Goal: Task Accomplishment & Management: Use online tool/utility

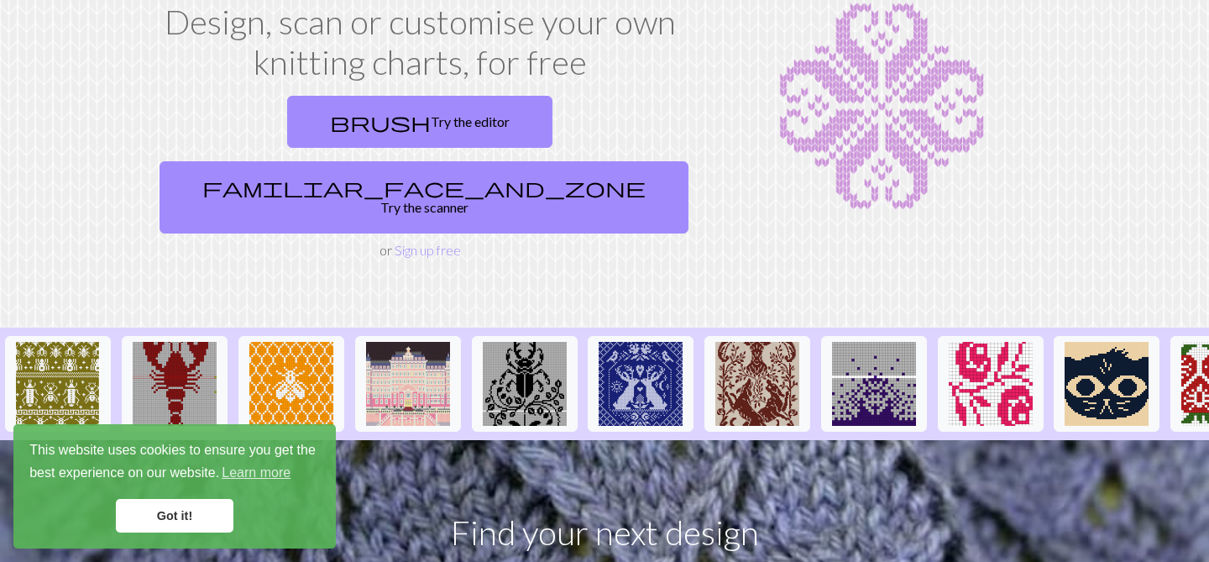
scroll to position [467, 0]
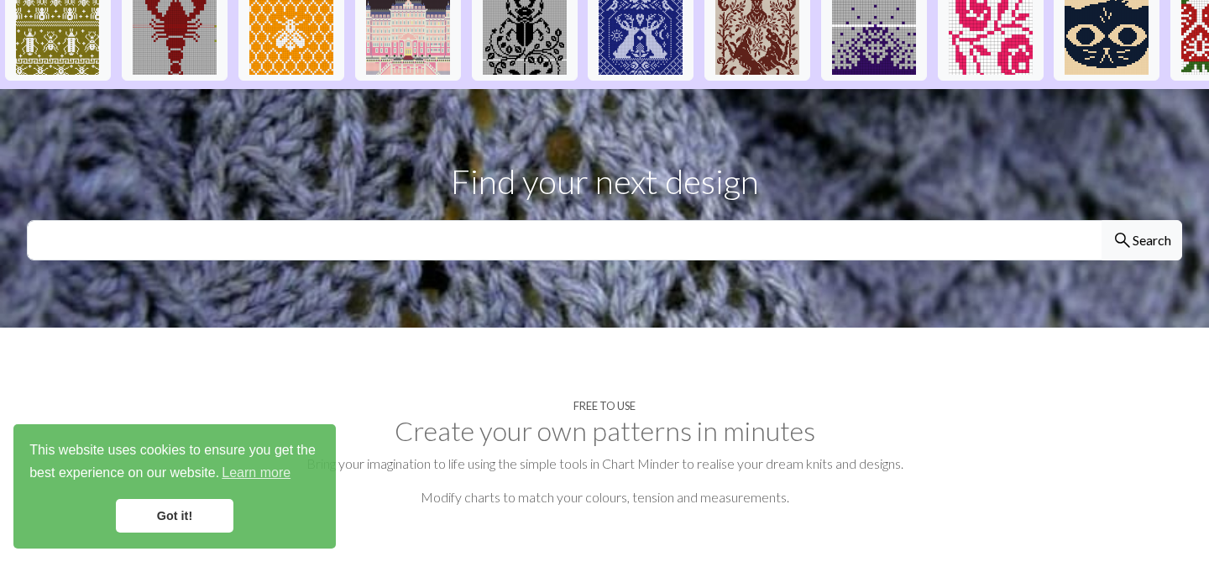
click at [203, 515] on link "Got it!" at bounding box center [175, 516] width 118 height 34
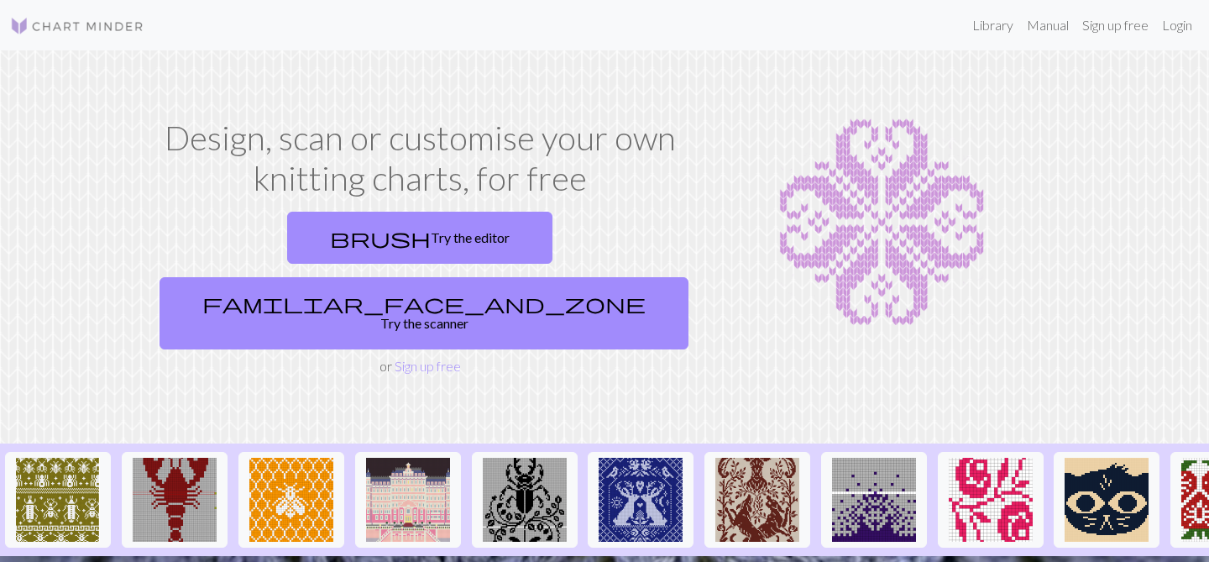
scroll to position [2, 0]
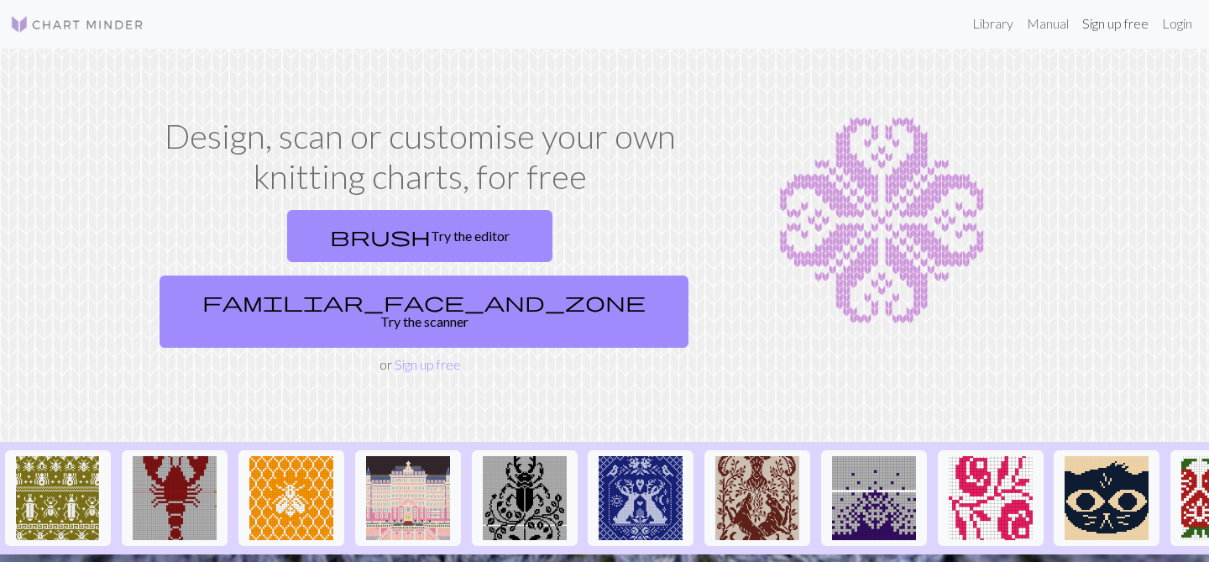
click at [1123, 23] on link "Sign up free" at bounding box center [1116, 24] width 80 height 34
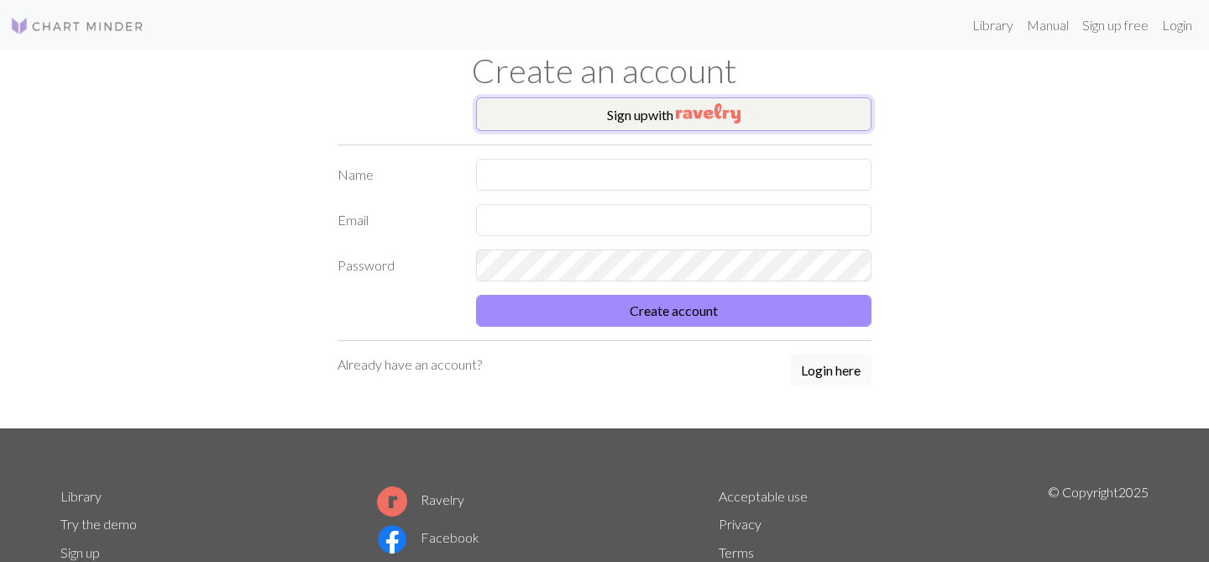
click at [723, 123] on button "Sign up with" at bounding box center [673, 114] width 395 height 34
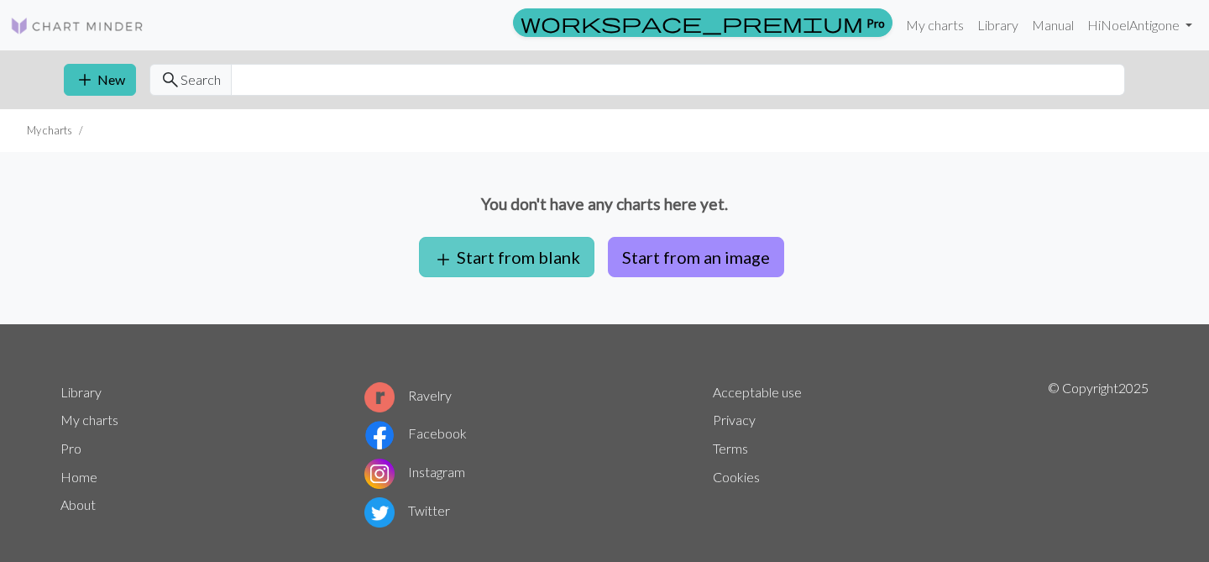
click at [568, 260] on button "add Start from blank" at bounding box center [506, 257] width 175 height 40
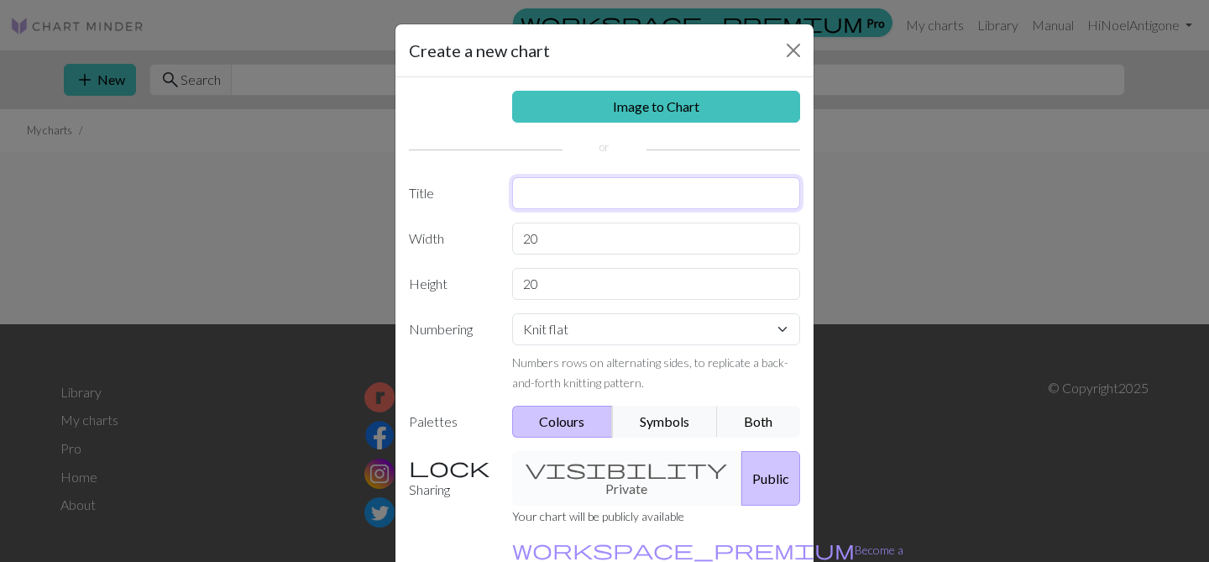
click at [587, 190] on input "text" at bounding box center [656, 193] width 289 height 32
type input "Needs Space"
click at [589, 331] on select "Knit flat Knit in the round Lace knitting Cross stitch" at bounding box center [656, 329] width 289 height 32
select select "round"
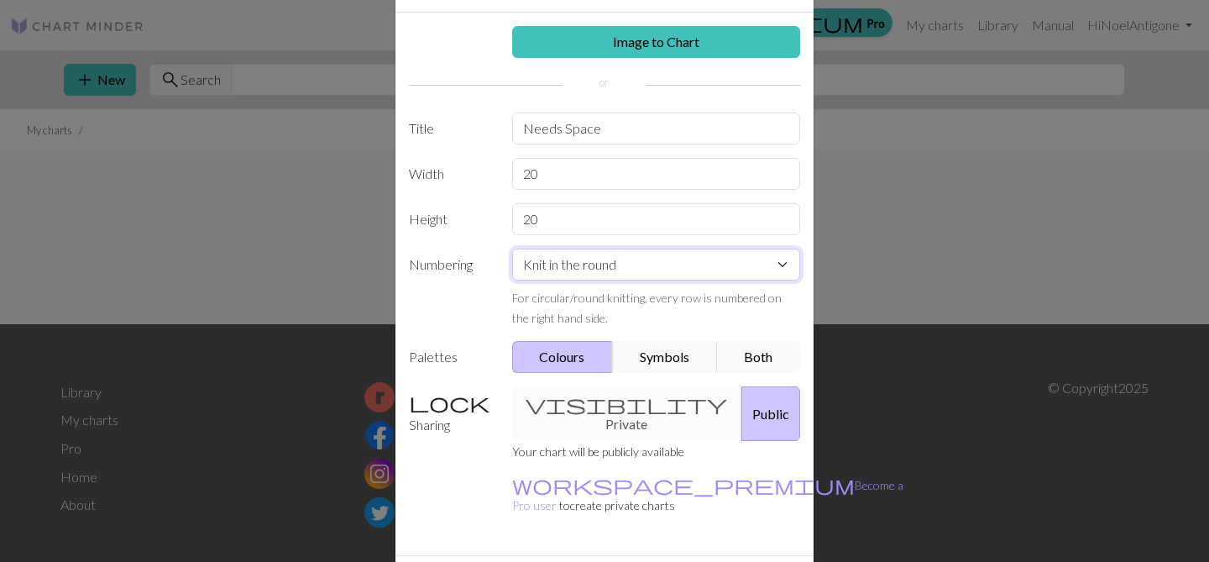
scroll to position [66, 0]
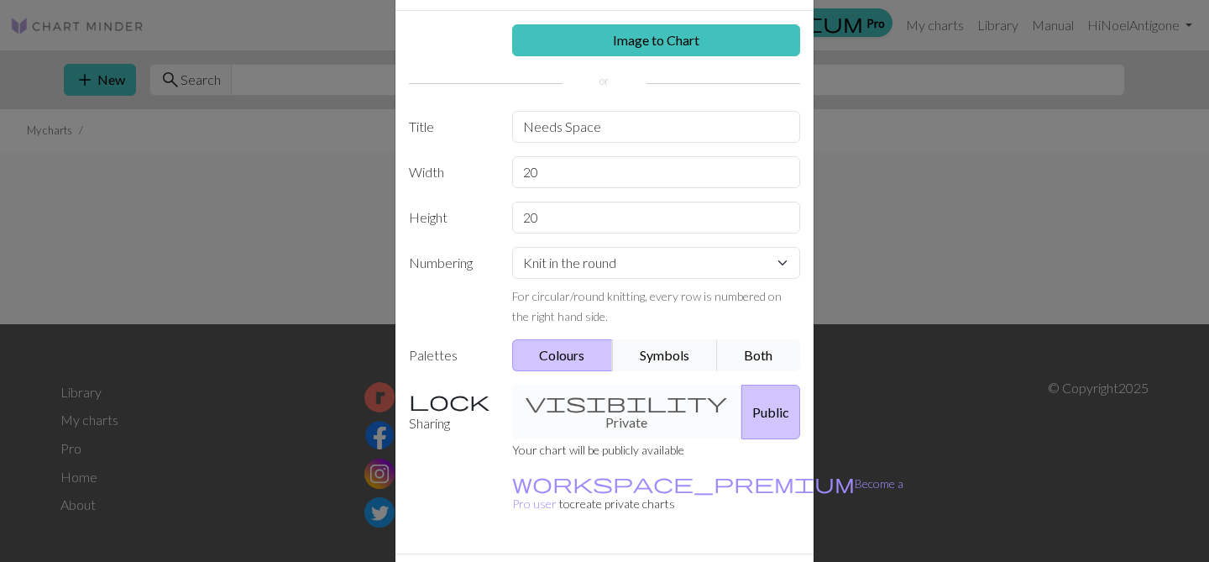
click at [561, 407] on div "visibility Private Public" at bounding box center [656, 412] width 309 height 55
click at [577, 397] on div "visibility Private Public" at bounding box center [656, 412] width 309 height 55
click at [597, 401] on div "visibility Private Public" at bounding box center [656, 412] width 309 height 55
click at [598, 401] on div "visibility Private Public" at bounding box center [656, 412] width 309 height 55
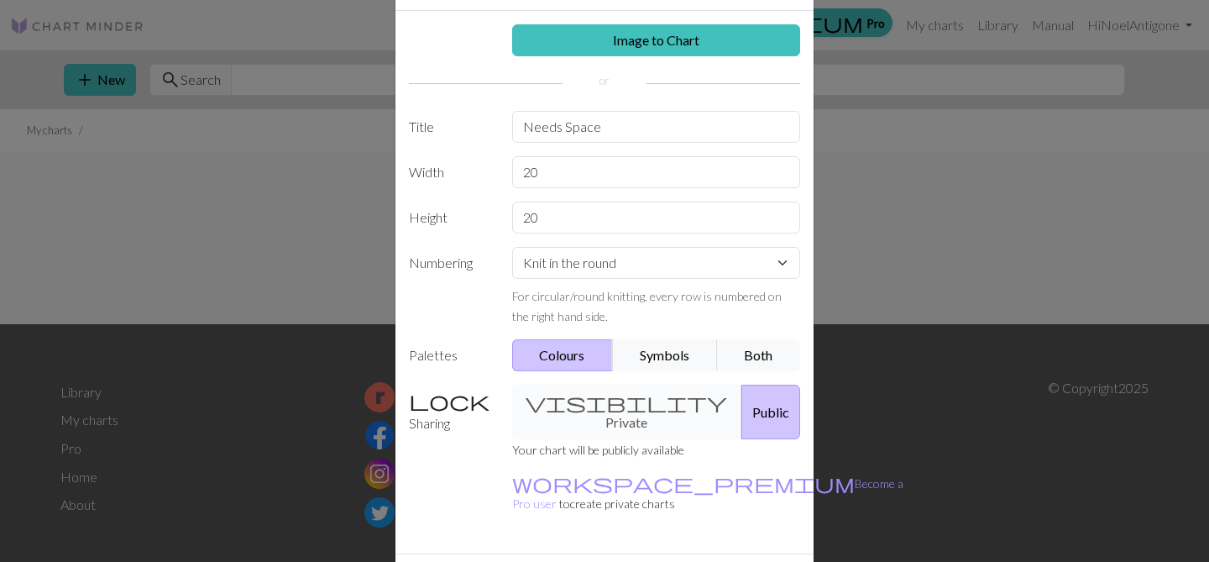
scroll to position [101, 0]
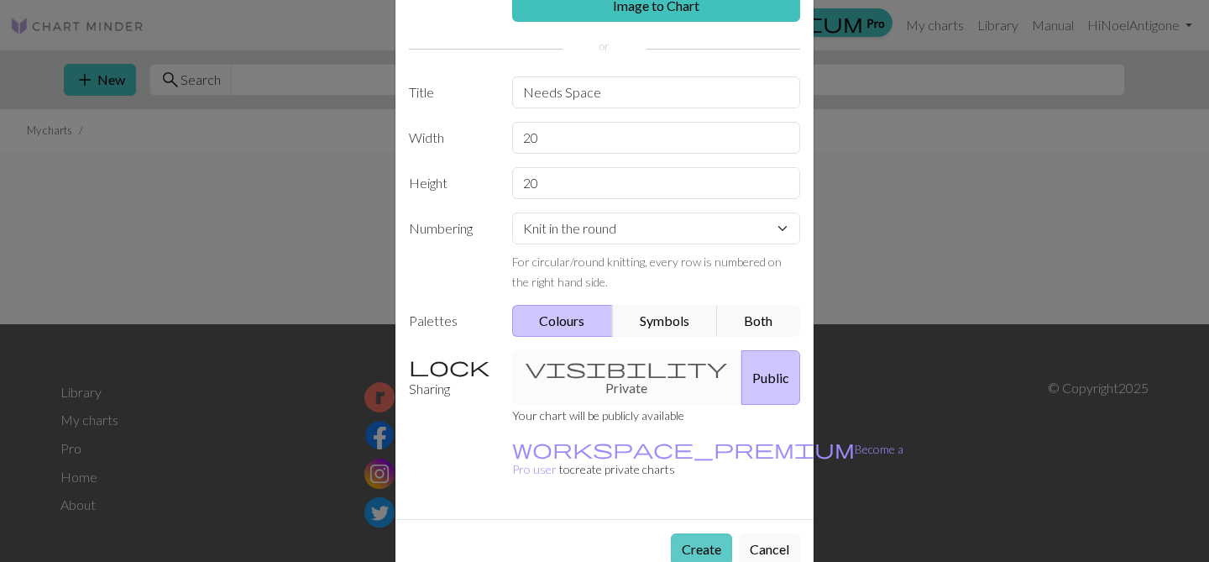
click at [679, 533] on button "Create" at bounding box center [701, 549] width 61 height 32
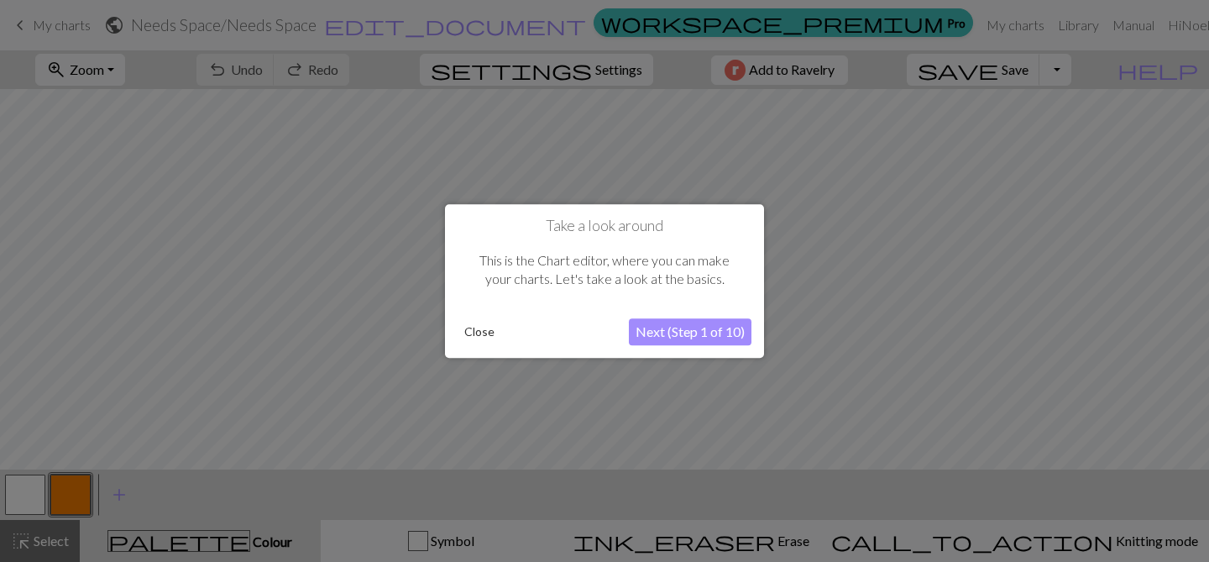
click at [668, 331] on button "Next (Step 1 of 10)" at bounding box center [690, 331] width 123 height 27
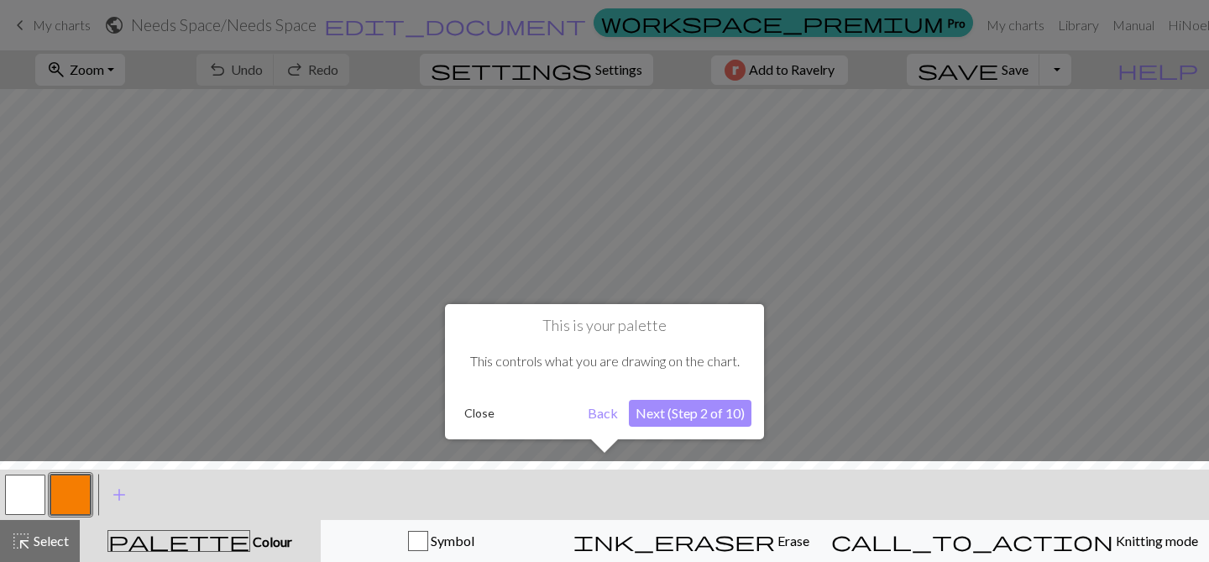
click at [696, 422] on button "Next (Step 2 of 10)" at bounding box center [690, 413] width 123 height 27
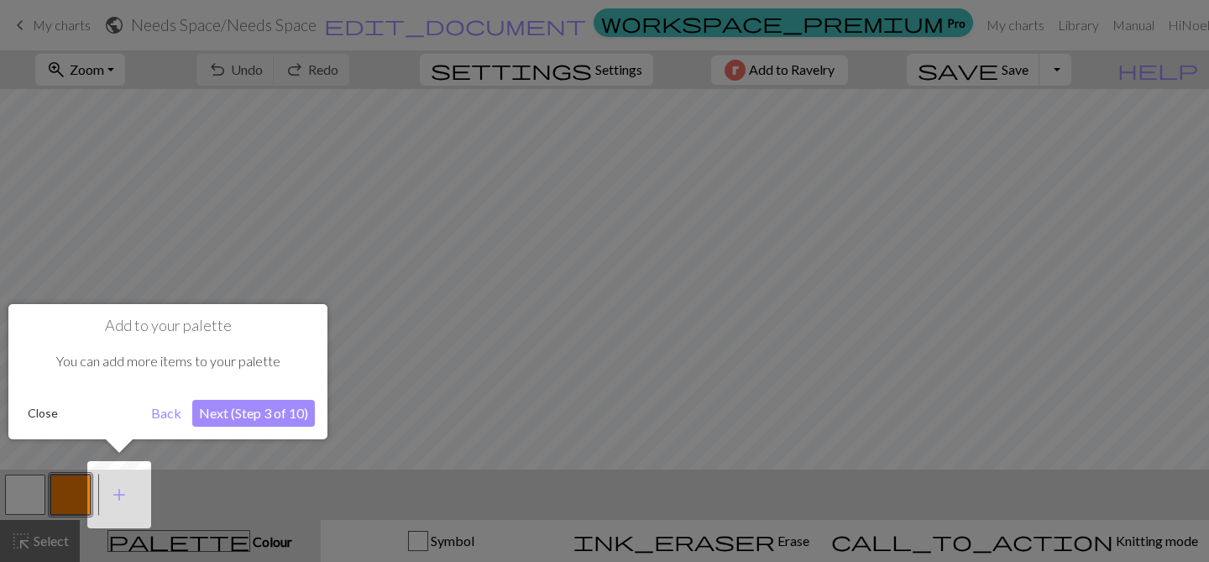
click at [270, 407] on button "Next (Step 3 of 10)" at bounding box center [253, 413] width 123 height 27
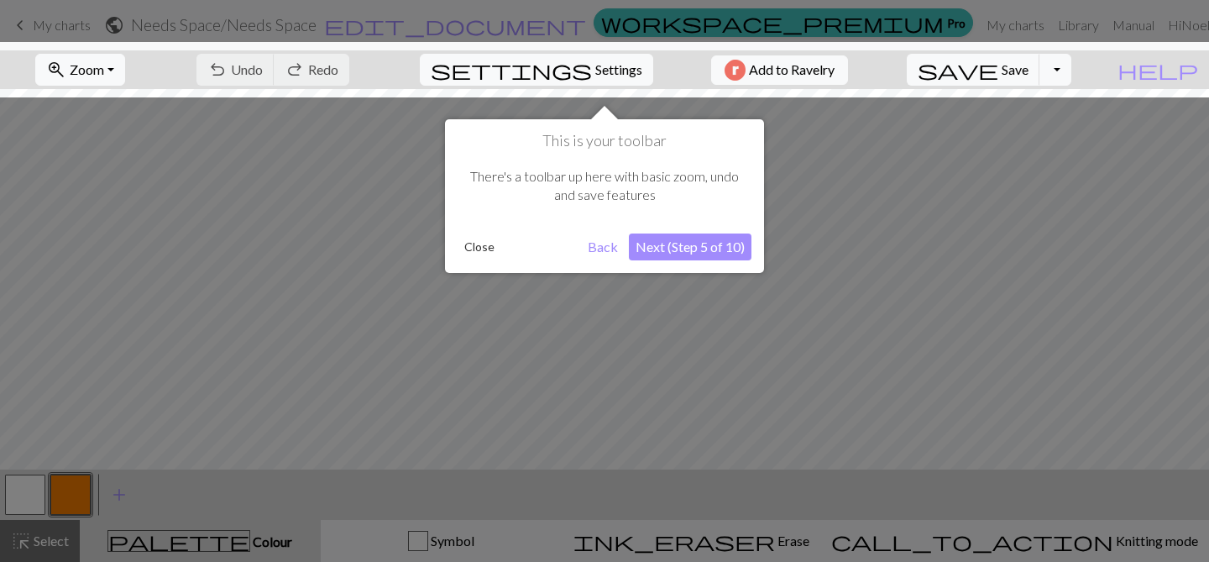
click at [697, 242] on button "Next (Step 5 of 10)" at bounding box center [690, 246] width 123 height 27
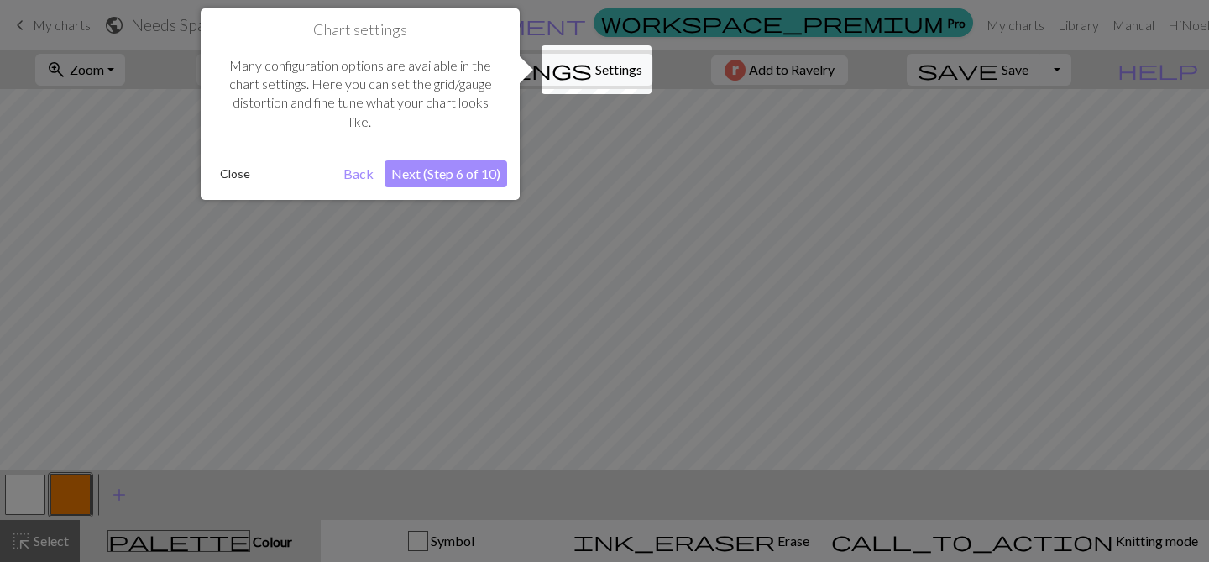
click at [459, 175] on button "Next (Step 6 of 10)" at bounding box center [446, 173] width 123 height 27
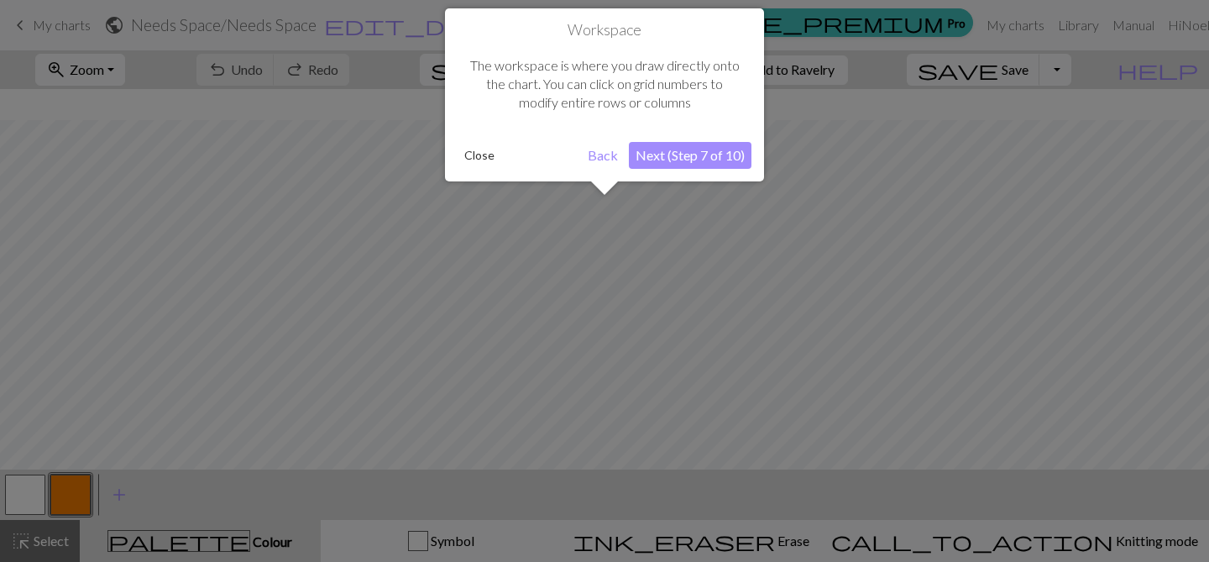
scroll to position [31, 0]
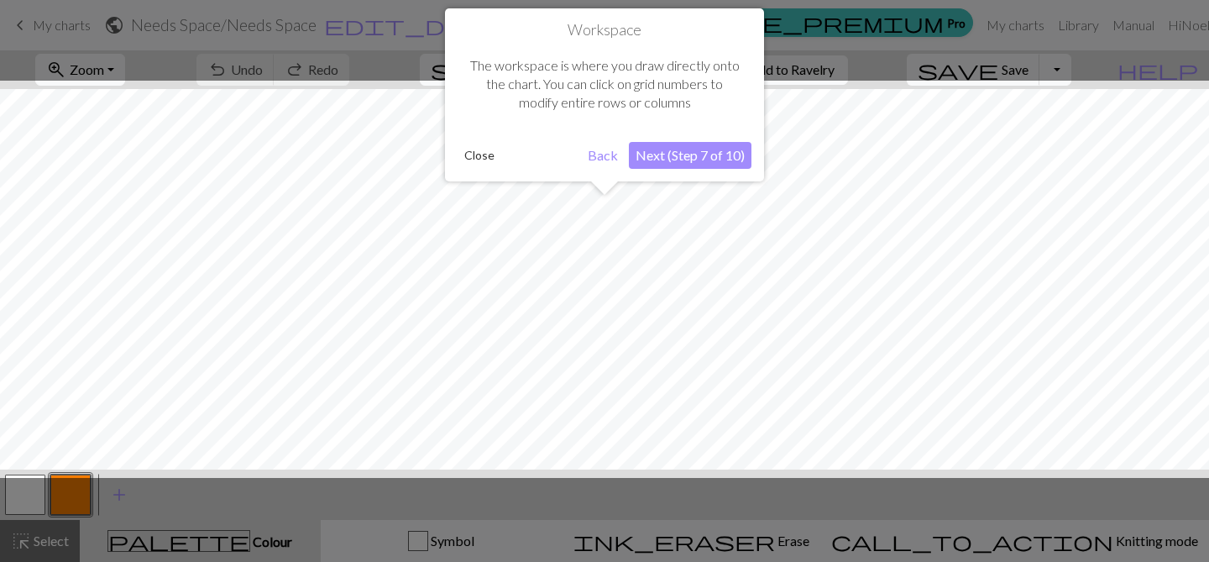
click at [713, 154] on button "Next (Step 7 of 10)" at bounding box center [690, 155] width 123 height 27
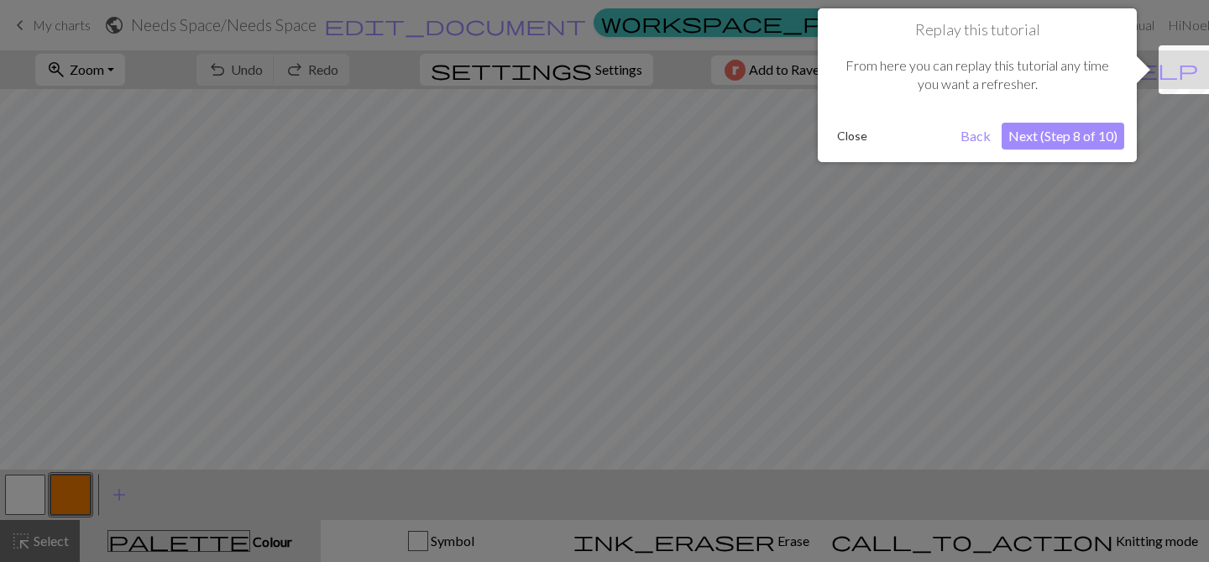
click at [1081, 138] on button "Next (Step 8 of 10)" at bounding box center [1063, 136] width 123 height 27
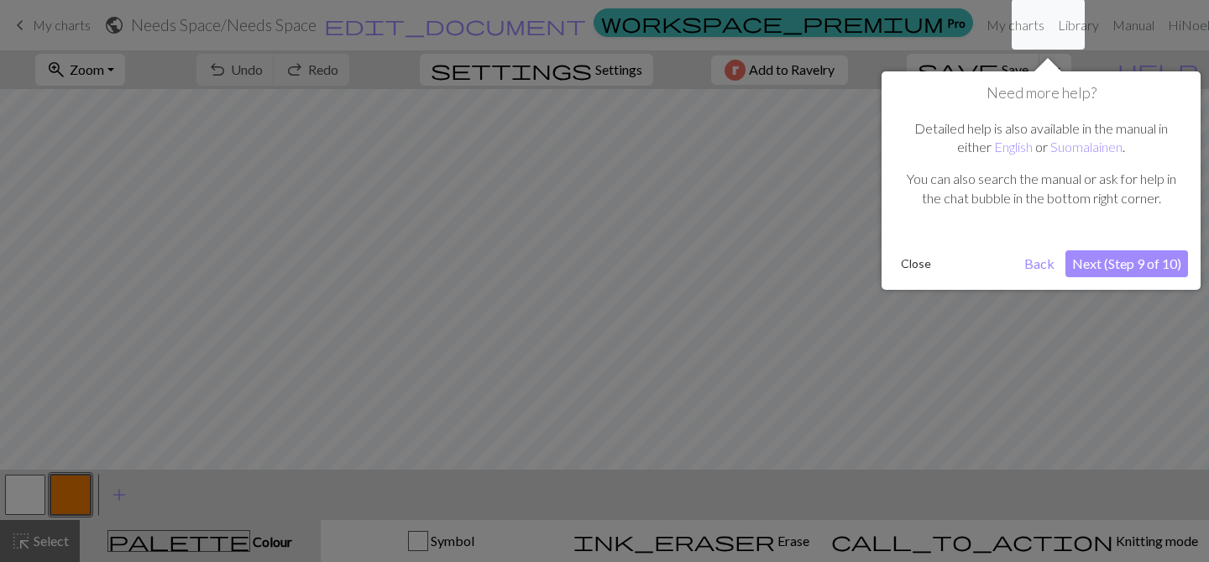
click at [1118, 254] on button "Next (Step 9 of 10)" at bounding box center [1127, 263] width 123 height 27
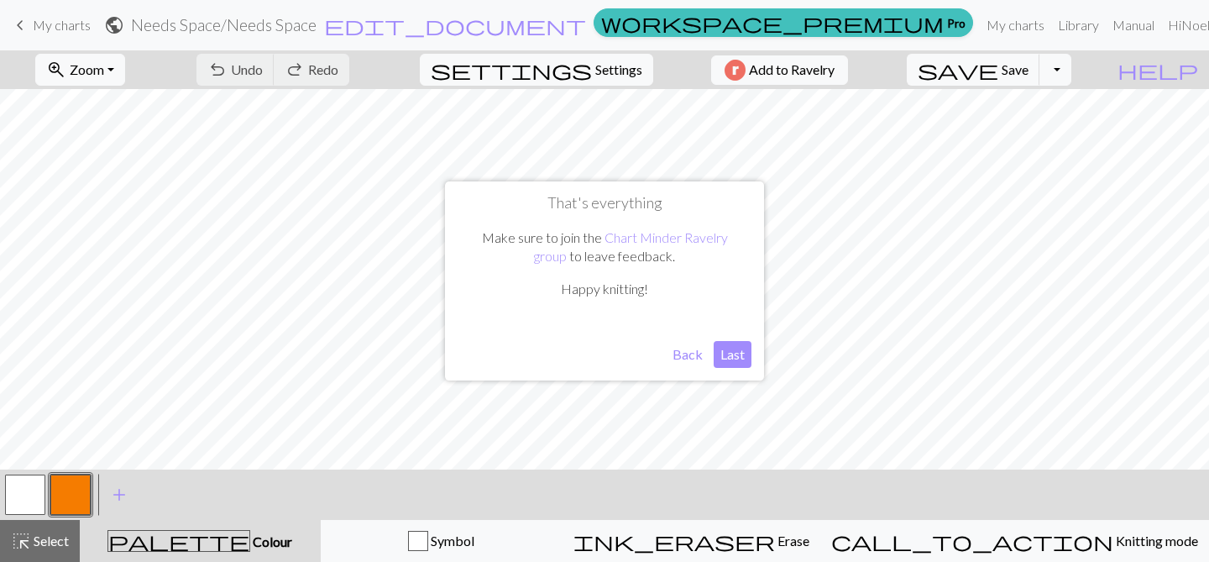
click at [737, 364] on button "Last" at bounding box center [733, 354] width 38 height 27
click at [66, 486] on button "button" at bounding box center [70, 494] width 40 height 40
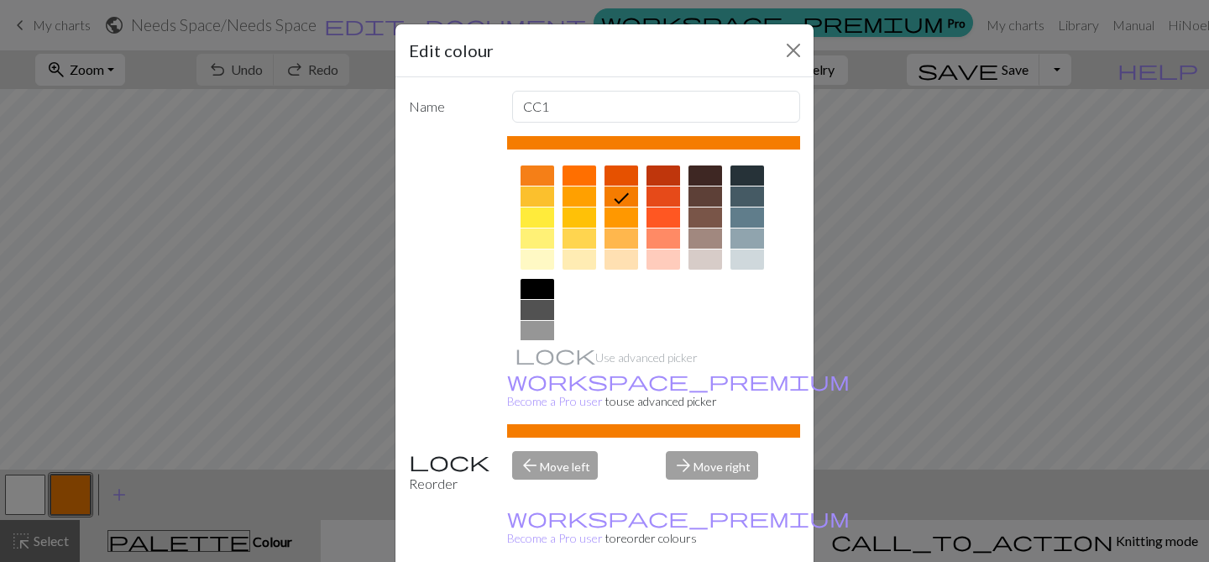
scroll to position [224, 0]
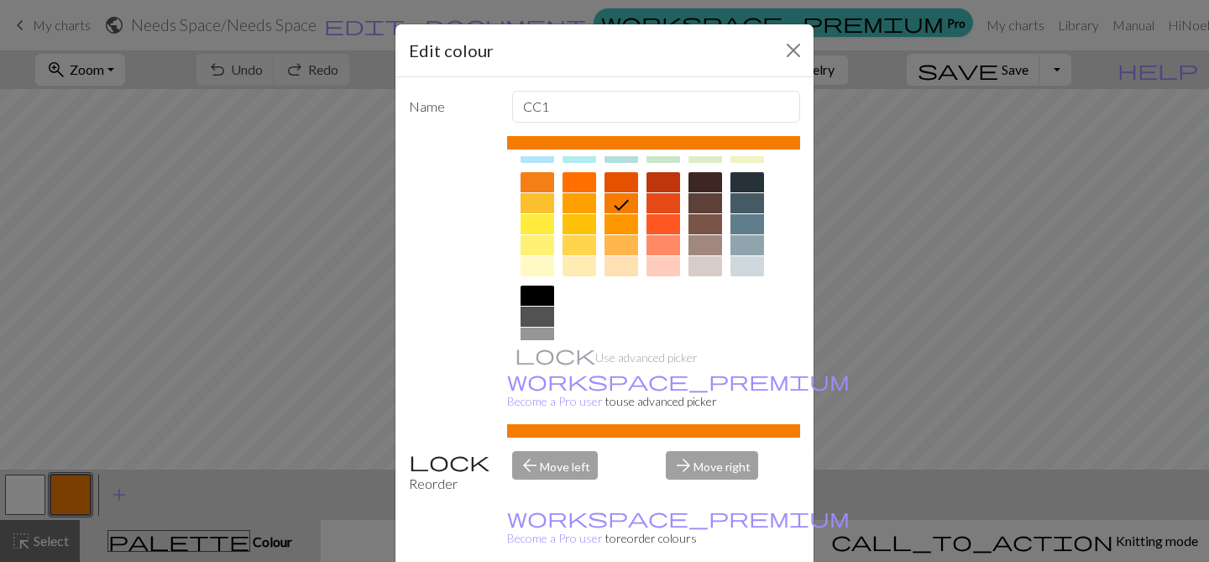
click at [584, 245] on div at bounding box center [580, 245] width 34 height 20
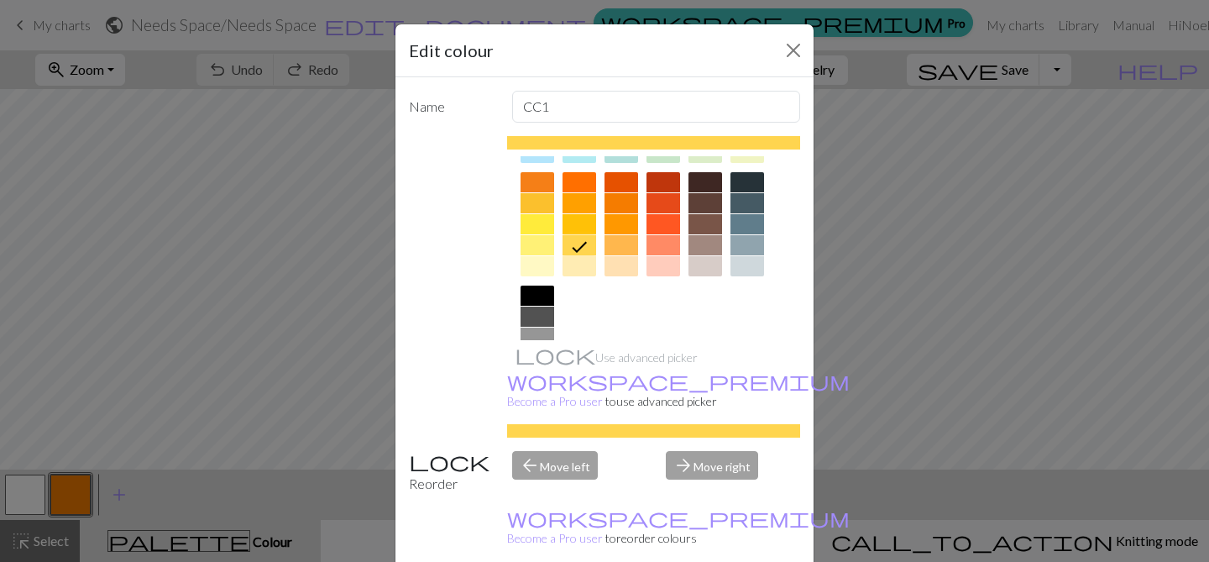
click at [586, 267] on div at bounding box center [580, 266] width 34 height 20
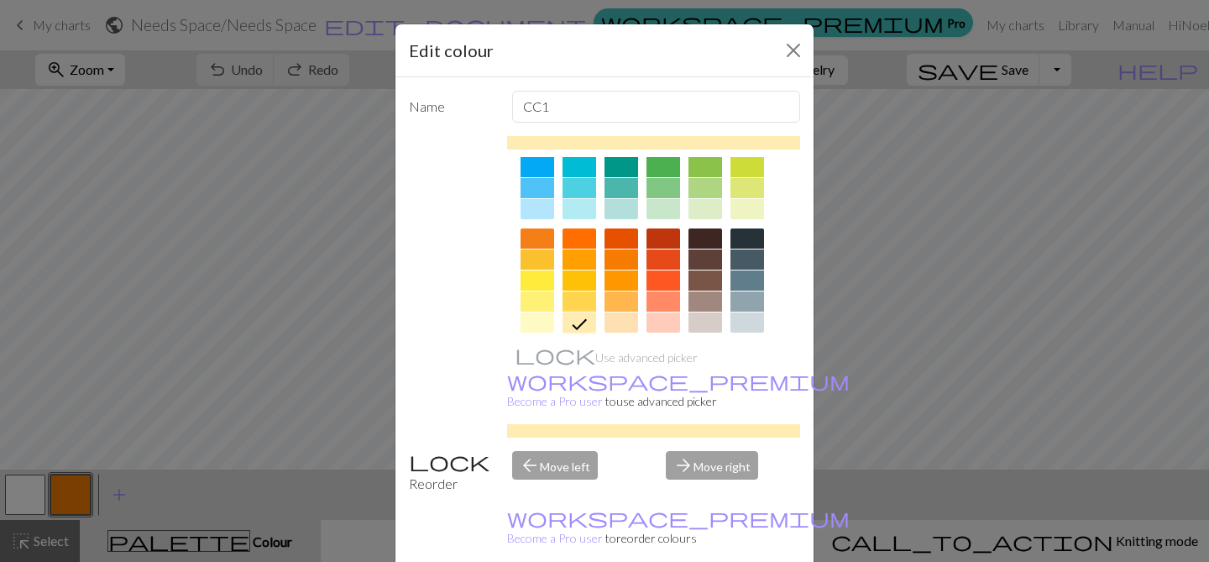
scroll to position [169, 0]
click at [615, 319] on div at bounding box center [622, 322] width 34 height 20
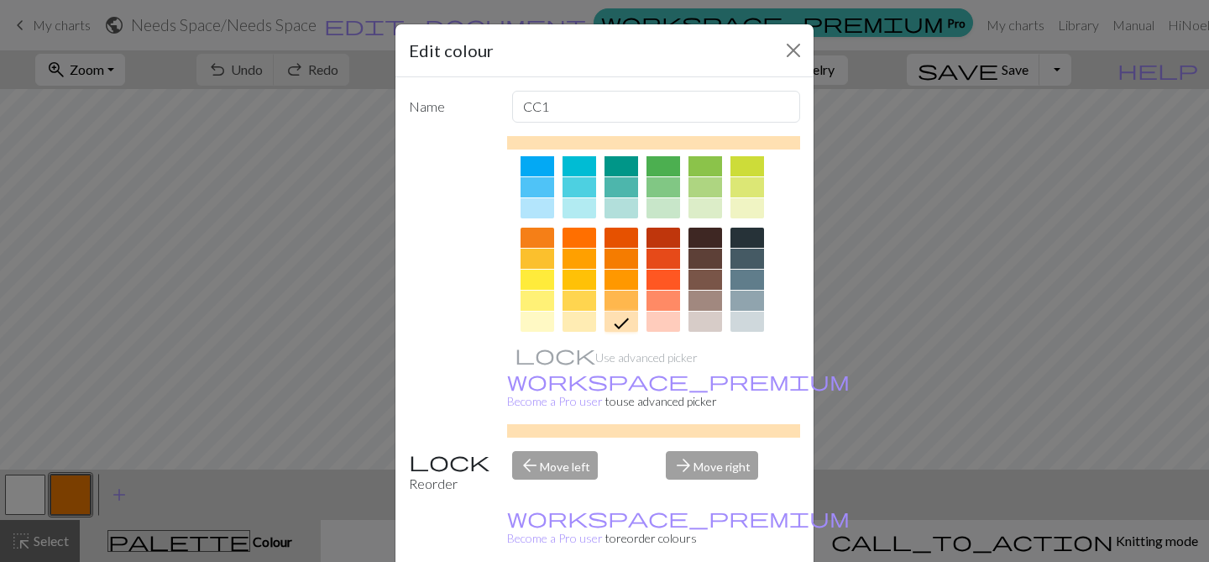
click at [297, 309] on div "Edit colour Name CC1 Use advanced picker workspace_premium Become a Pro user to…" at bounding box center [604, 281] width 1209 height 562
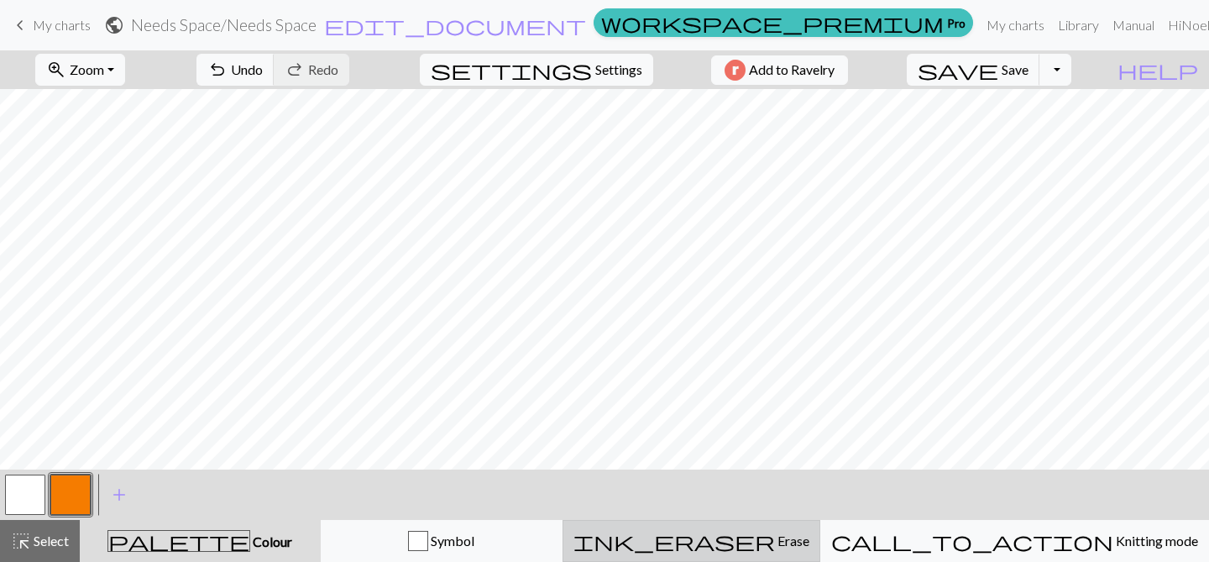
click at [788, 542] on span "Erase" at bounding box center [792, 540] width 34 height 16
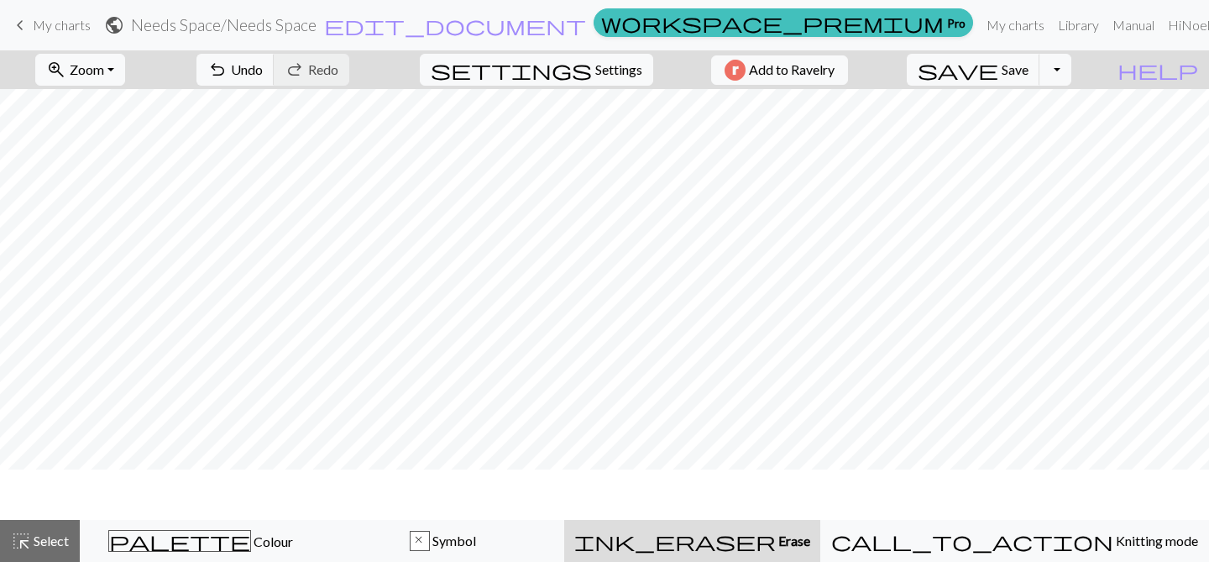
scroll to position [0, 0]
click at [263, 66] on span "Undo" at bounding box center [247, 69] width 32 height 16
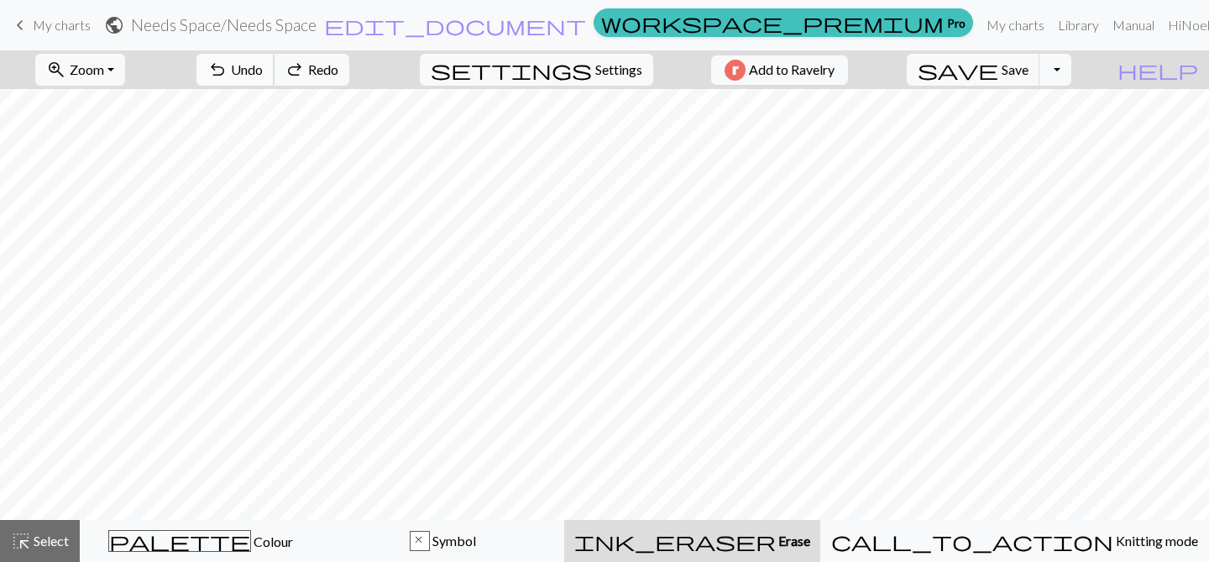
click at [263, 66] on span "Undo" at bounding box center [247, 69] width 32 height 16
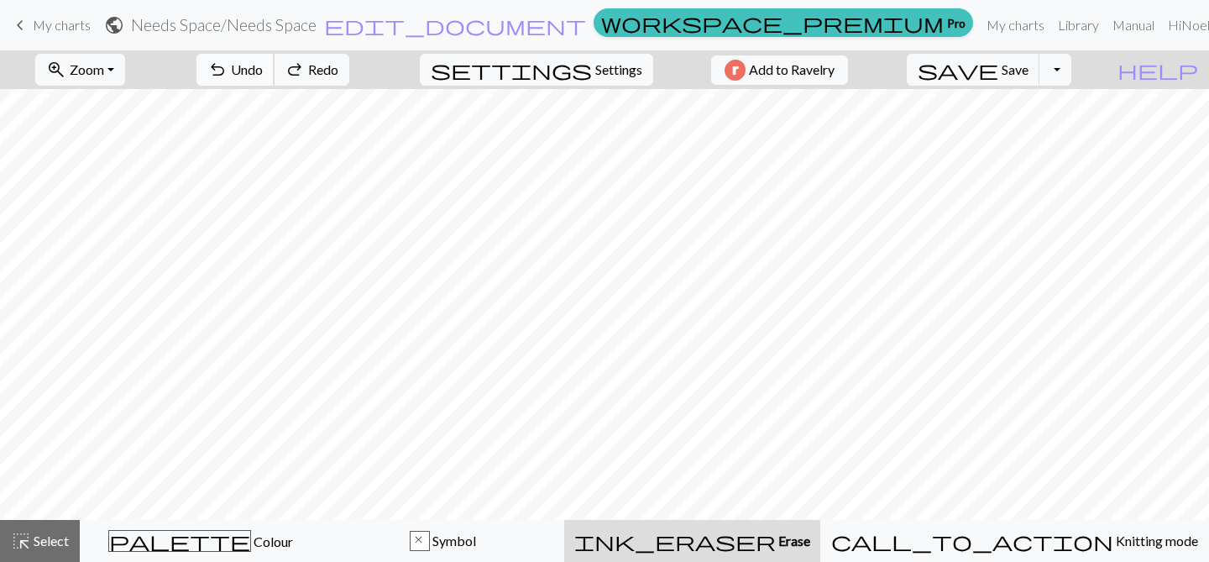
click at [263, 66] on span "Undo" at bounding box center [247, 69] width 32 height 16
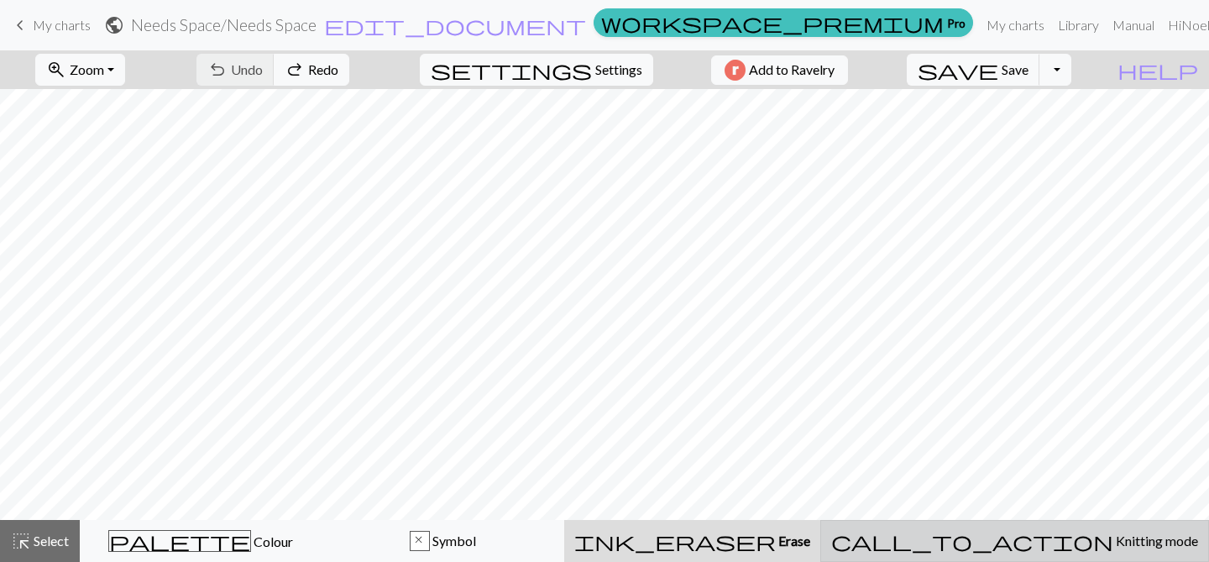
click at [1113, 535] on span "Knitting mode" at bounding box center [1155, 540] width 85 height 16
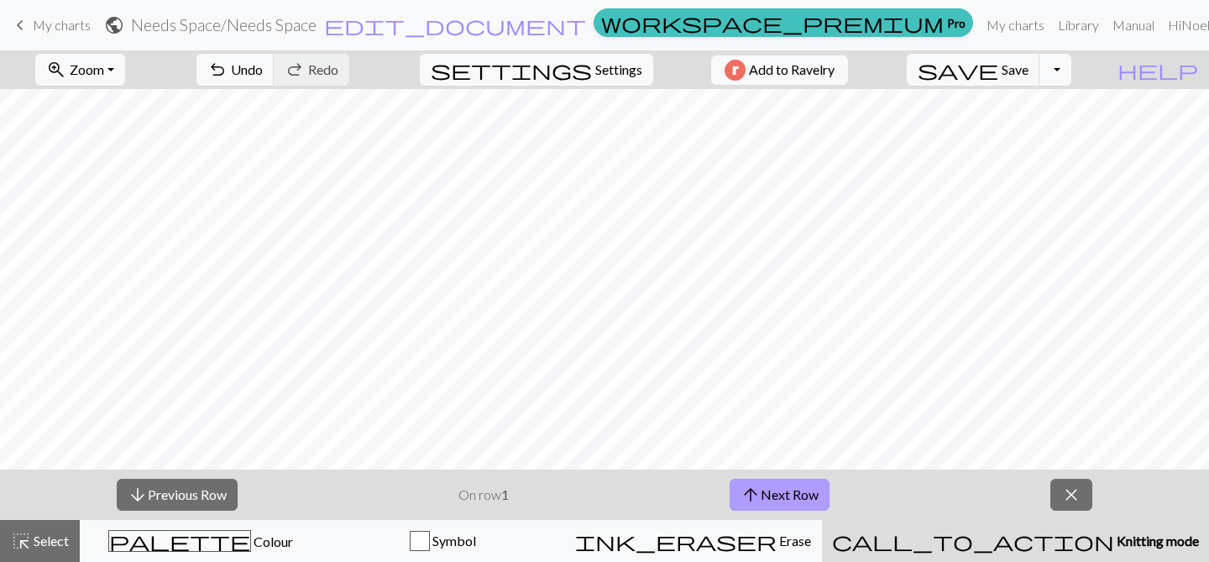
click at [801, 495] on button "arrow_upward Next Row" at bounding box center [780, 495] width 100 height 32
click at [793, 492] on button "arrow_upward Next Row" at bounding box center [780, 495] width 100 height 32
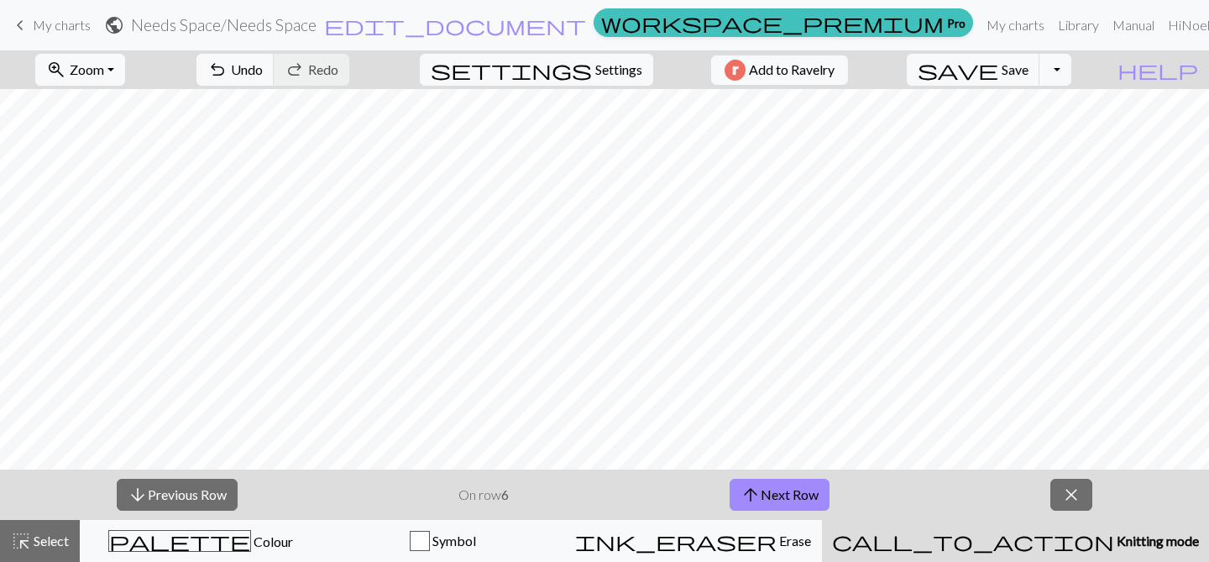
click at [1067, 502] on span "close" at bounding box center [1071, 495] width 20 height 24
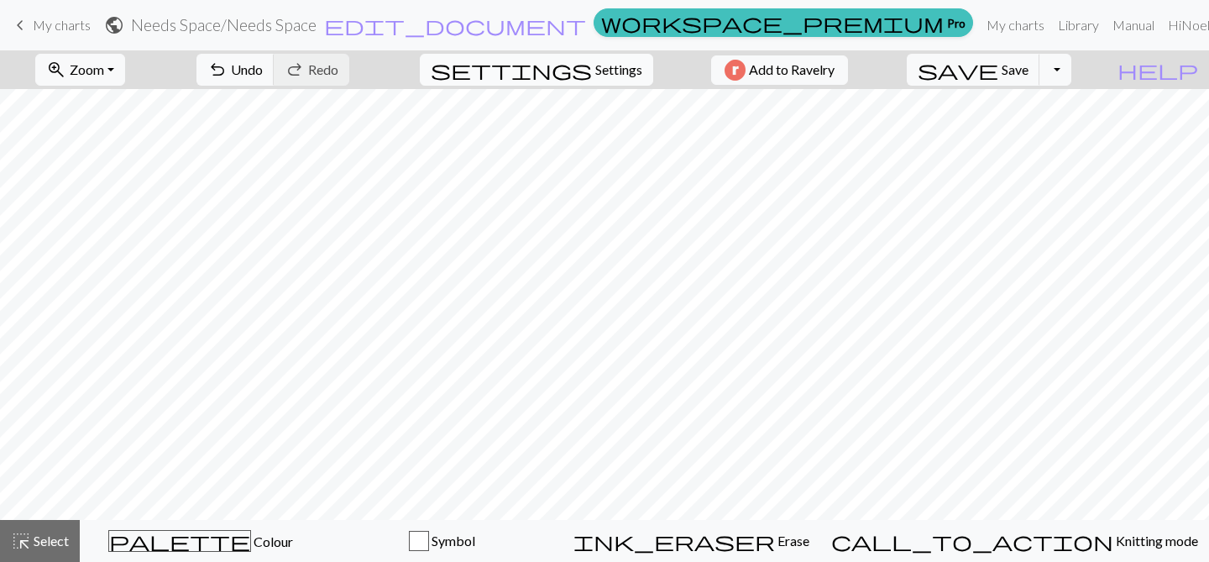
click at [595, 71] on span "Settings" at bounding box center [618, 70] width 47 height 20
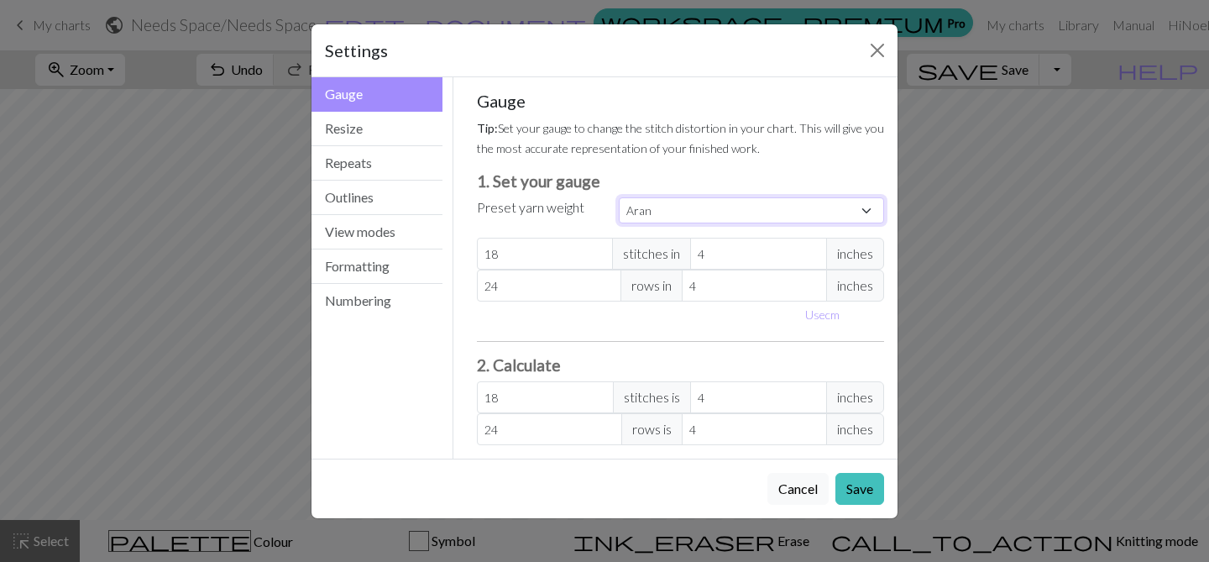
click at [686, 212] on select "Custom Square Lace Light Fingering Fingering Sport Double knit Worsted Aran Bul…" at bounding box center [751, 210] width 265 height 26
select select "sport"
type input "24"
type input "34"
type input "24"
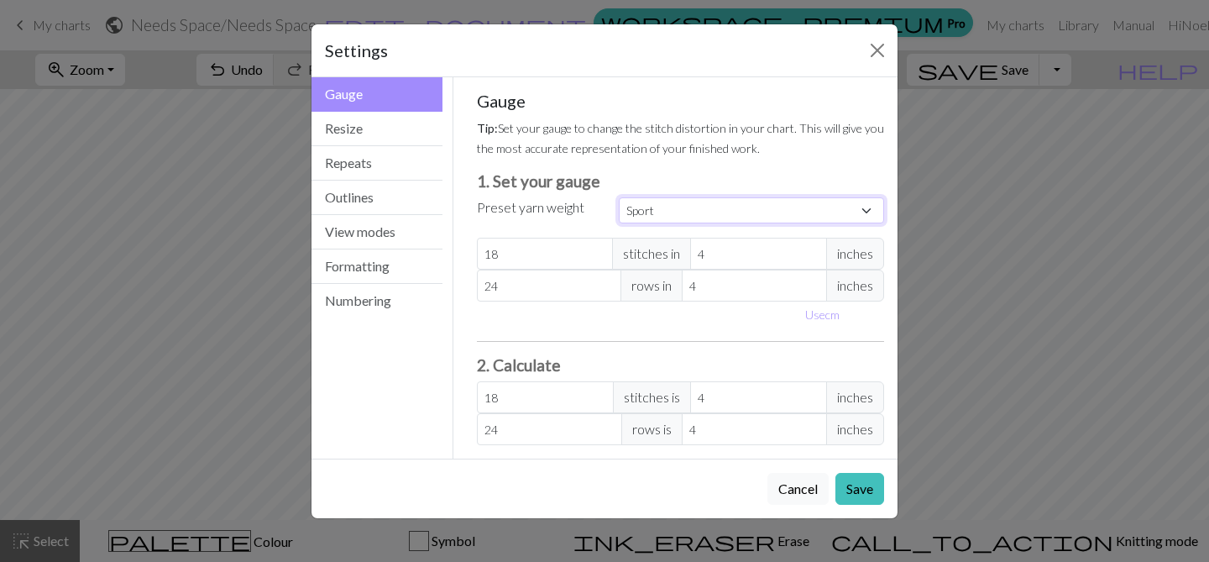
type input "34"
click at [380, 305] on button "Numbering" at bounding box center [377, 301] width 131 height 34
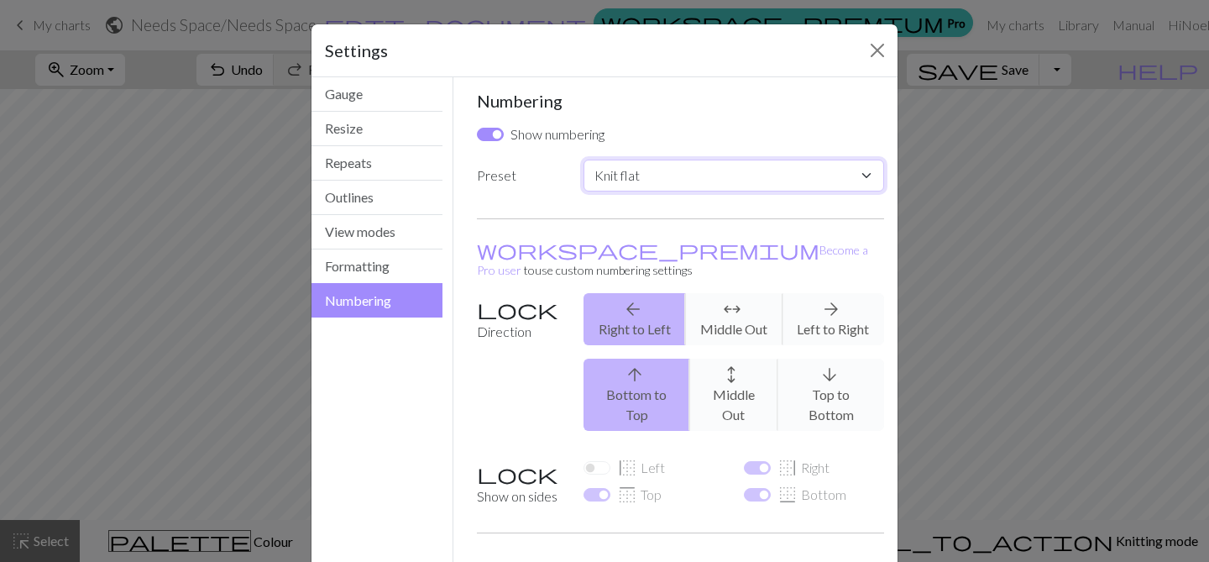
click at [651, 170] on select "Custom Knit flat Knit in the round Lace knitting Cross stitch" at bounding box center [734, 176] width 301 height 32
select select "round"
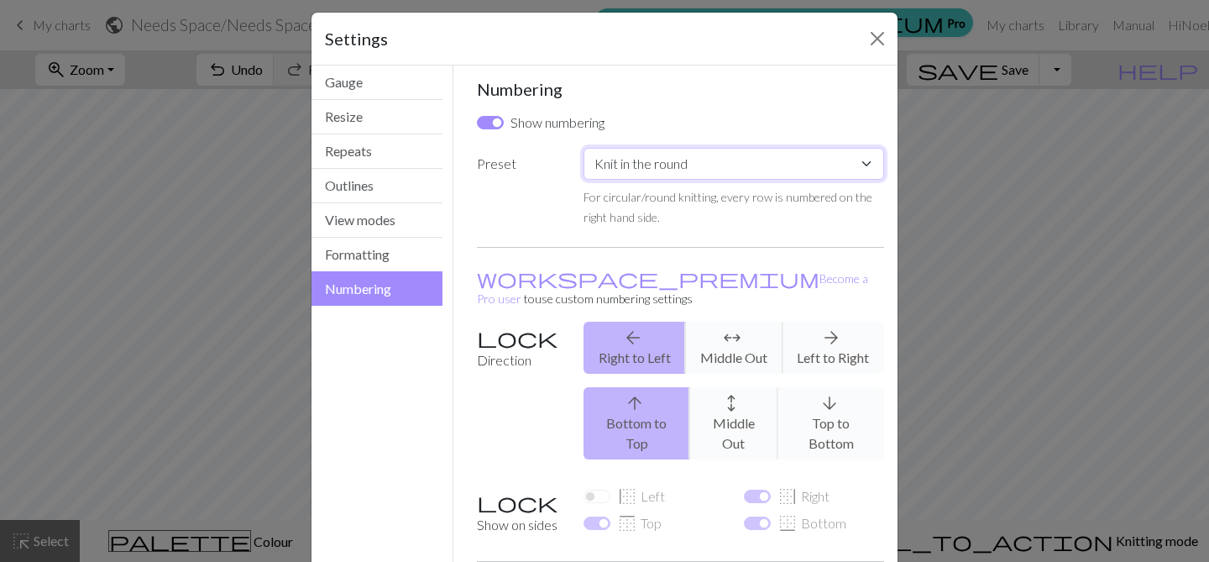
scroll to position [13, 0]
click at [841, 386] on div "arrow_upward Bottom to Top arrows_outward Middle Out arrow_downward Top to Bott…" at bounding box center [733, 422] width 321 height 72
click at [831, 388] on div "arrow_upward Bottom to Top arrows_outward Middle Out arrow_downward Top to Bott…" at bounding box center [733, 422] width 321 height 72
click at [829, 402] on div "arrow_upward Bottom to Top arrows_outward Middle Out arrow_downward Top to Bott…" at bounding box center [733, 422] width 321 height 72
click at [401, 259] on button "Formatting" at bounding box center [377, 254] width 131 height 34
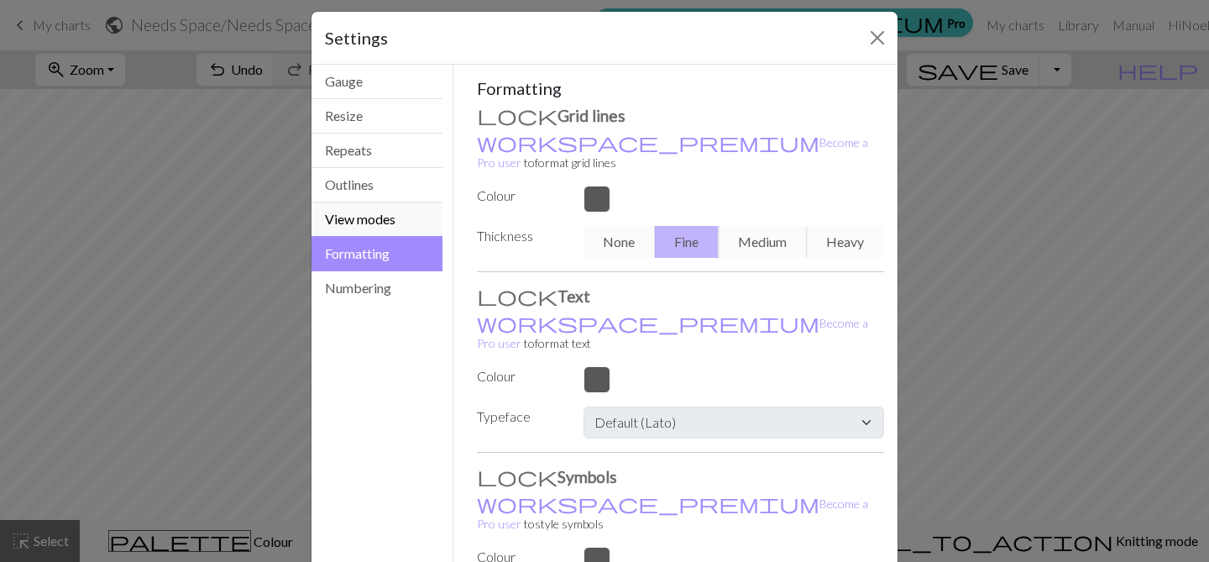
click at [382, 223] on button "View modes" at bounding box center [377, 219] width 131 height 34
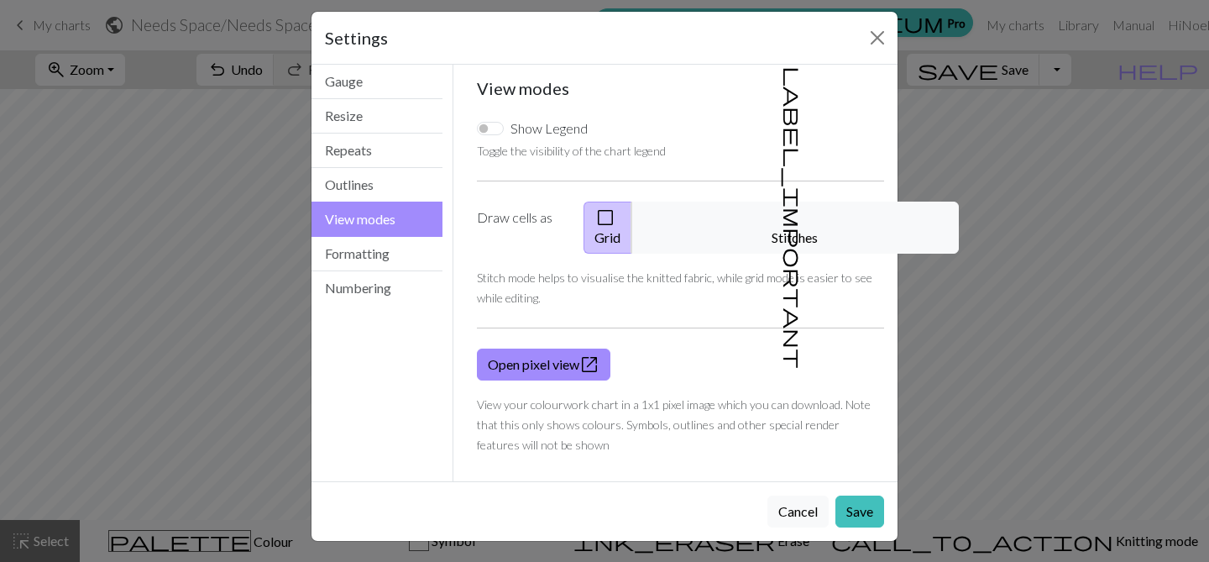
scroll to position [0, 0]
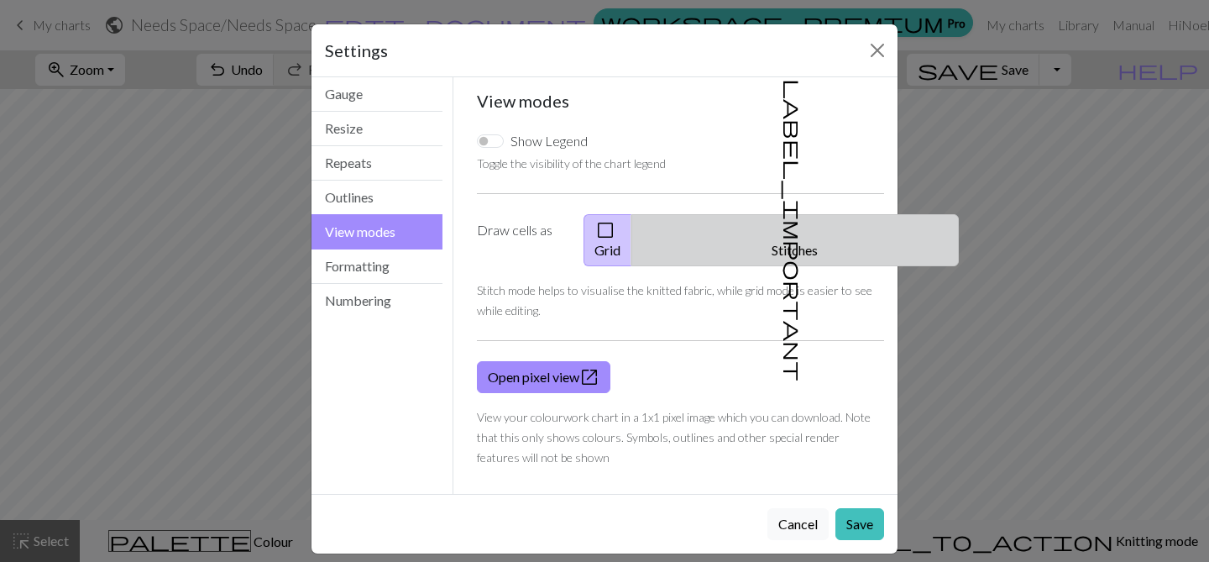
click at [823, 240] on button "label_important Stitches" at bounding box center [794, 240] width 327 height 52
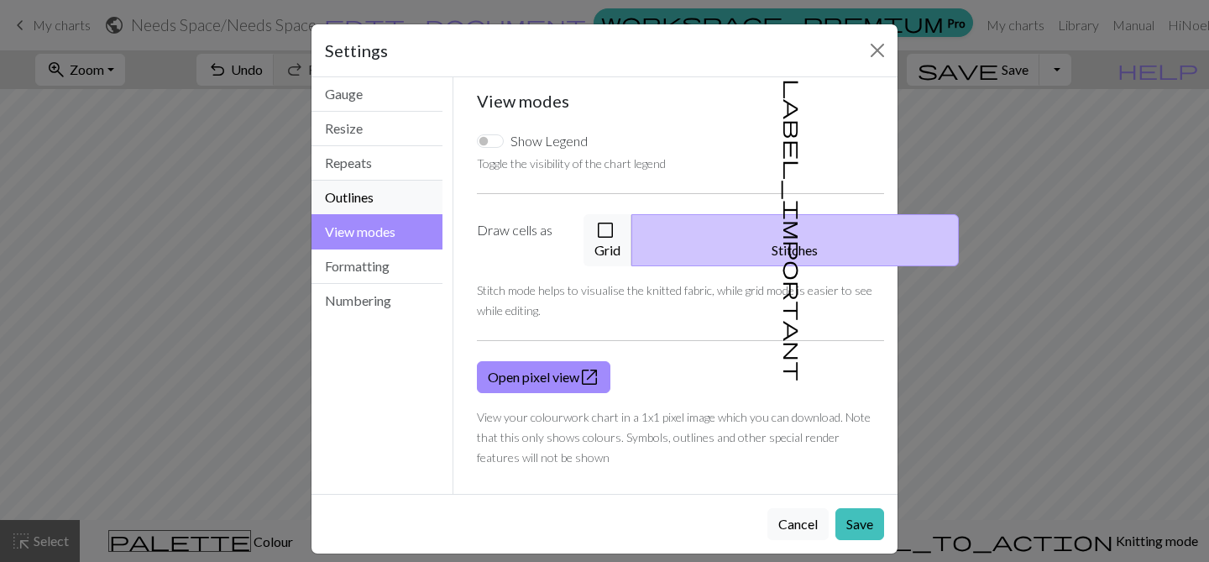
click at [394, 202] on button "Outlines" at bounding box center [377, 198] width 131 height 34
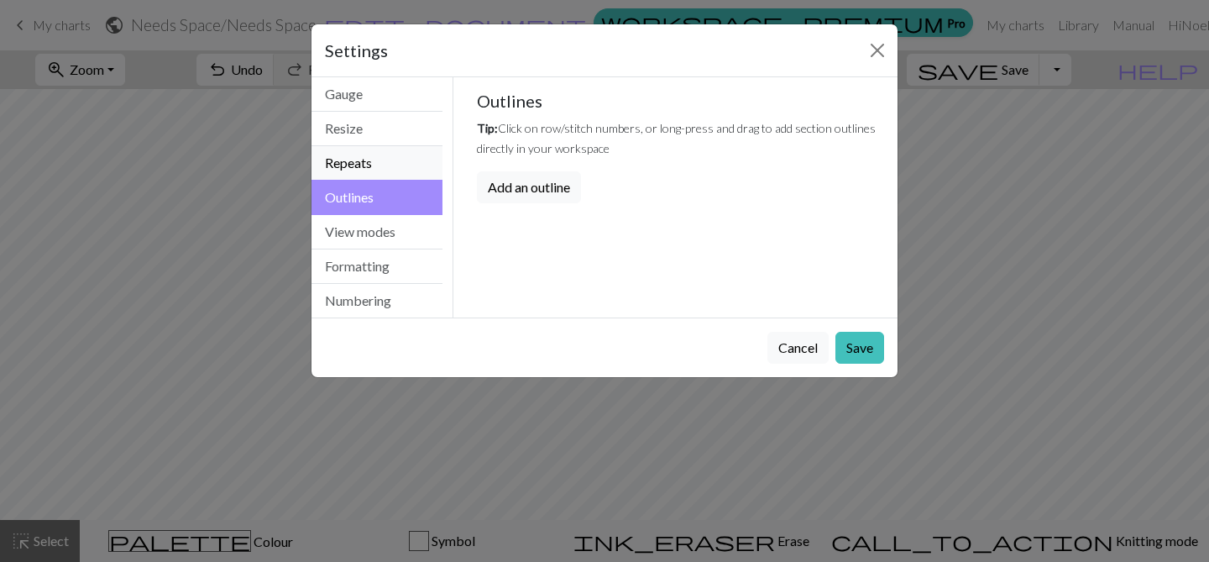
click at [380, 165] on button "Repeats" at bounding box center [377, 163] width 131 height 34
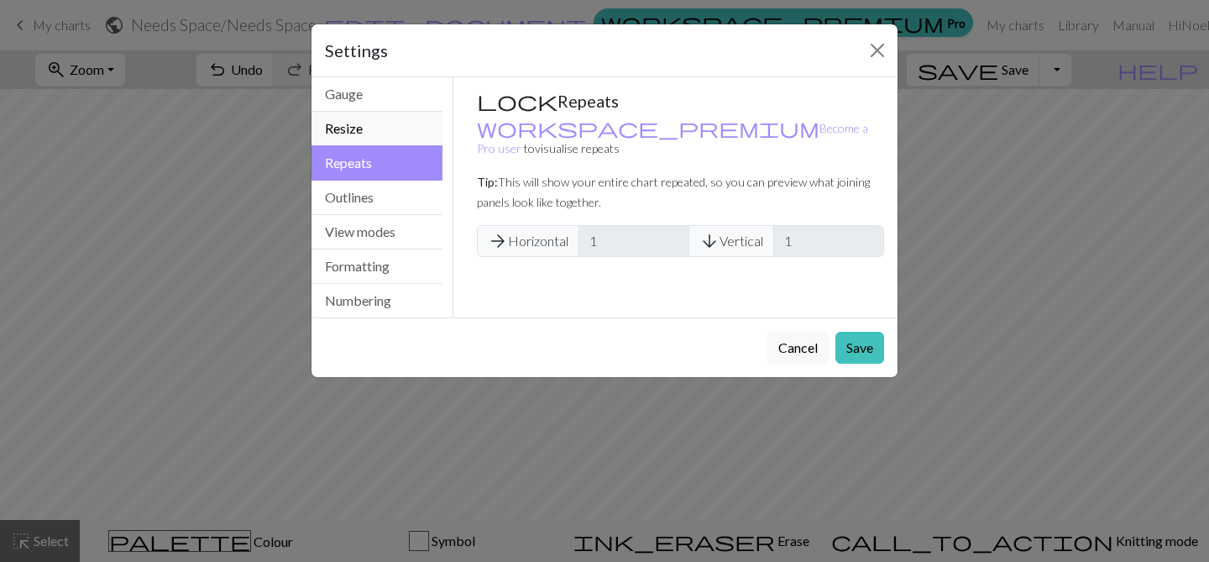
click at [372, 139] on button "Resize" at bounding box center [377, 129] width 131 height 34
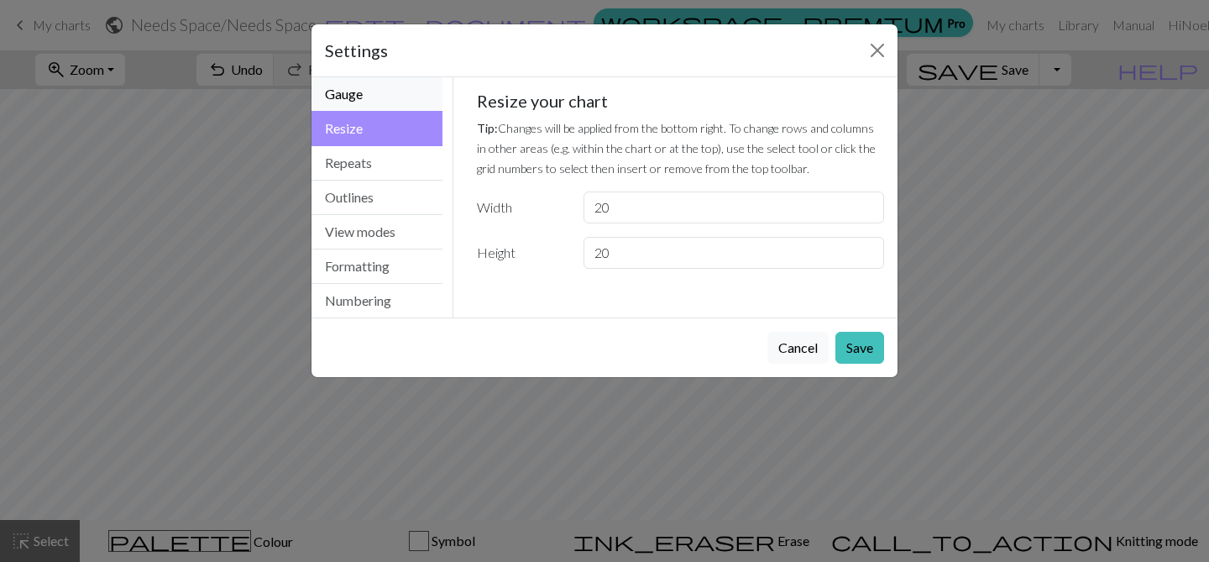
click at [385, 106] on button "Gauge" at bounding box center [377, 94] width 131 height 34
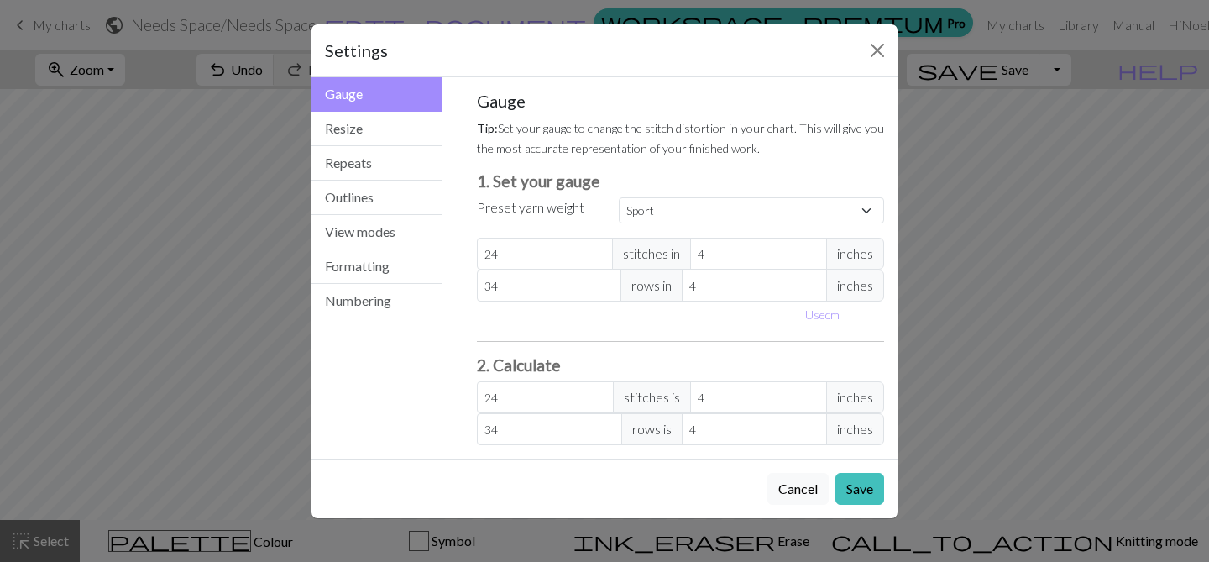
click at [871, 484] on button "Save" at bounding box center [859, 489] width 49 height 32
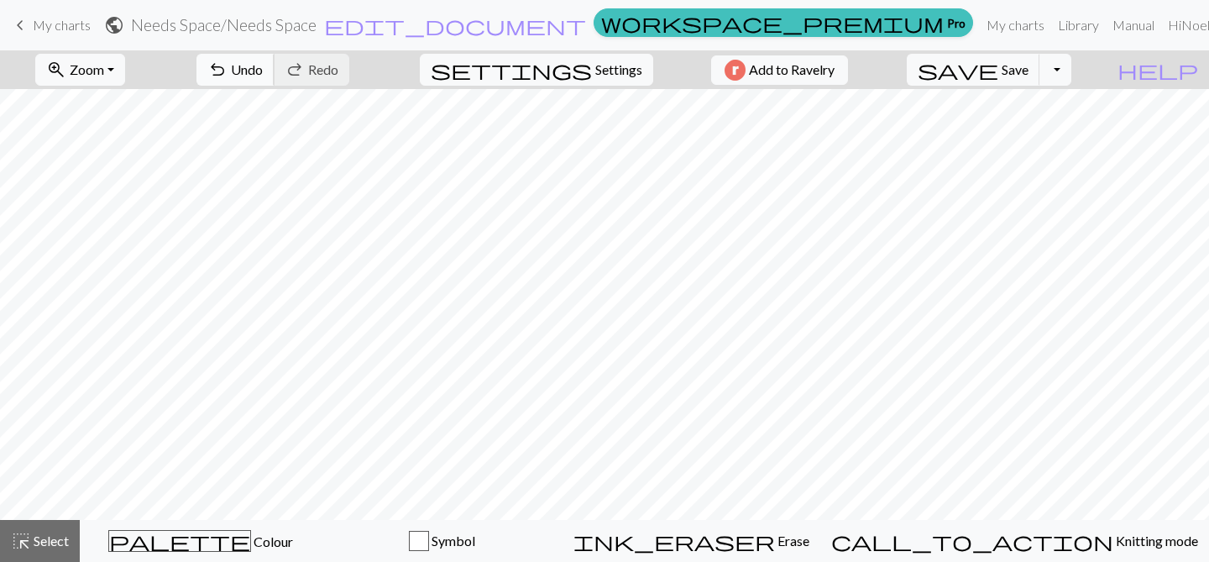
click at [228, 72] on span "undo" at bounding box center [217, 70] width 20 height 24
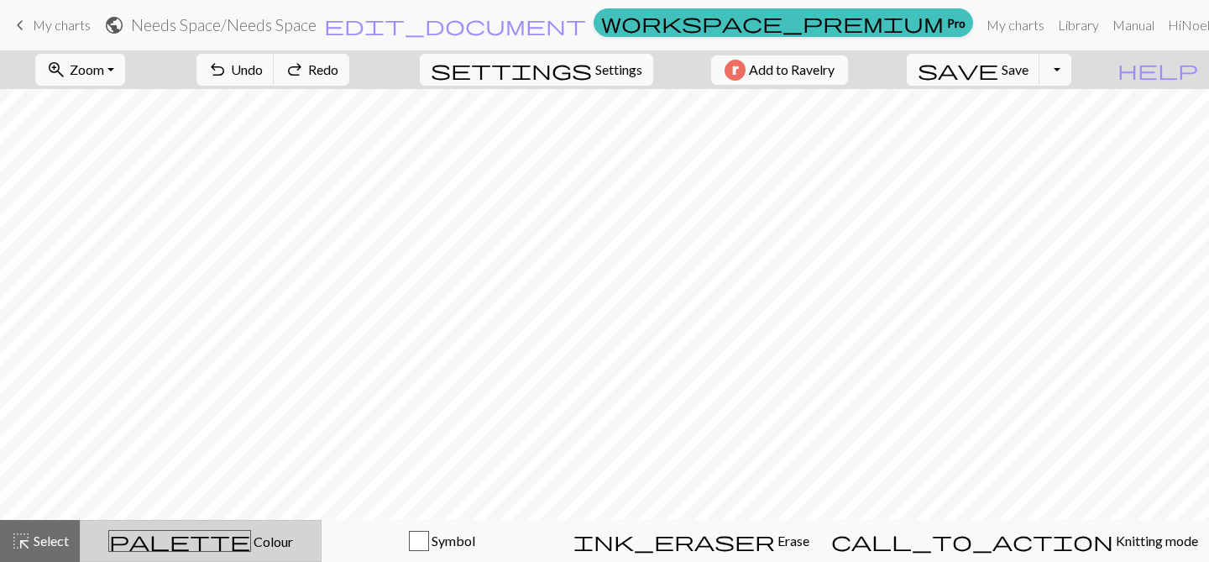
click at [244, 526] on button "palette Colour Colour" at bounding box center [201, 541] width 242 height 42
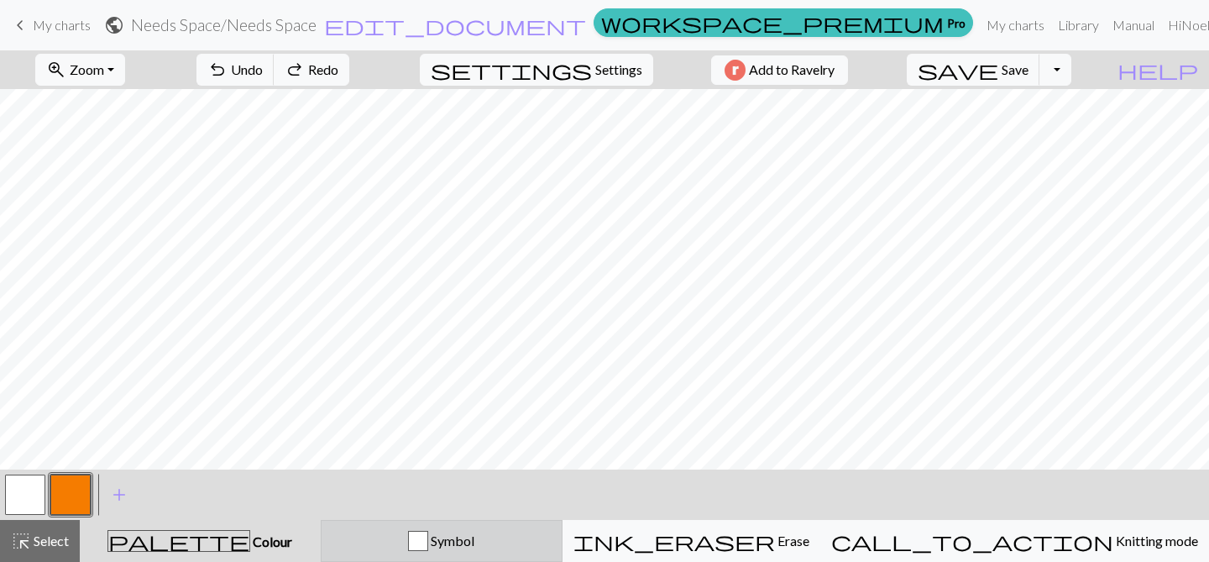
click at [453, 549] on div "Symbol" at bounding box center [442, 541] width 220 height 20
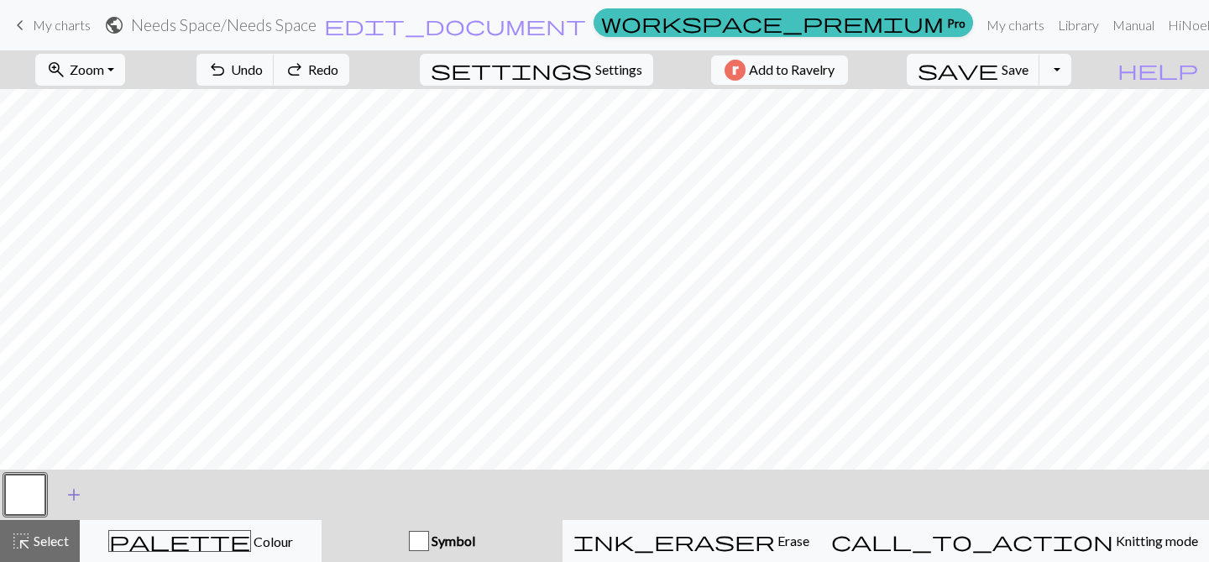
click at [75, 496] on span "add" at bounding box center [74, 495] width 20 height 24
click at [33, 495] on button "button" at bounding box center [25, 494] width 40 height 40
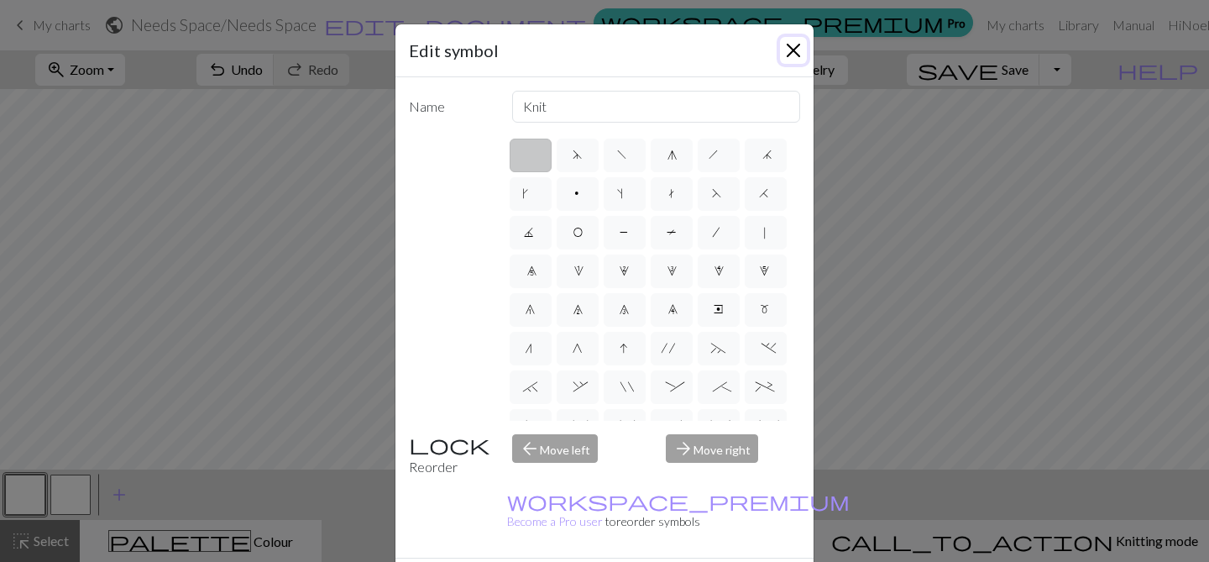
click at [795, 55] on button "Close" at bounding box center [793, 50] width 27 height 27
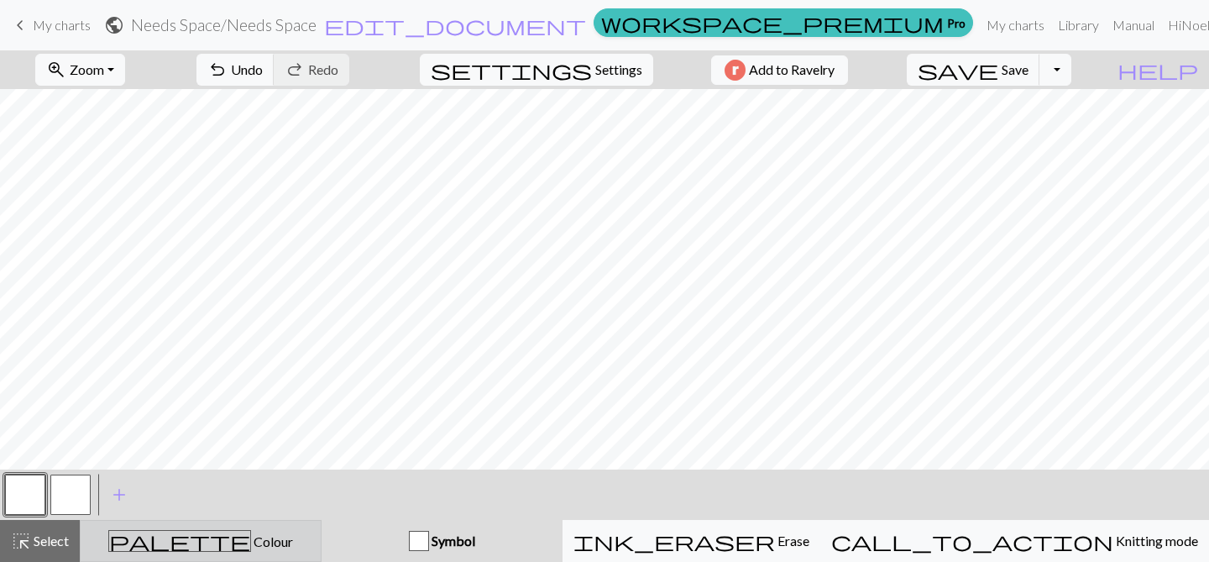
click at [203, 551] on span "palette" at bounding box center [179, 541] width 141 height 24
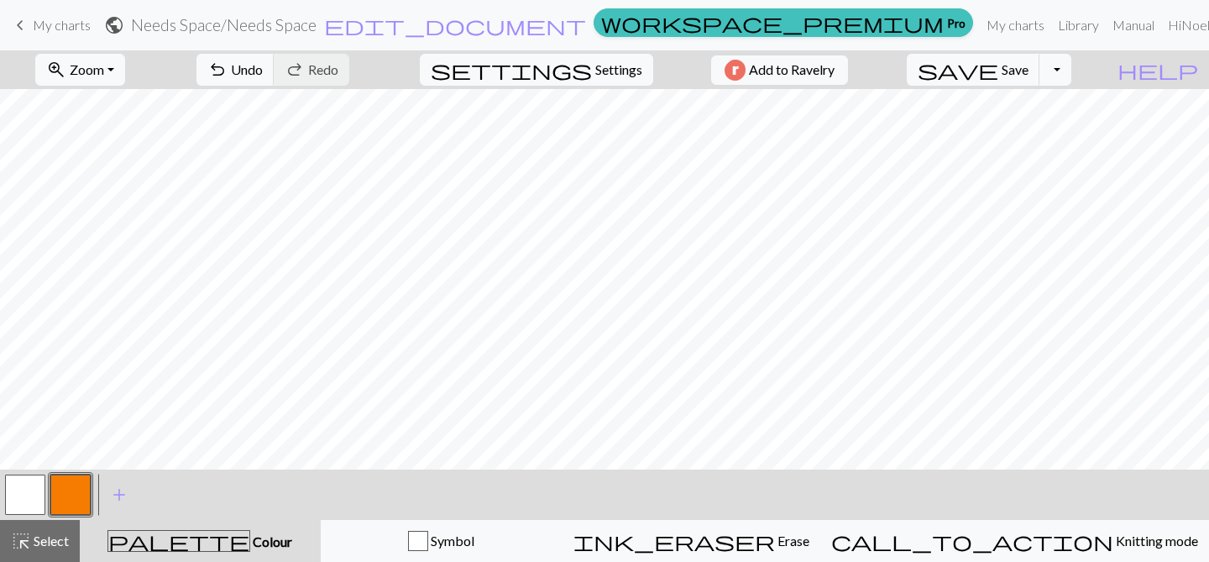
click at [75, 501] on button "button" at bounding box center [70, 494] width 40 height 40
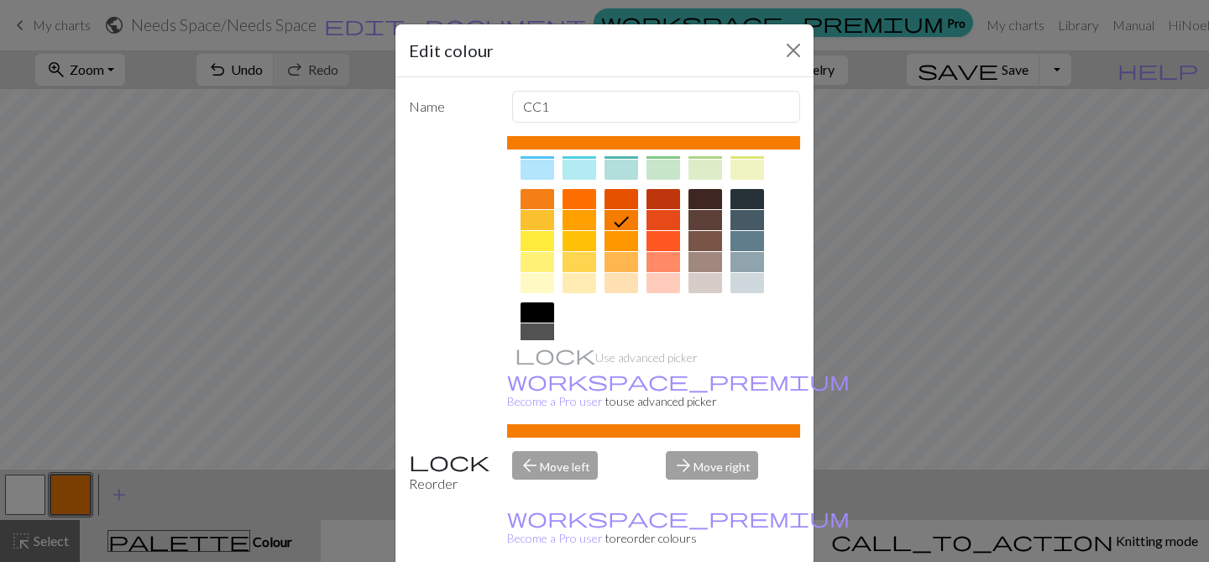
scroll to position [208, 0]
click at [579, 287] on div at bounding box center [580, 282] width 34 height 20
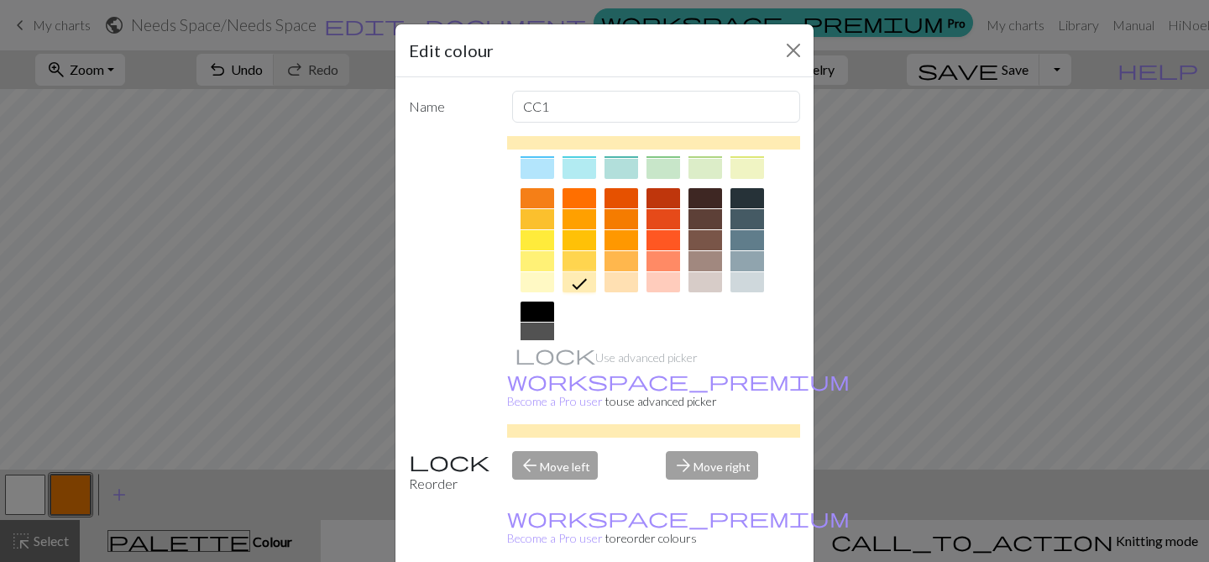
scroll to position [42, 0]
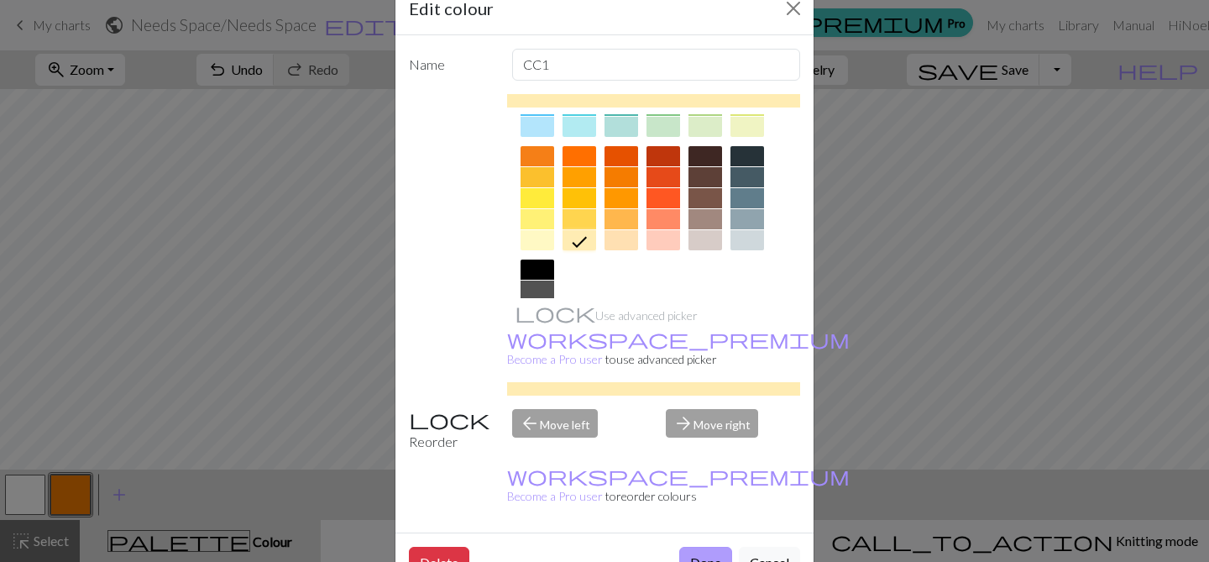
click at [701, 547] on button "Done" at bounding box center [705, 563] width 53 height 32
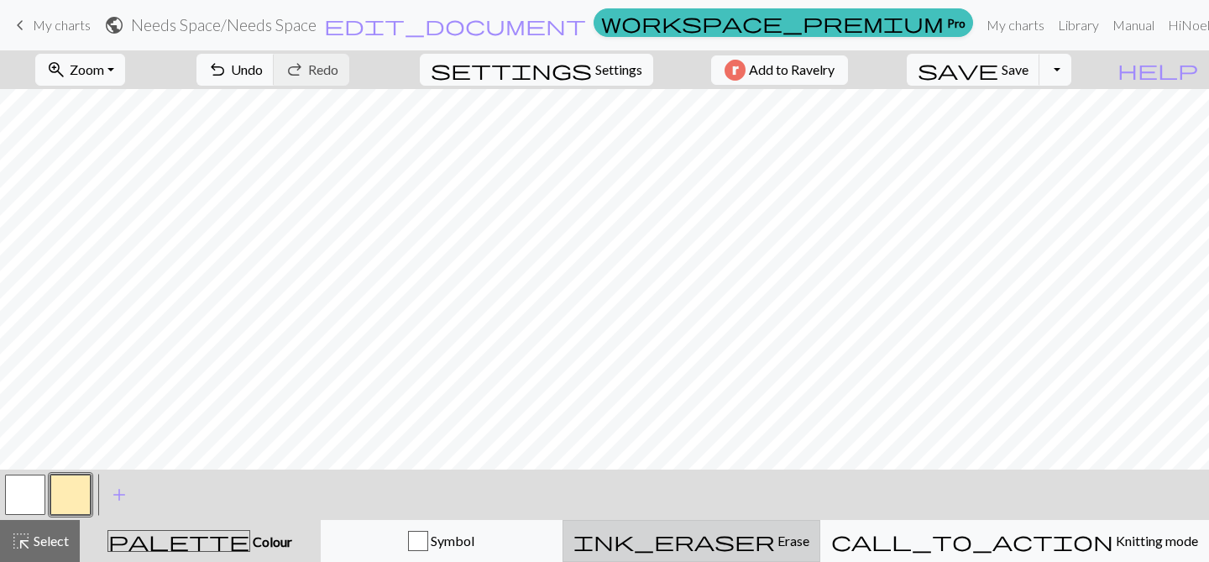
click at [778, 531] on div "ink_eraser Erase Erase" at bounding box center [691, 541] width 236 height 20
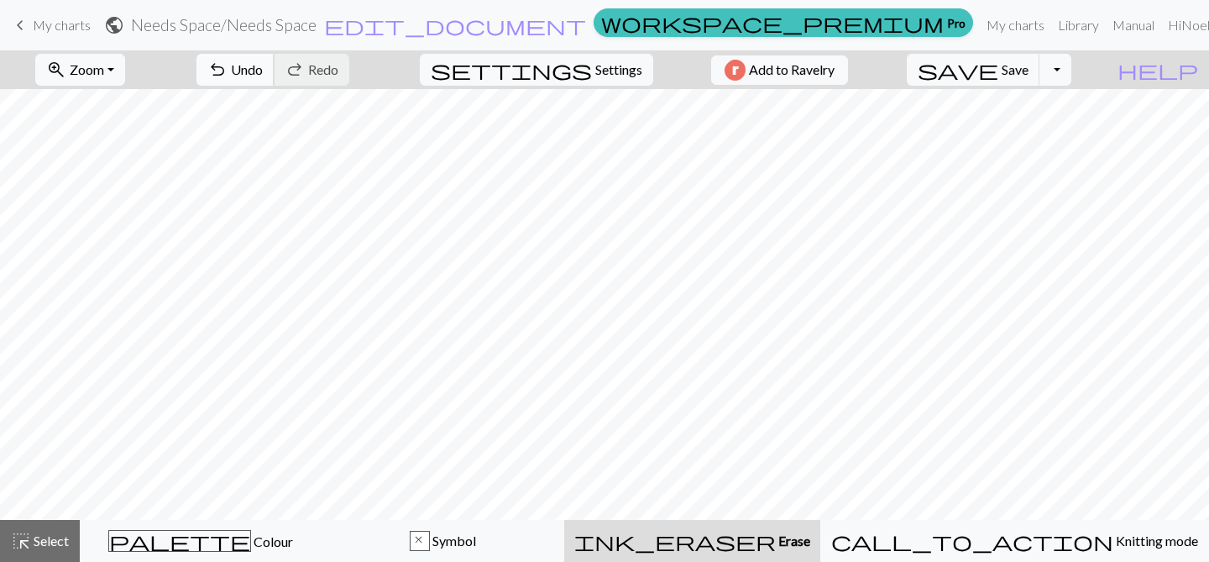
click at [263, 70] on span "Undo" at bounding box center [247, 69] width 32 height 16
click at [263, 69] on span "Undo" at bounding box center [247, 69] width 32 height 16
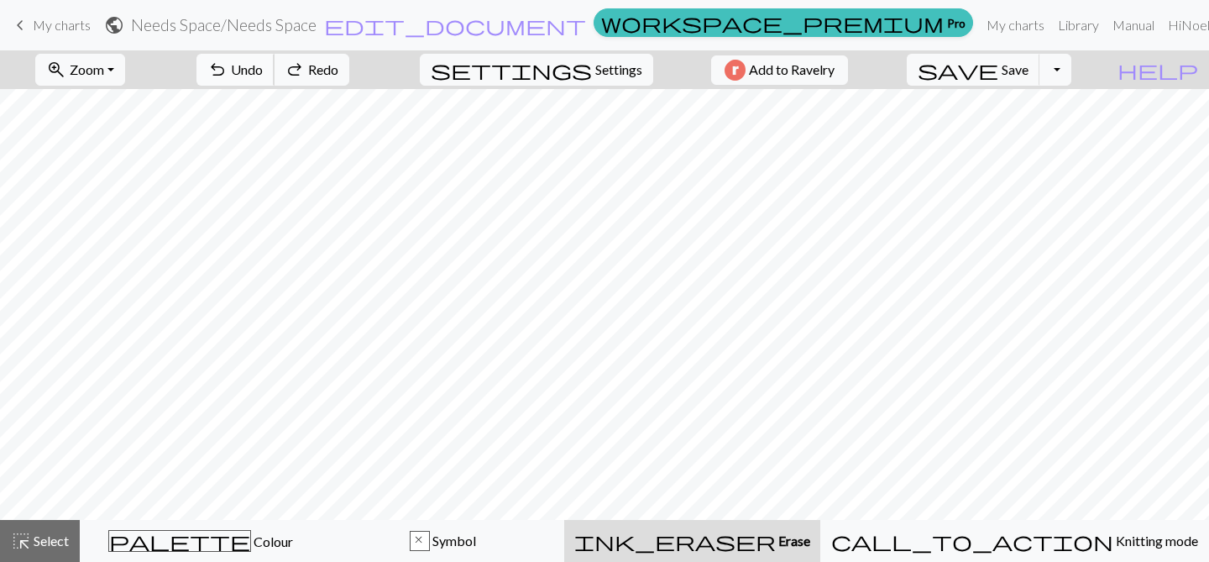
click at [263, 64] on span "Undo" at bounding box center [247, 69] width 32 height 16
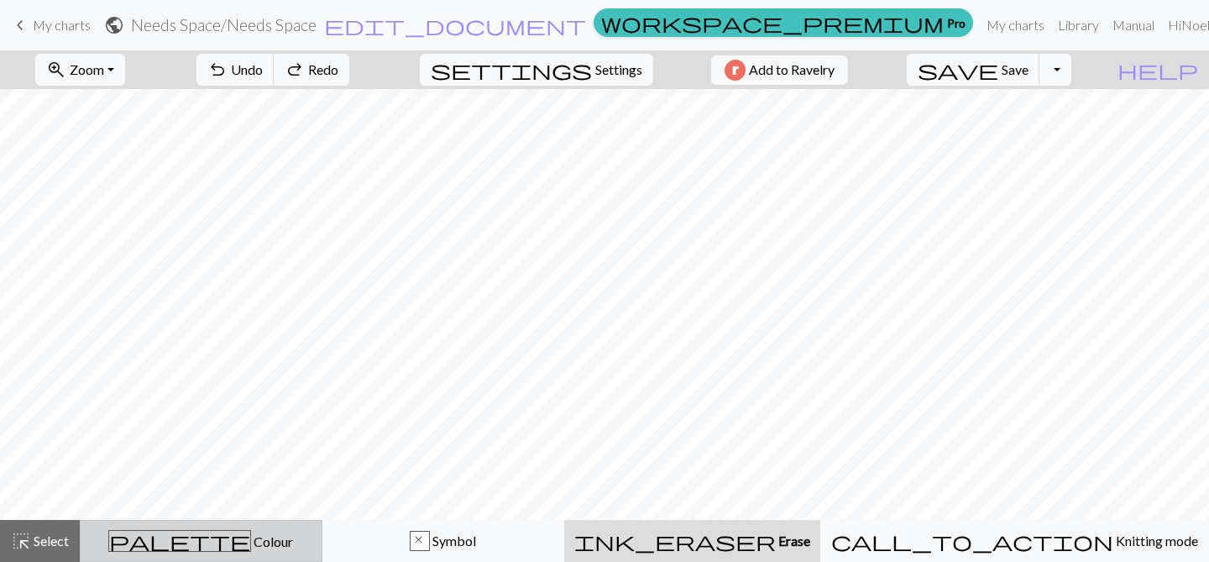
click at [251, 537] on span "Colour" at bounding box center [272, 541] width 42 height 16
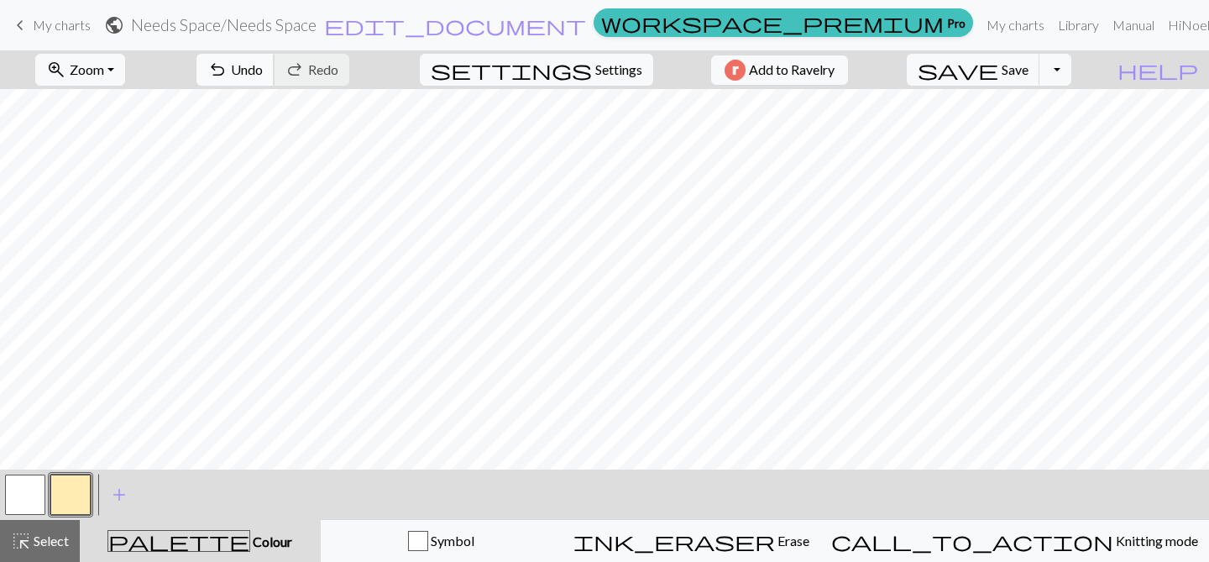
click at [263, 71] on span "Undo" at bounding box center [247, 69] width 32 height 16
click at [263, 70] on span "Undo" at bounding box center [247, 69] width 32 height 16
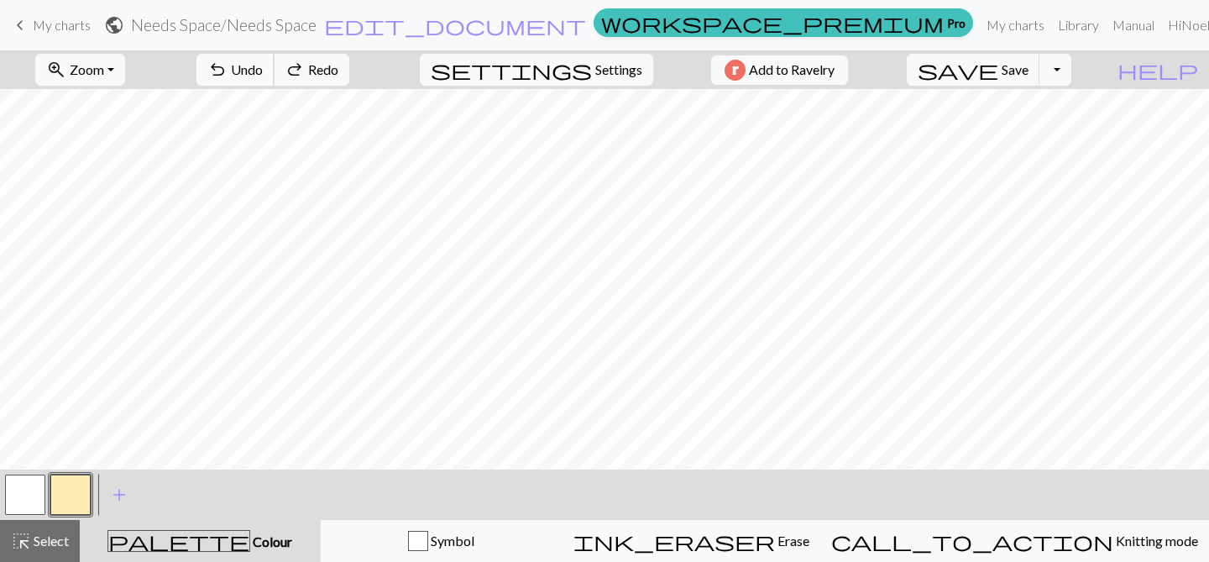
click at [263, 70] on span "Undo" at bounding box center [247, 69] width 32 height 16
click at [583, 63] on button "settings Settings" at bounding box center [536, 70] width 233 height 32
select select "sport"
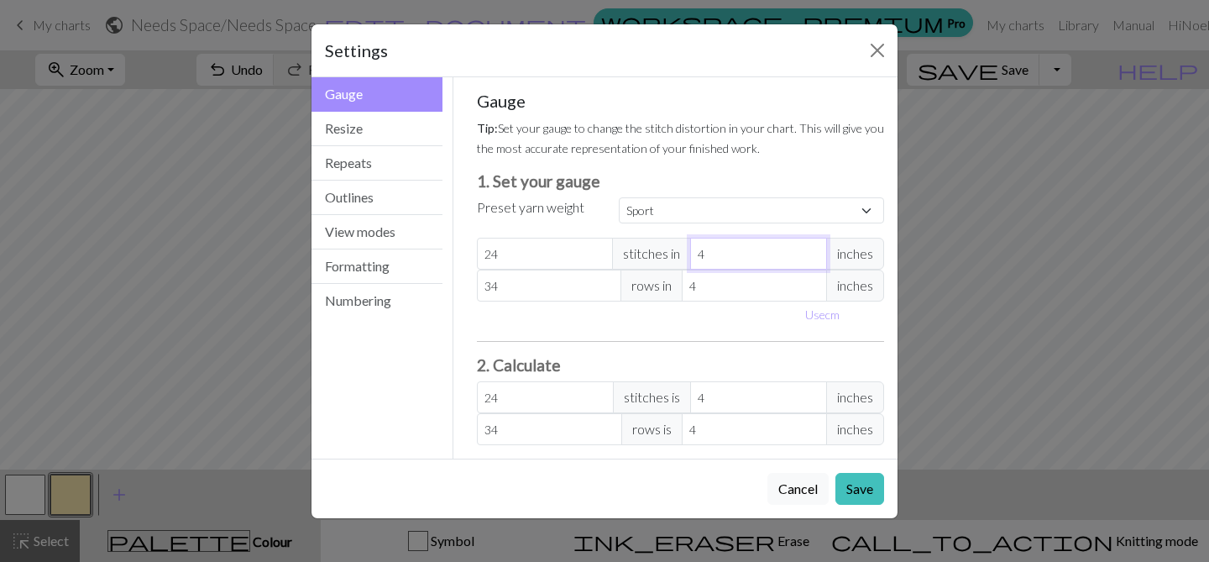
type input "5"
type input "19.2"
click at [811, 249] on input "5" at bounding box center [758, 254] width 137 height 32
type input "6"
type input "16"
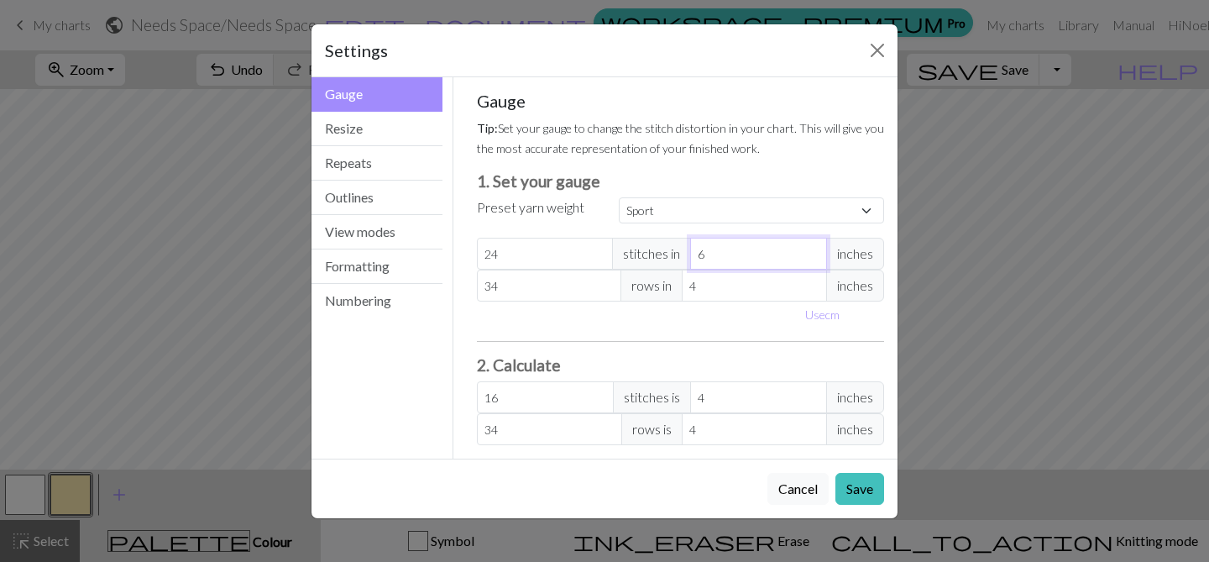
click at [811, 249] on input "6" at bounding box center [758, 254] width 137 height 32
type input "7"
type input "13.71"
click at [811, 249] on input "7" at bounding box center [758, 254] width 137 height 32
type input "8"
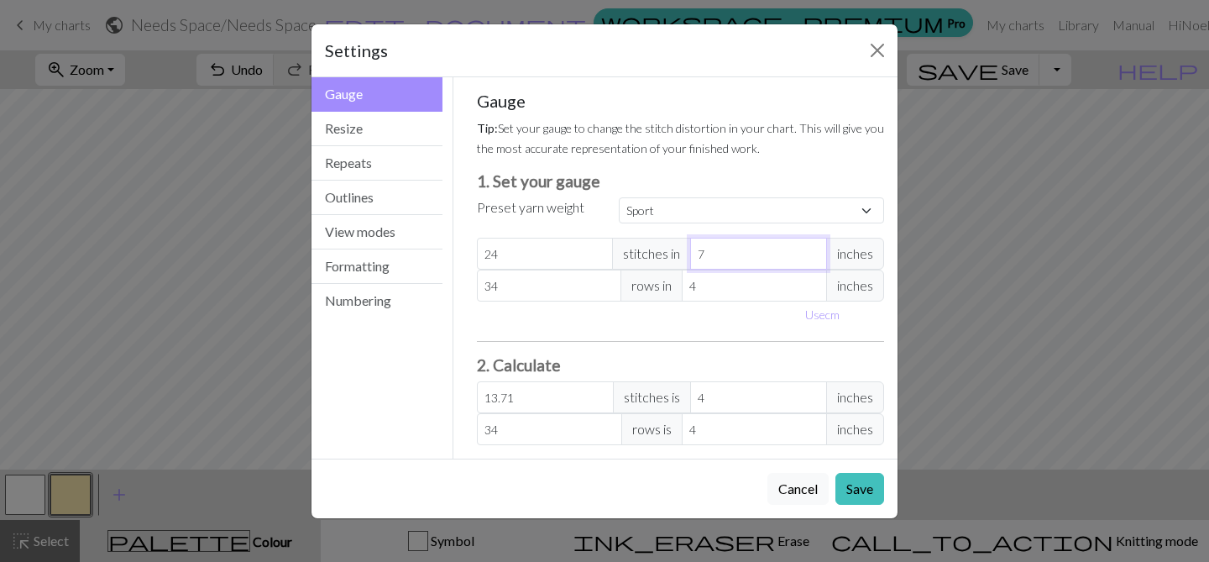
type input "12"
click at [811, 249] on input "8" at bounding box center [758, 254] width 137 height 32
type input "7"
type input "13.71"
click at [813, 256] on input "7" at bounding box center [758, 254] width 137 height 32
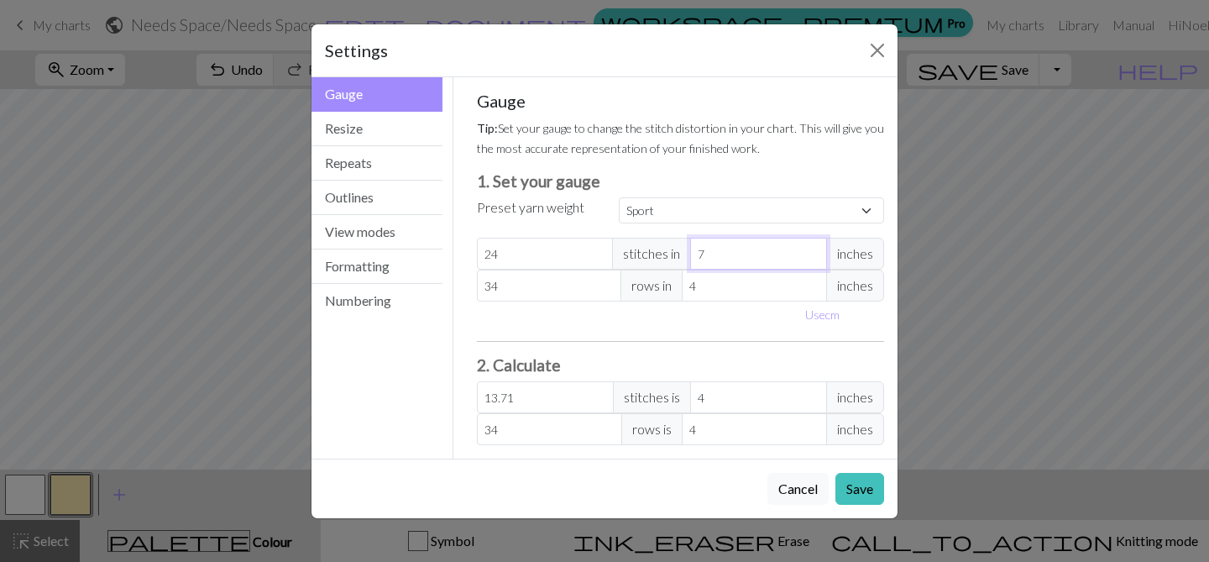
type input "6"
type input "16"
type input "6"
click at [812, 259] on input "6" at bounding box center [758, 254] width 137 height 32
type input "5"
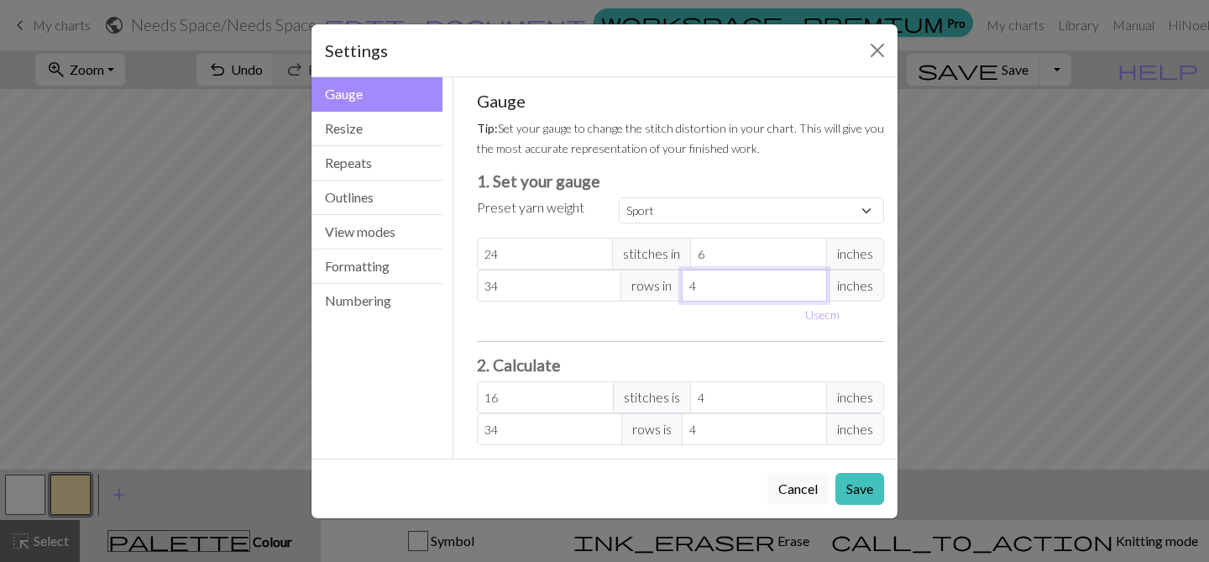
type input "27.2"
click at [813, 280] on input "5" at bounding box center [754, 286] width 145 height 32
type input "6"
type input "22.67"
click at [813, 280] on input "6" at bounding box center [754, 286] width 145 height 32
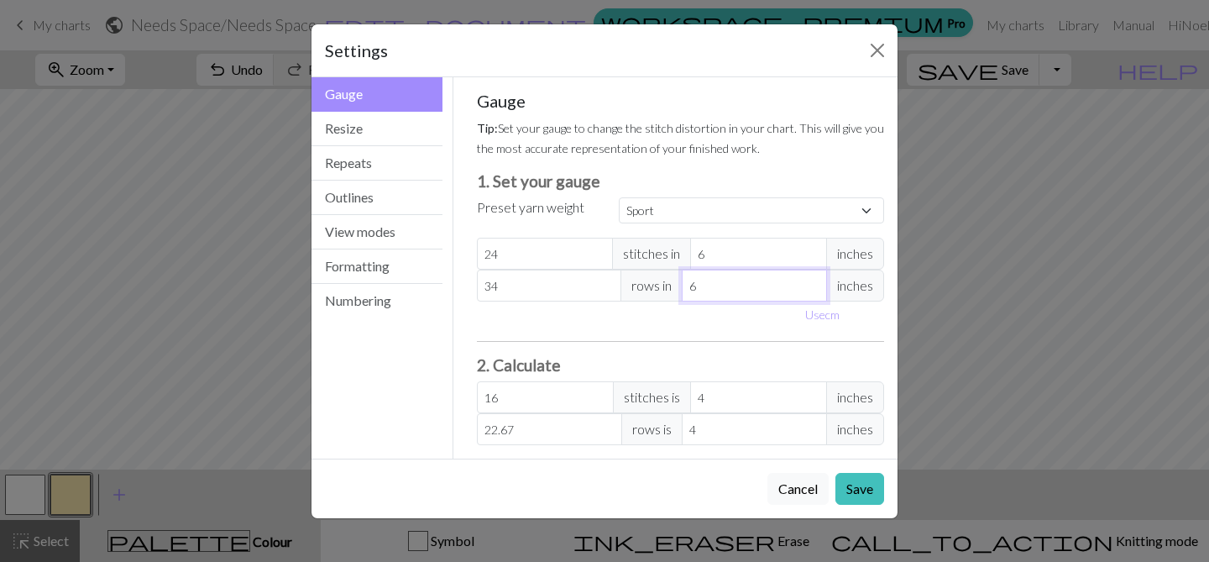
type input "7"
type input "19.43"
click at [813, 280] on input "7" at bounding box center [754, 286] width 145 height 32
type input "8"
type input "17"
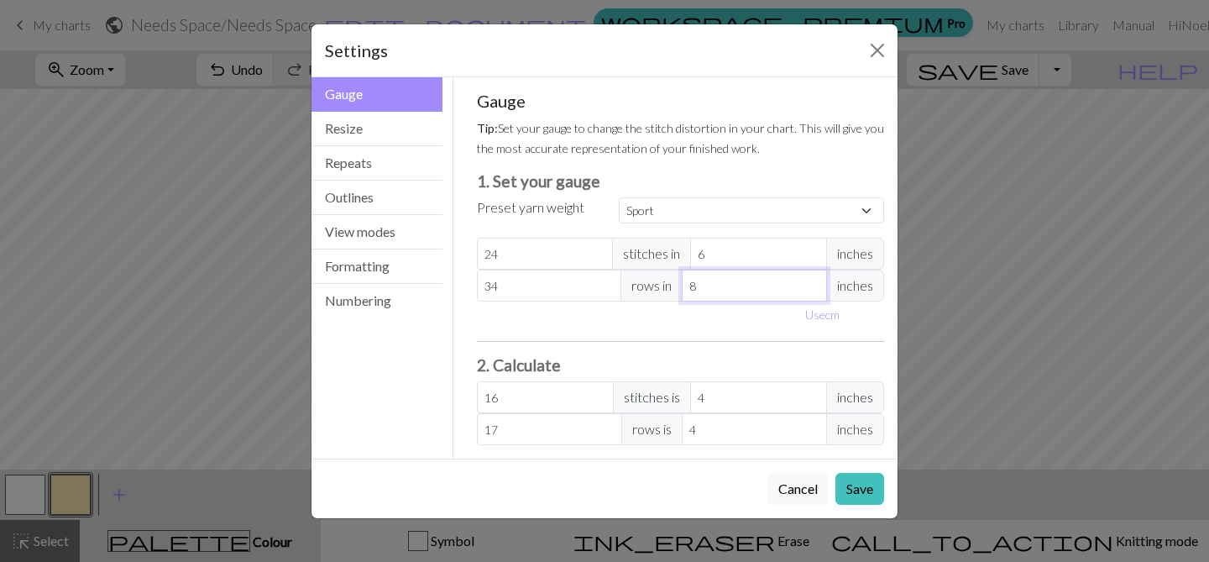
click at [813, 280] on input "8" at bounding box center [754, 286] width 145 height 32
type input "9"
type input "15.11"
click at [813, 280] on input "9" at bounding box center [754, 286] width 145 height 32
type input "10"
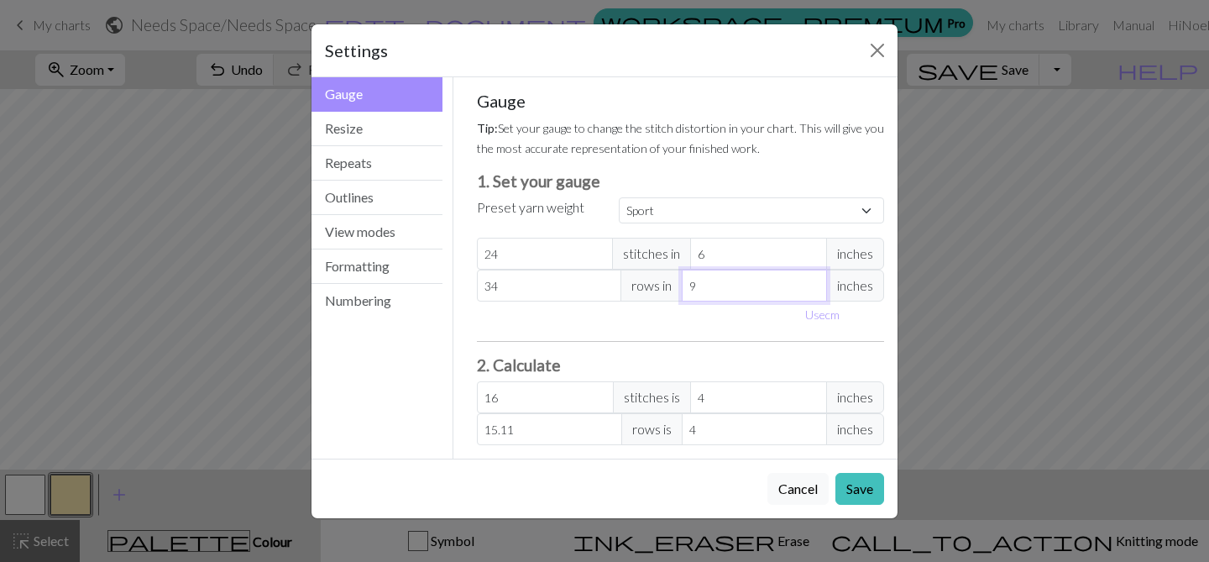
type input "13.6"
click at [813, 280] on input "10" at bounding box center [754, 286] width 145 height 32
type input "11"
type input "12.36"
click at [813, 280] on input "11" at bounding box center [754, 286] width 145 height 32
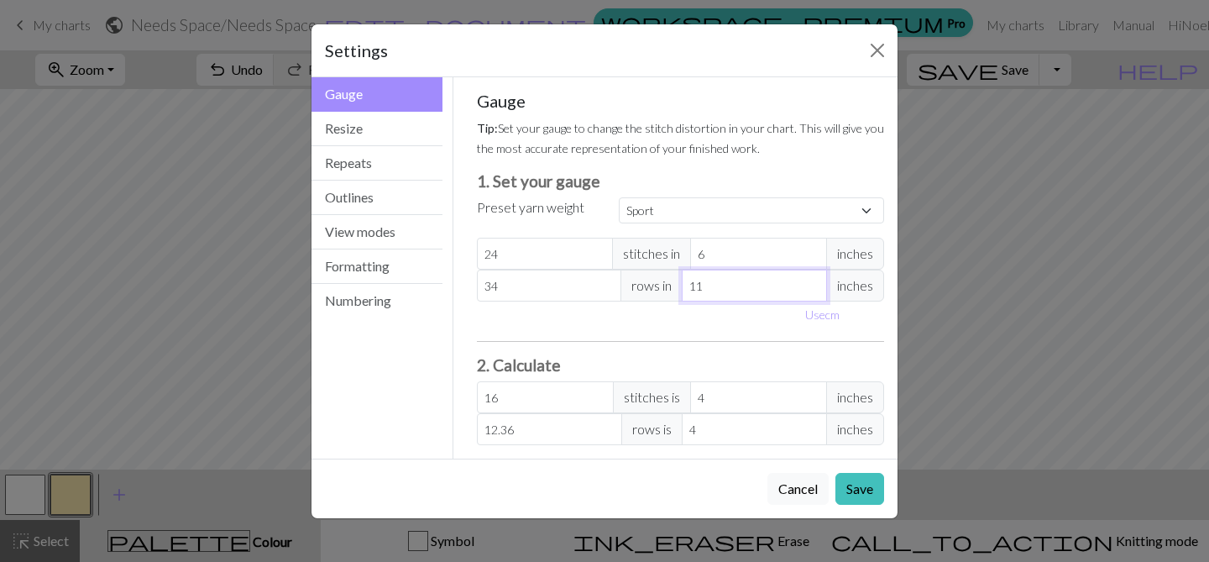
type input "12"
type input "11.33"
type input "12"
click at [813, 280] on input "12" at bounding box center [754, 286] width 145 height 32
click at [854, 483] on button "Save" at bounding box center [859, 489] width 49 height 32
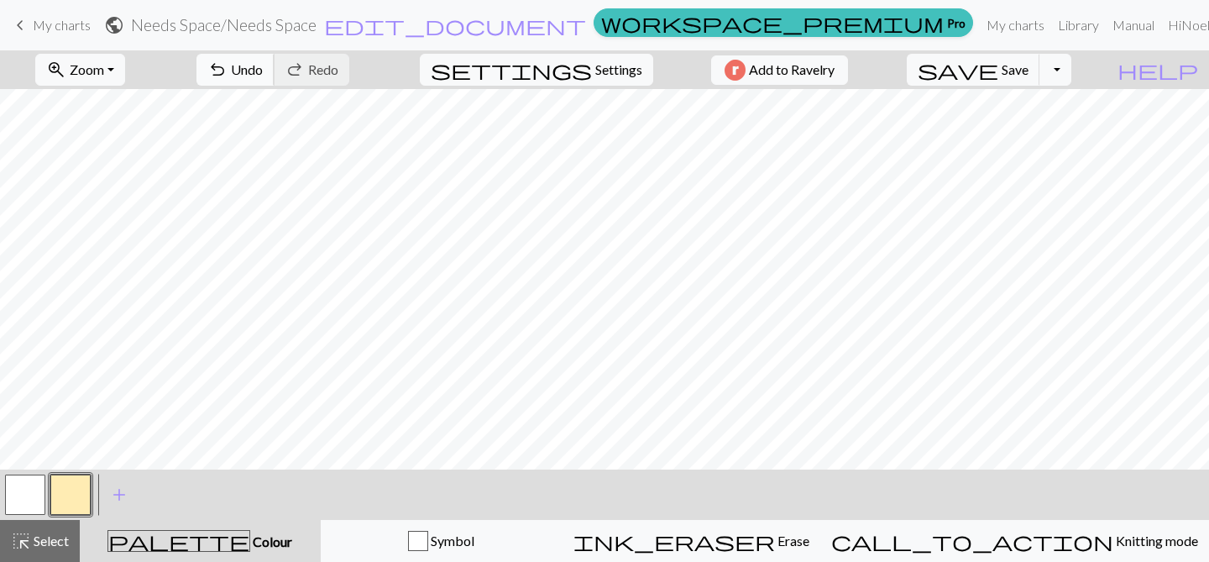
click at [263, 76] on span "Undo" at bounding box center [247, 69] width 32 height 16
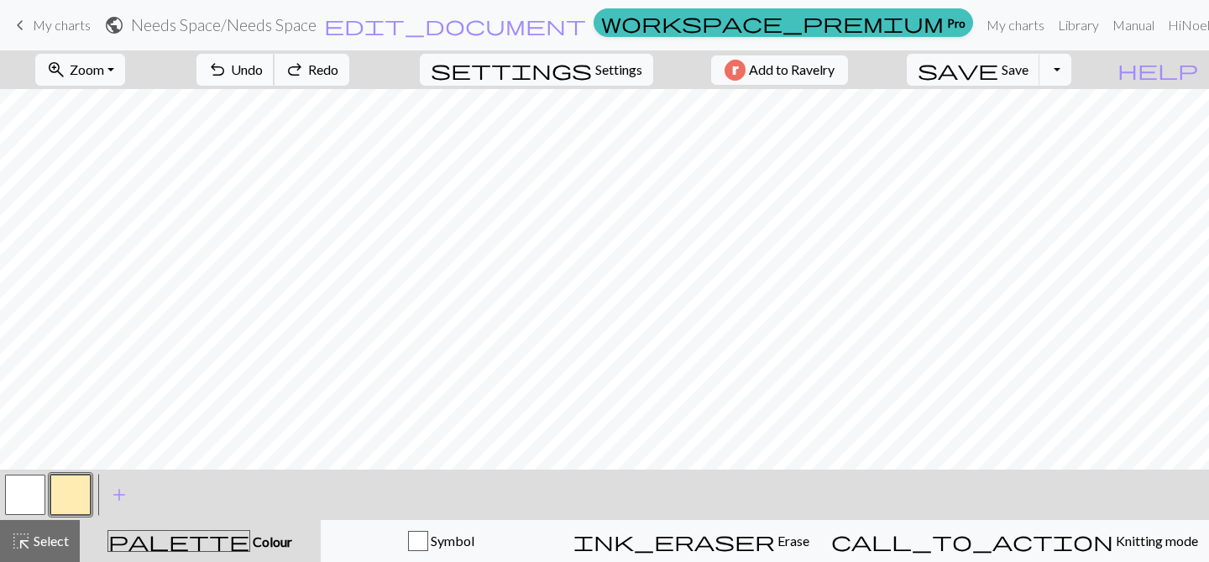
click at [263, 76] on span "Undo" at bounding box center [247, 69] width 32 height 16
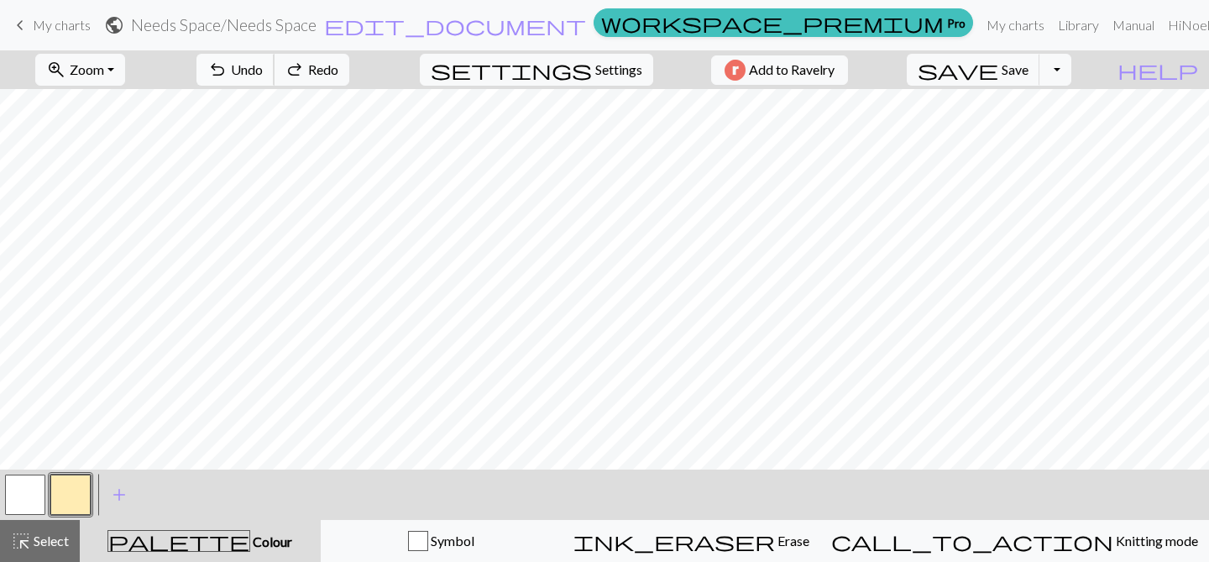
click at [263, 76] on span "Undo" at bounding box center [247, 69] width 32 height 16
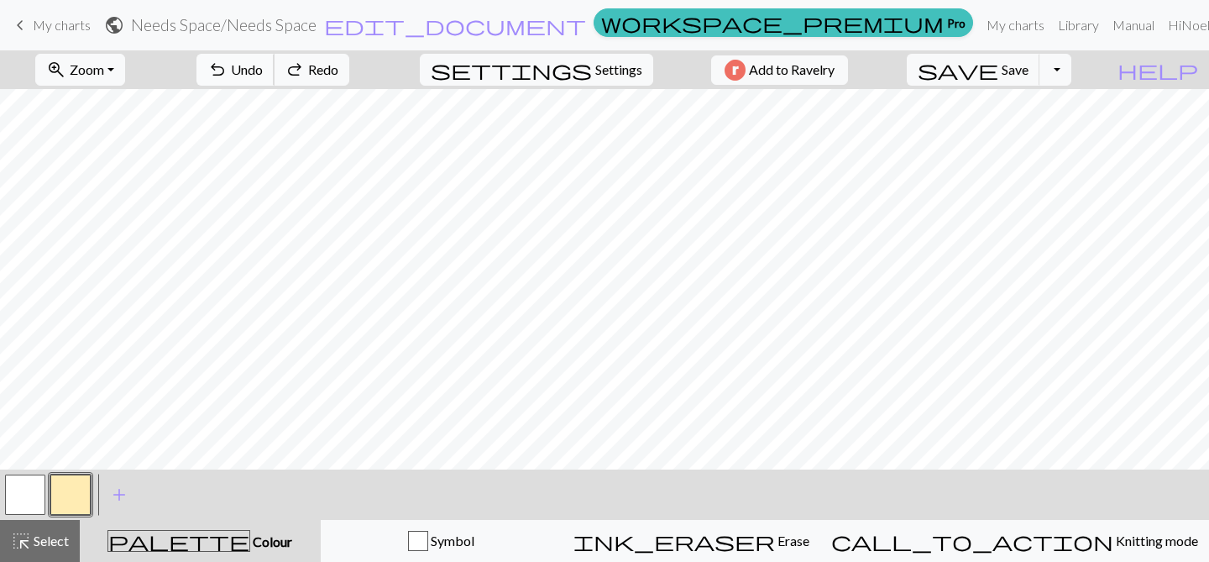
click at [263, 76] on span "Undo" at bounding box center [247, 69] width 32 height 16
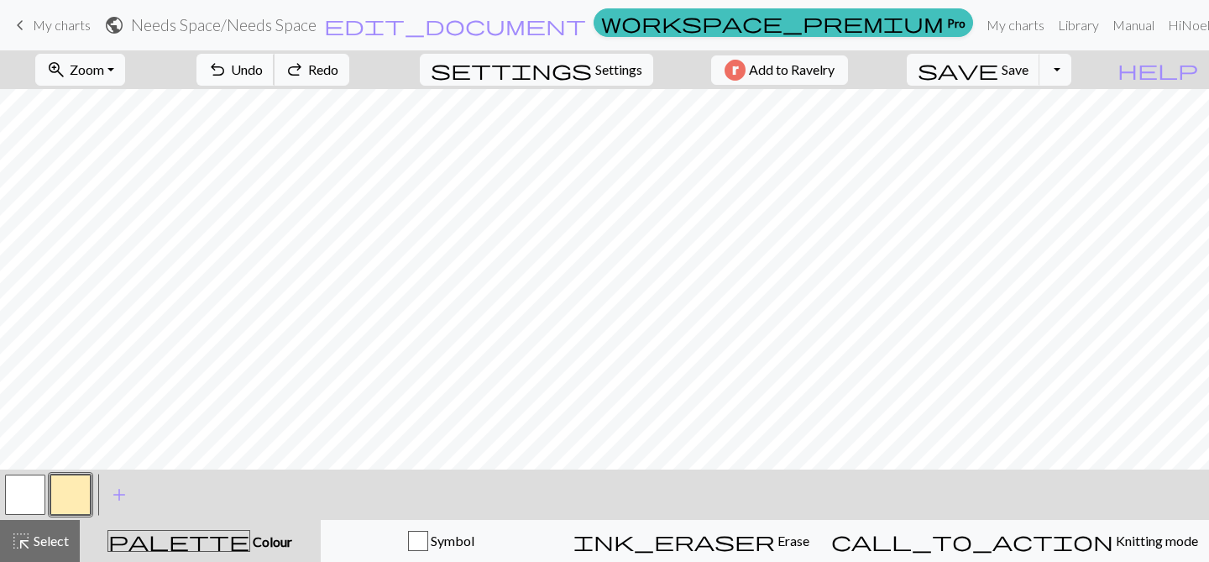
click at [263, 76] on span "Undo" at bounding box center [247, 69] width 32 height 16
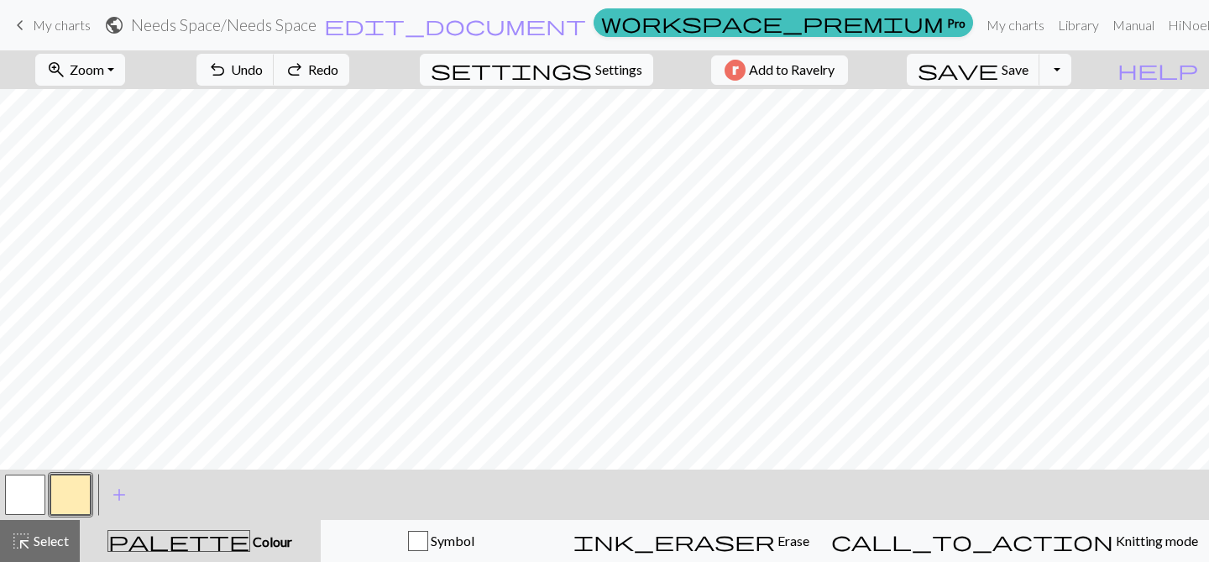
click at [621, 65] on span "Settings" at bounding box center [618, 70] width 47 height 20
select select "sport"
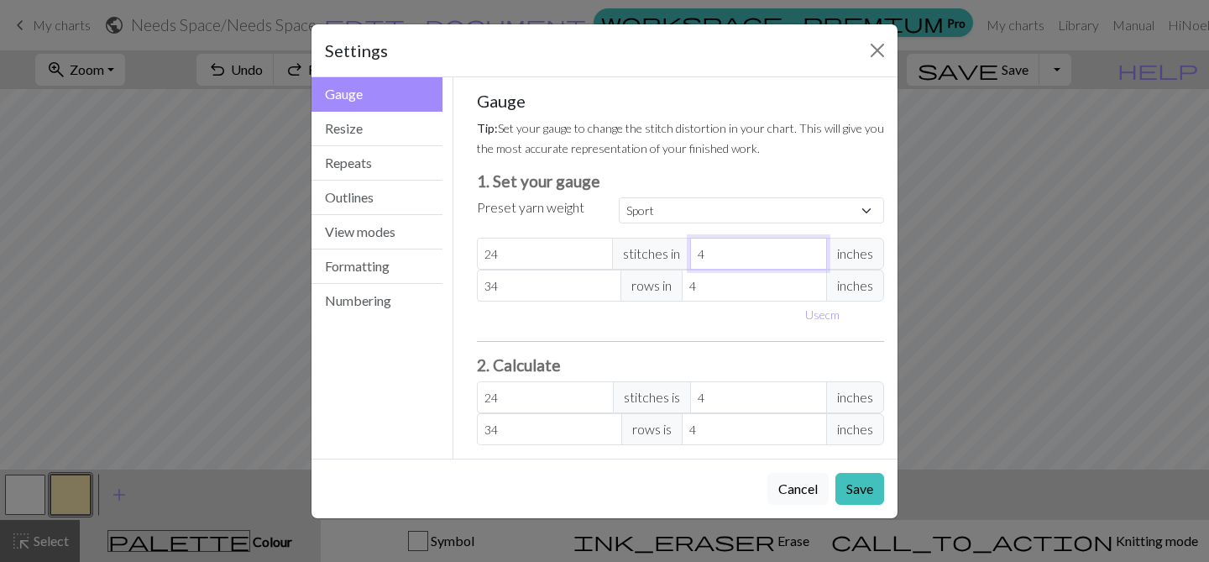
type input "5"
type input "19.2"
click at [811, 249] on input "5" at bounding box center [758, 254] width 137 height 32
type input "6"
type input "16"
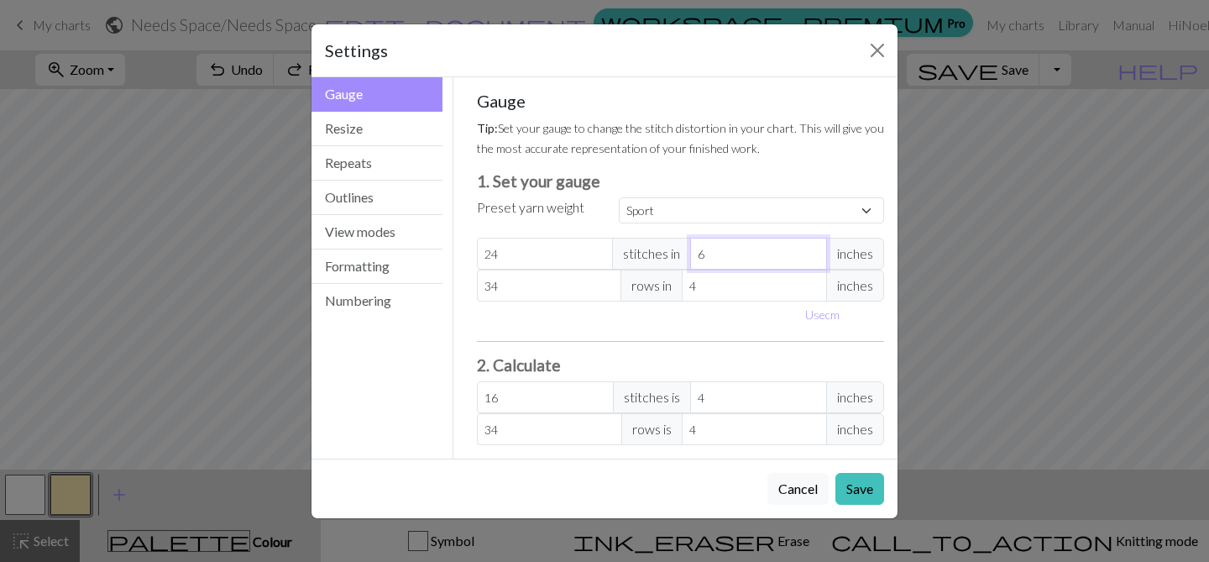
type input "6"
click at [811, 249] on input "6" at bounding box center [758, 254] width 137 height 32
type input "5"
type input "27.2"
click at [814, 280] on input "5" at bounding box center [754, 286] width 145 height 32
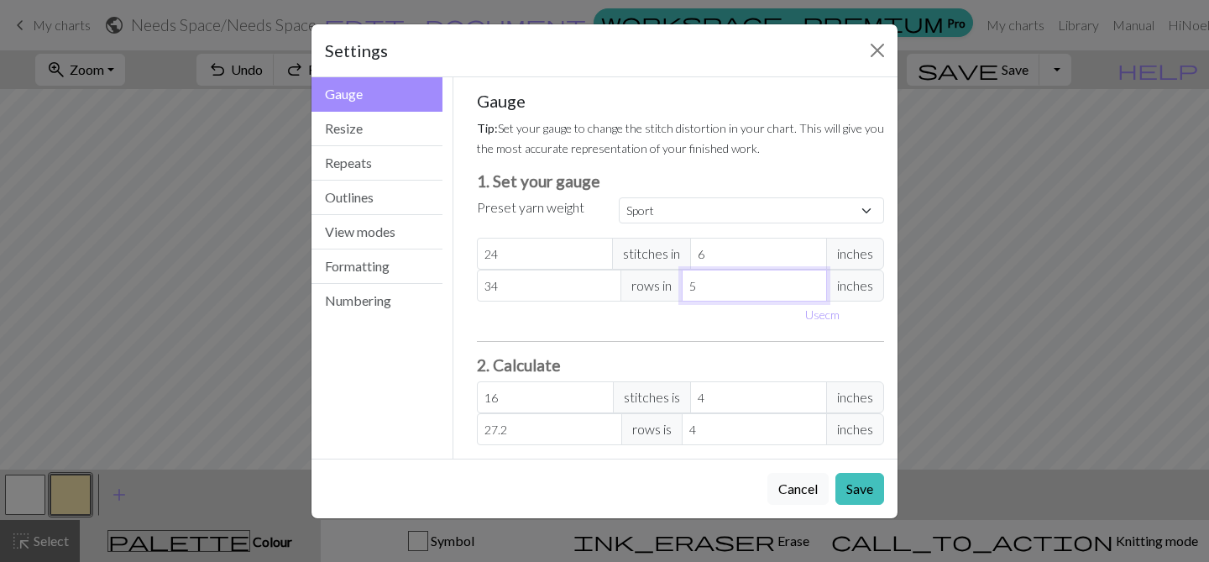
type input "6"
type input "22.67"
click at [814, 280] on input "6" at bounding box center [754, 286] width 145 height 32
type input "7"
type input "19.43"
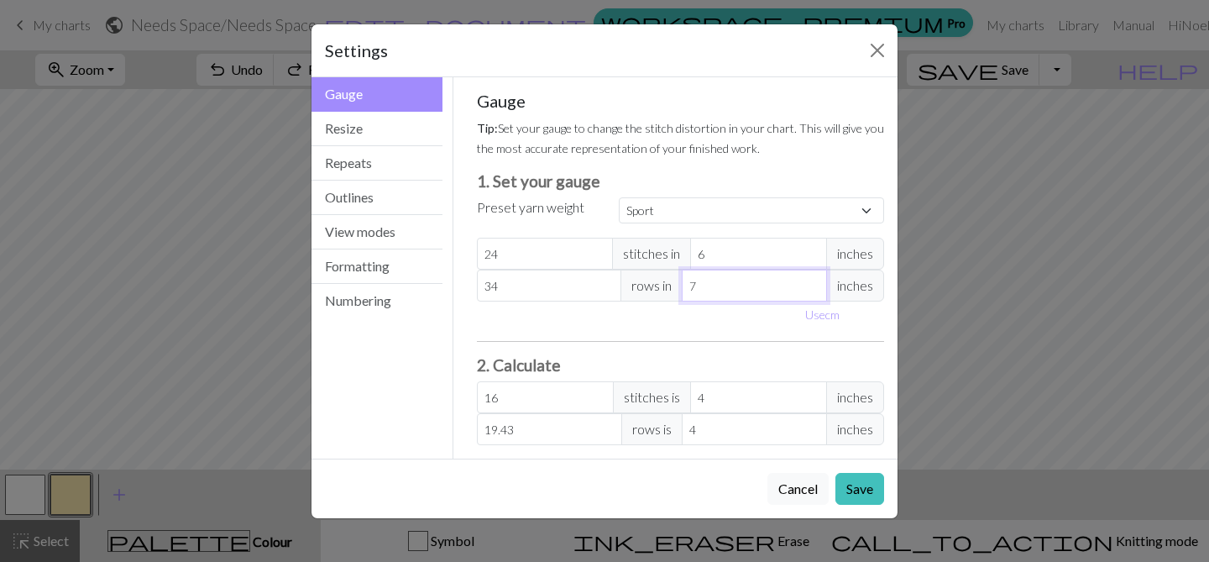
click at [814, 280] on input "7" at bounding box center [754, 286] width 145 height 32
type input "8"
type input "17"
click at [814, 280] on input "8" at bounding box center [754, 286] width 145 height 32
type input "9"
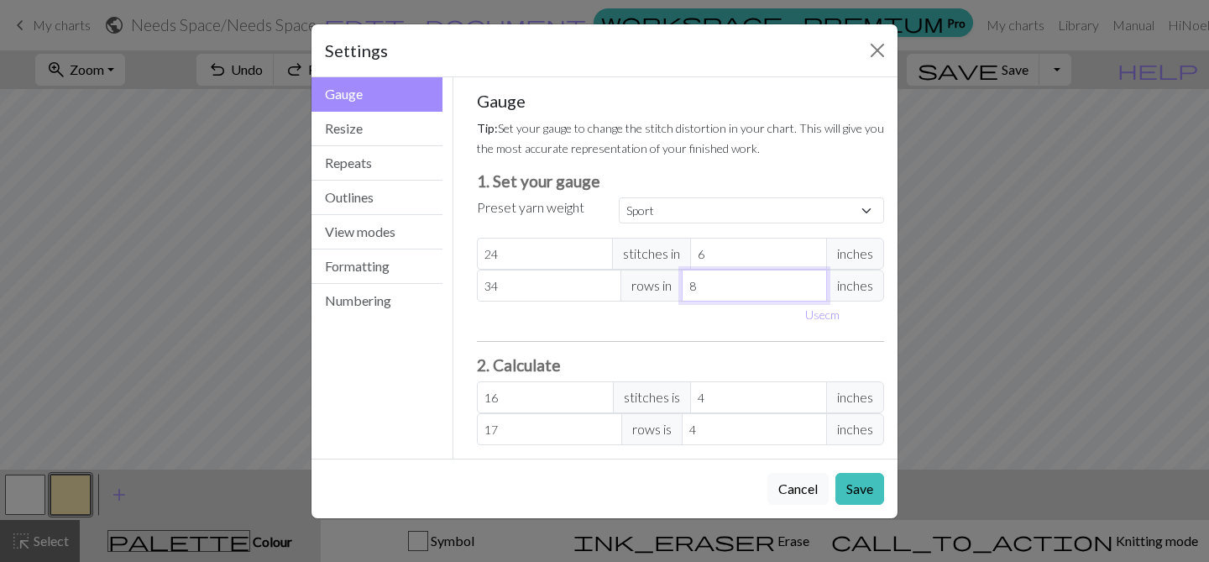
type input "15.11"
click at [814, 280] on input "9" at bounding box center [754, 286] width 145 height 32
type input "10"
type input "13.6"
click at [814, 280] on input "10" at bounding box center [754, 286] width 145 height 32
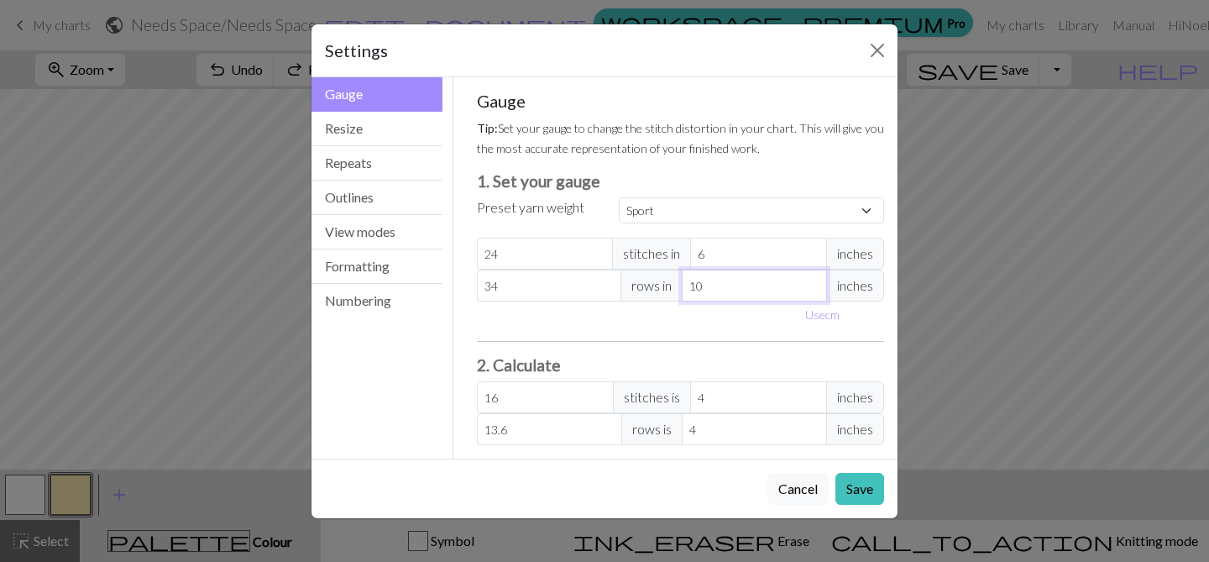
type input "11"
type input "12.36"
click at [814, 280] on input "11" at bounding box center [754, 286] width 145 height 32
type input "12"
type input "11.33"
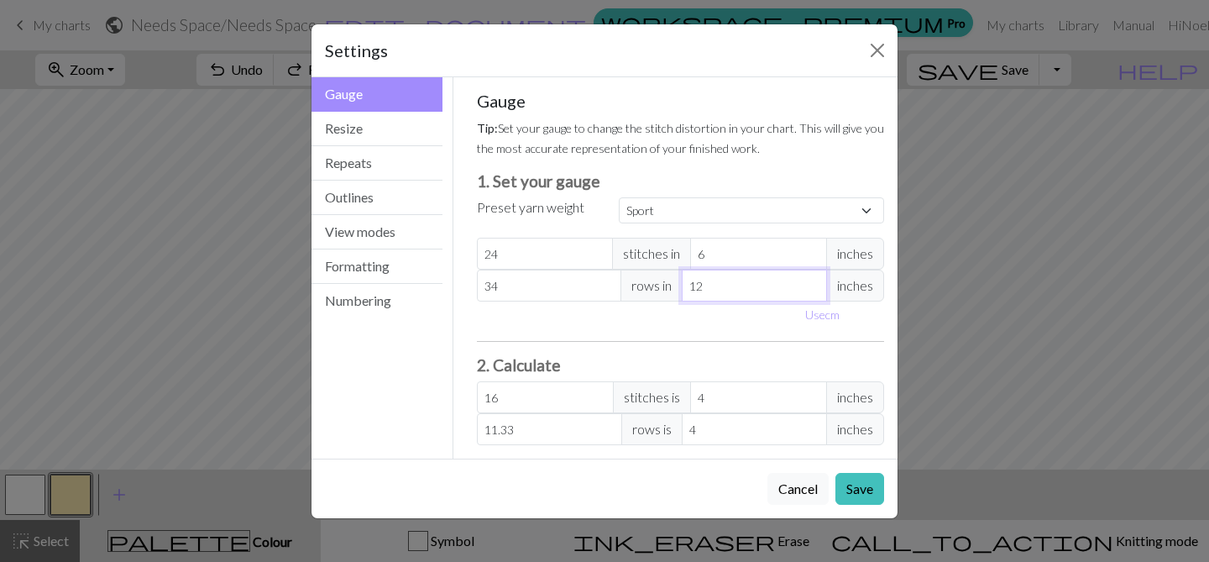
type input "12"
click at [814, 280] on input "12" at bounding box center [754, 286] width 145 height 32
click at [867, 488] on button "Save" at bounding box center [859, 489] width 49 height 32
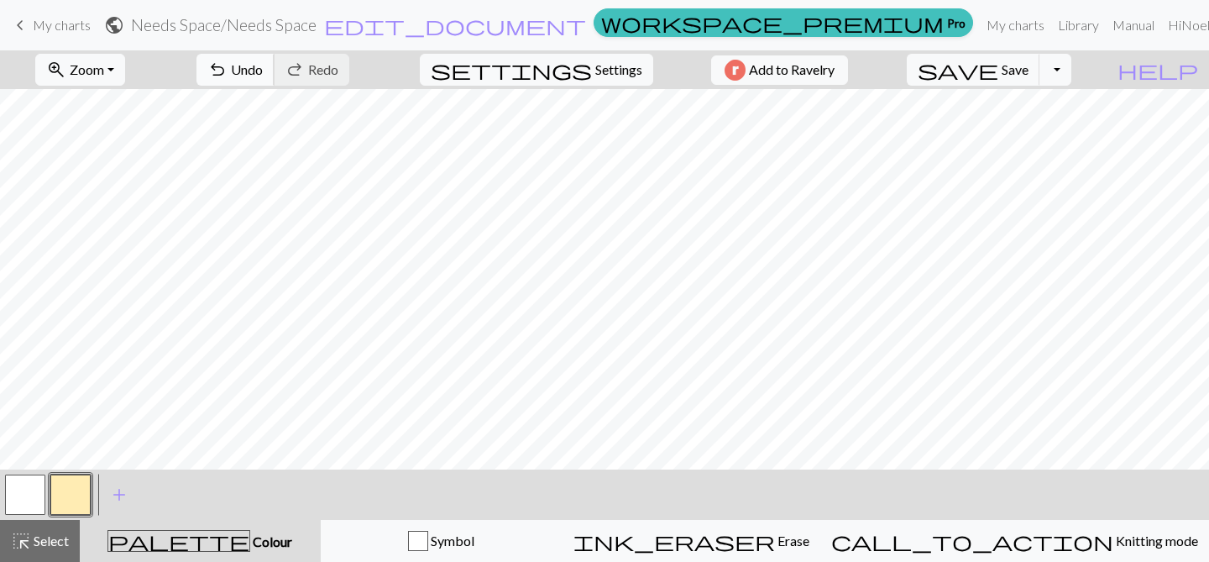
click at [228, 67] on span "undo" at bounding box center [217, 70] width 20 height 24
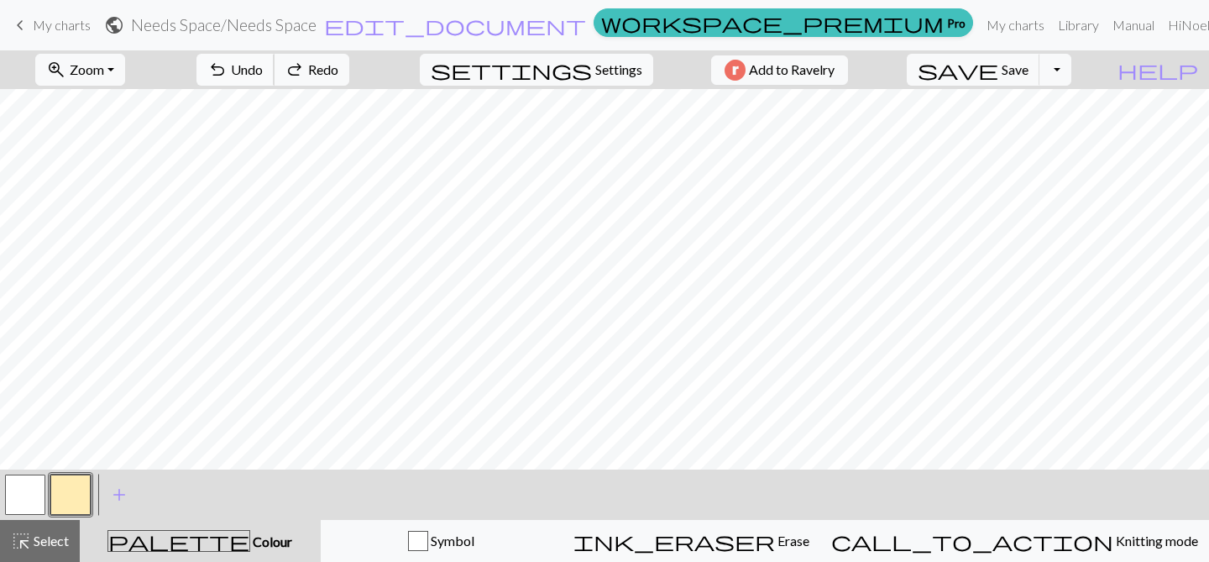
click at [228, 67] on span "undo" at bounding box center [217, 70] width 20 height 24
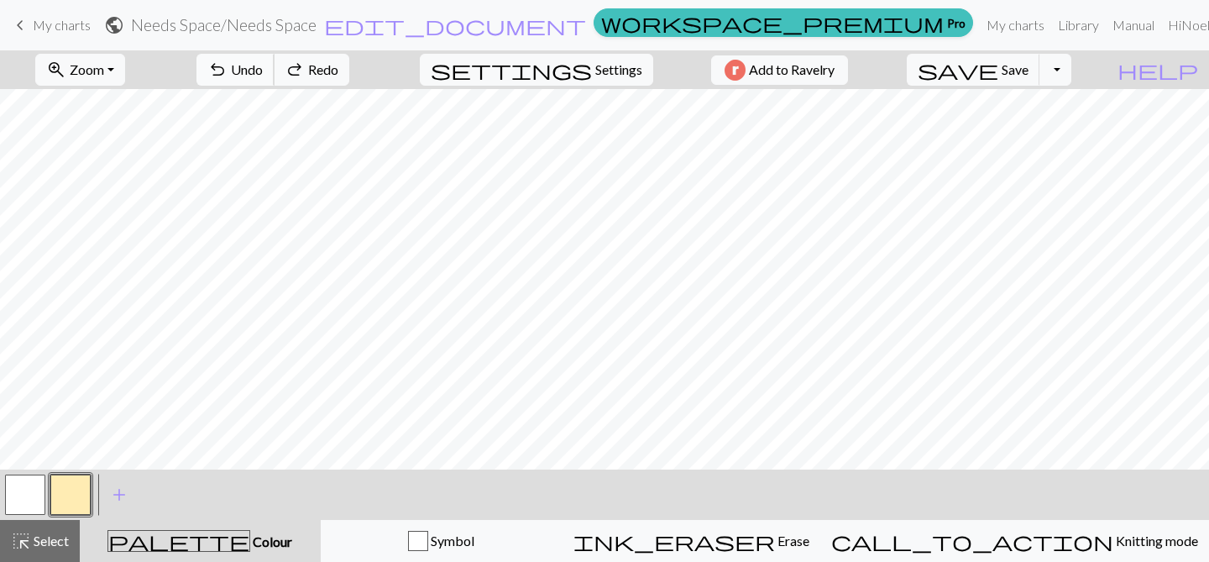
click at [228, 67] on span "undo" at bounding box center [217, 70] width 20 height 24
click at [612, 73] on span "Settings" at bounding box center [618, 70] width 47 height 20
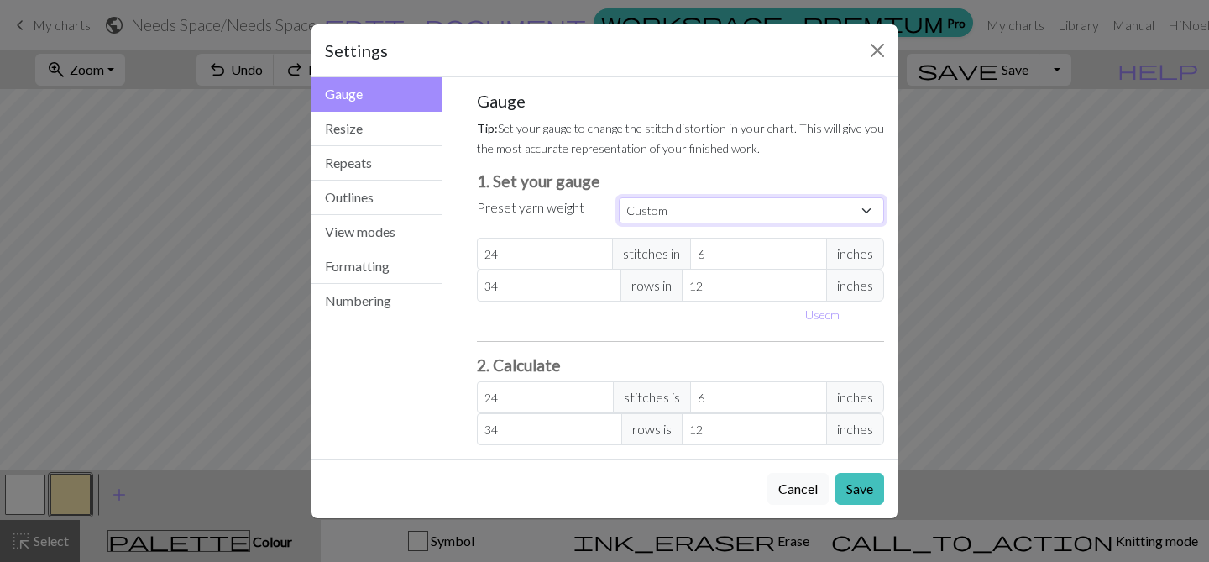
click at [719, 209] on select "Custom Square Lace Light Fingering Fingering Sport Double knit Worsted Aran Bul…" at bounding box center [751, 210] width 265 height 26
select select "sport"
type input "4"
type input "36"
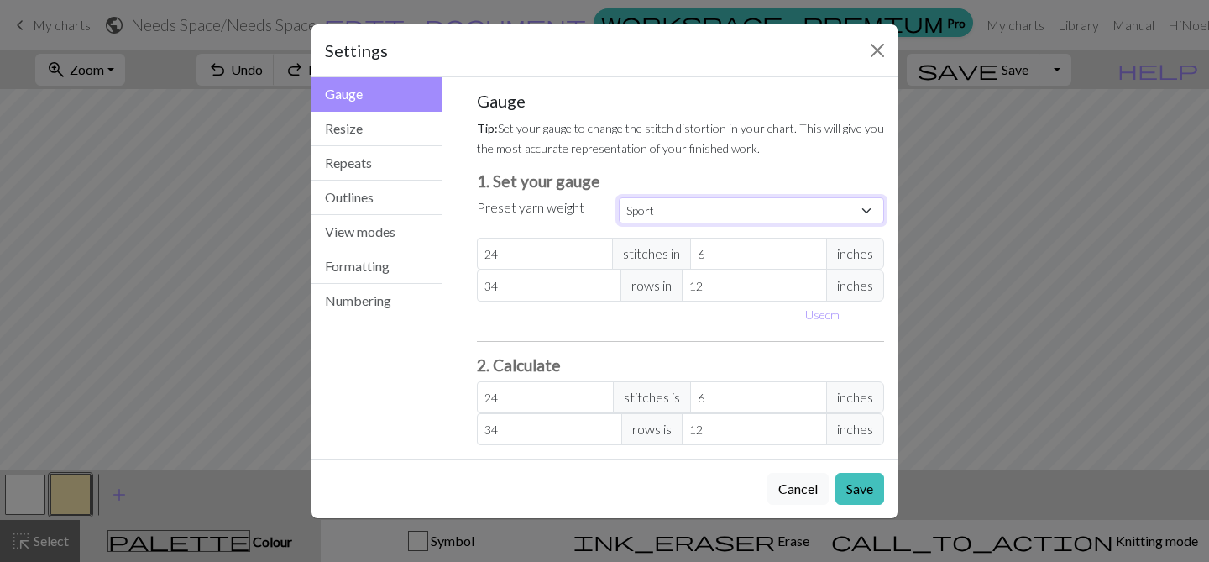
type input "102"
click at [856, 481] on button "Save" at bounding box center [859, 489] width 49 height 32
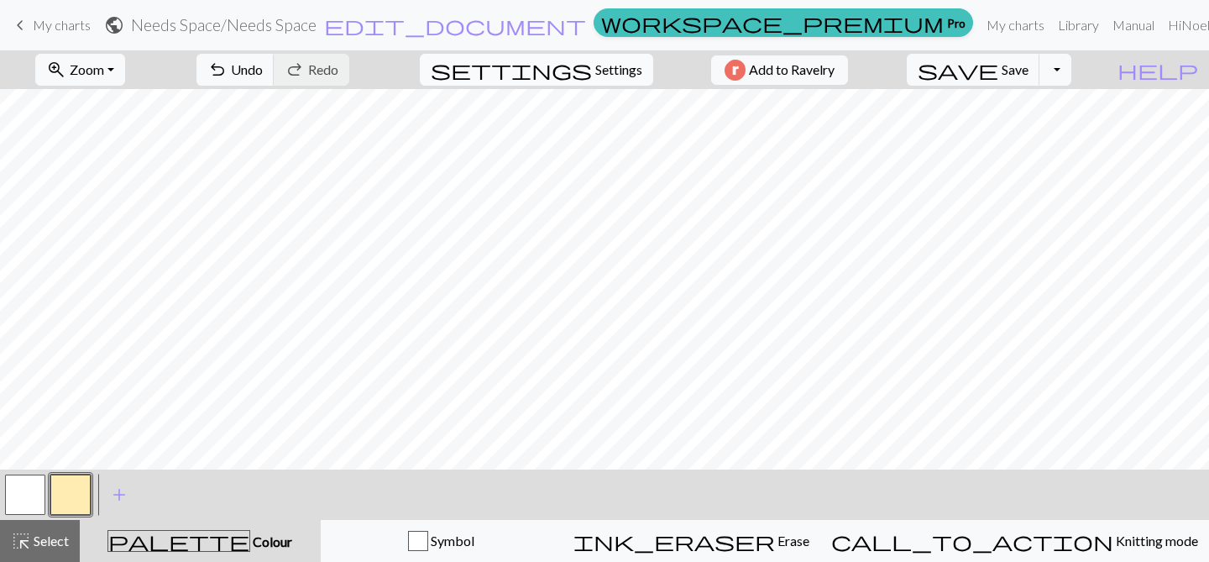
click at [595, 64] on span "Settings" at bounding box center [618, 70] width 47 height 20
select select "sport"
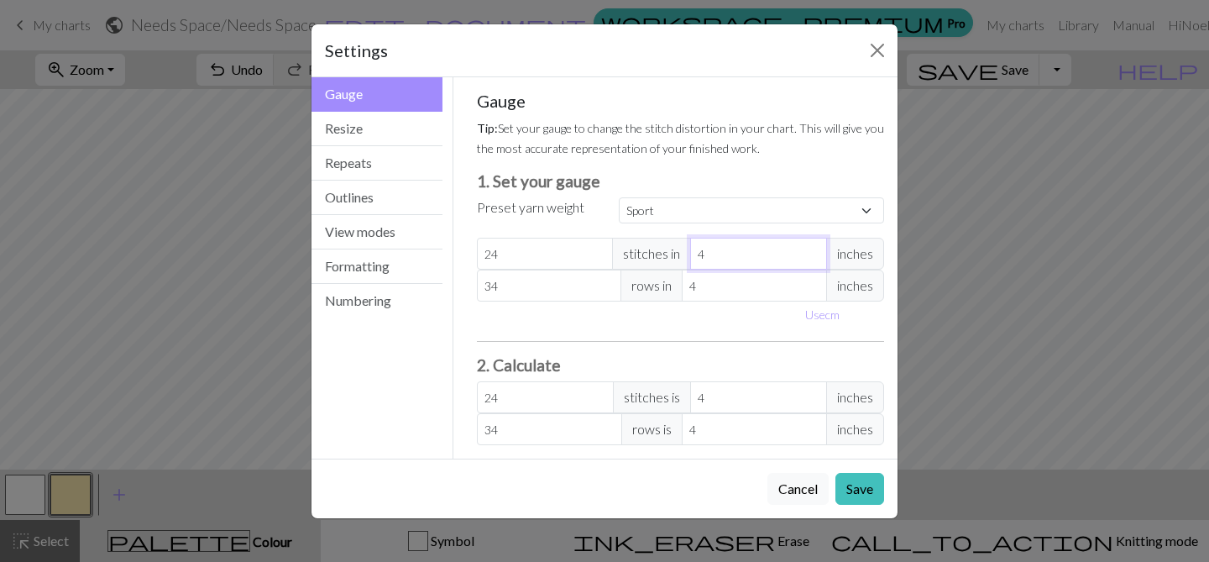
type input "5"
type input "19.2"
click at [814, 249] on input "5" at bounding box center [758, 254] width 137 height 32
type input "6"
type input "16"
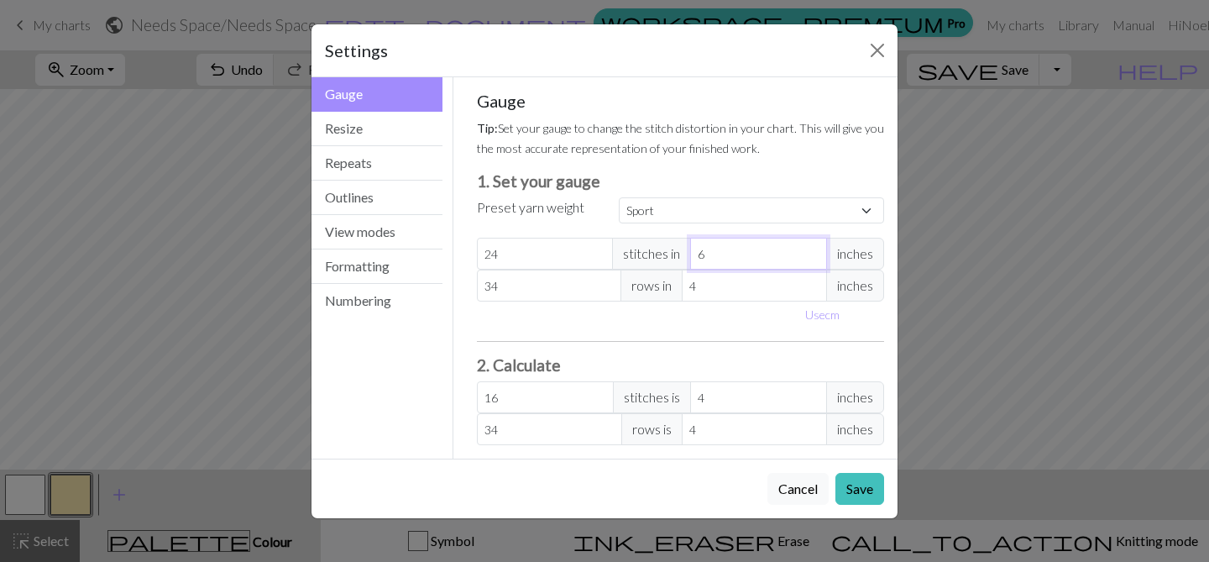
click at [814, 249] on input "6" at bounding box center [758, 254] width 137 height 32
type input "7"
type input "13.71"
click at [814, 249] on input "7" at bounding box center [758, 254] width 137 height 32
type input "6"
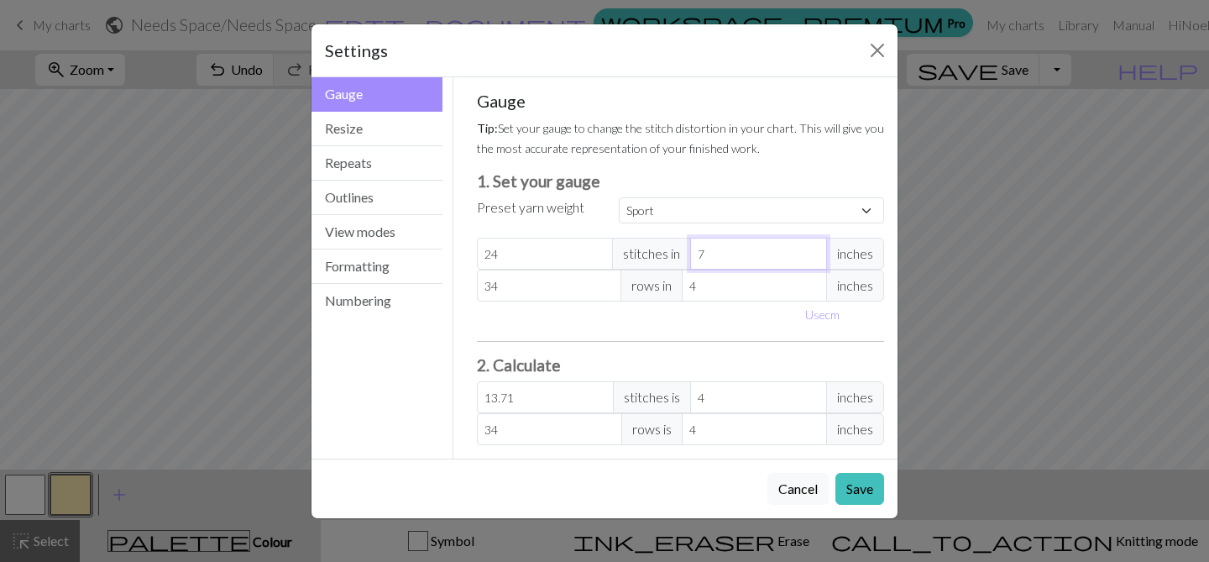
type input "16"
type input "6"
click at [815, 258] on input "6" at bounding box center [758, 254] width 137 height 32
type input "5"
type input "27.2"
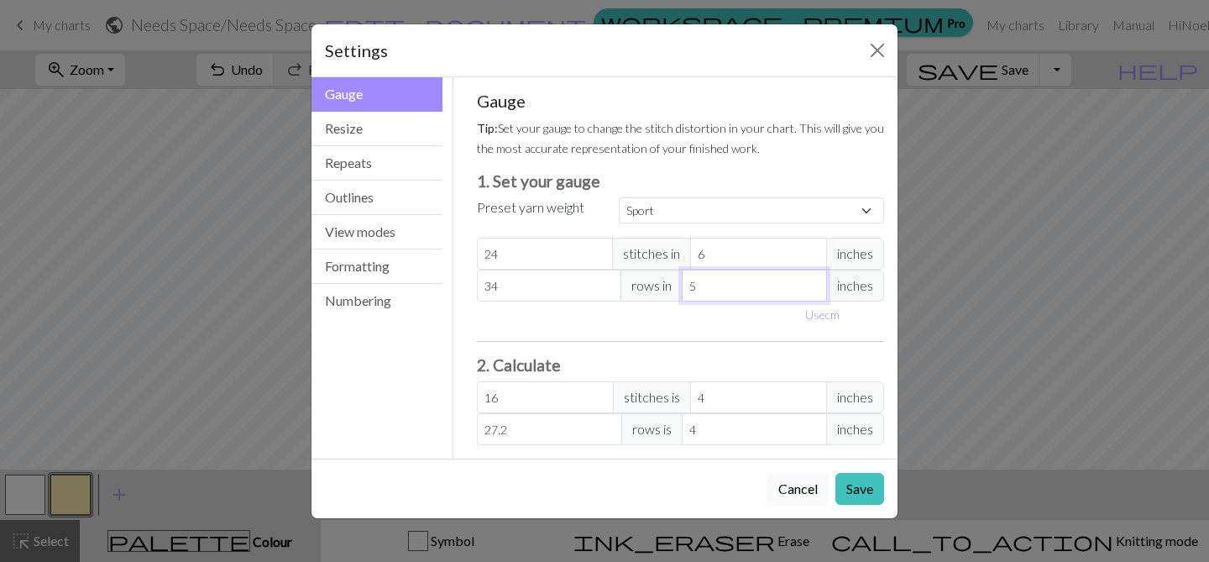
click at [817, 283] on input "5" at bounding box center [754, 286] width 145 height 32
type input "6"
type input "22.67"
click at [817, 283] on input "6" at bounding box center [754, 286] width 145 height 32
type input "7"
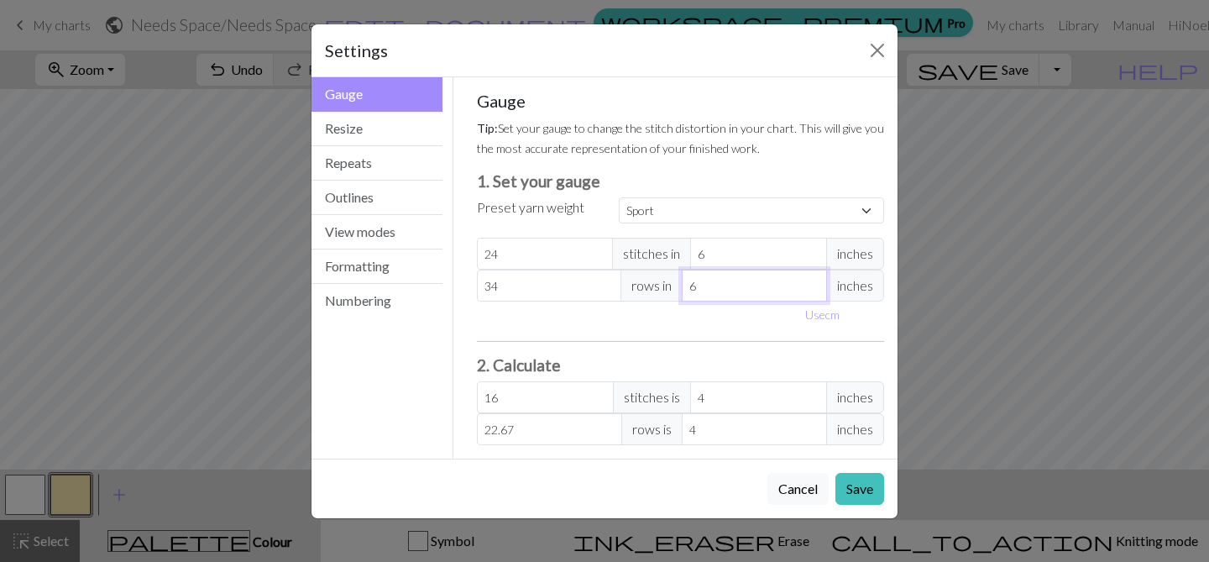
type input "19.43"
click at [817, 283] on input "7" at bounding box center [754, 286] width 145 height 32
type input "8"
type input "17"
click at [817, 283] on input "8" at bounding box center [754, 286] width 145 height 32
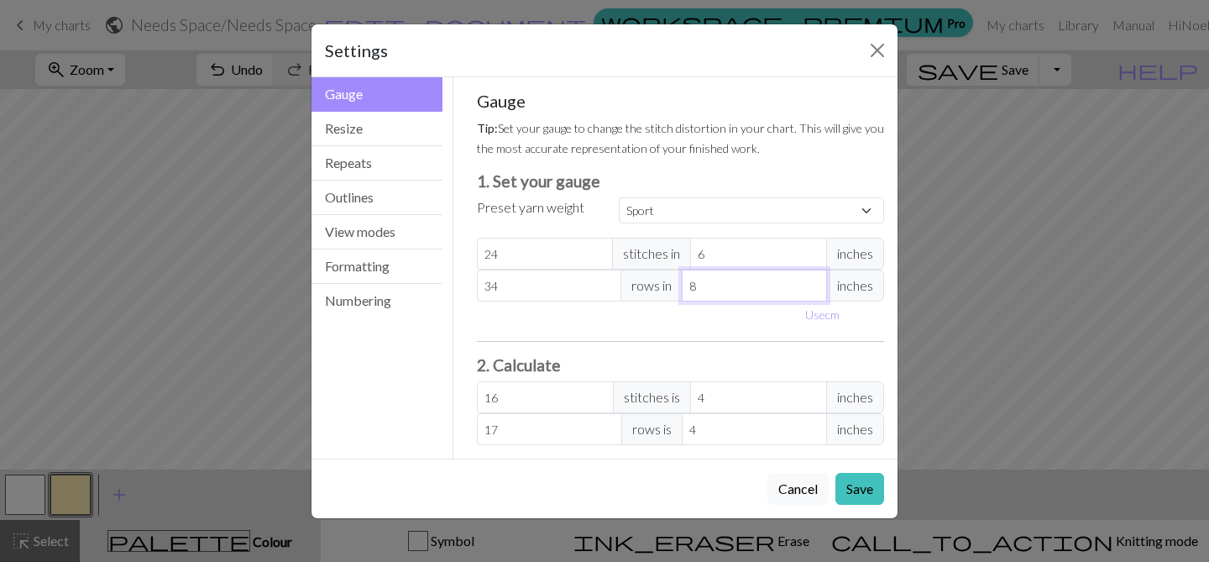
type input "9"
type input "15.11"
click at [817, 283] on input "9" at bounding box center [754, 286] width 145 height 32
type input "10"
type input "13.6"
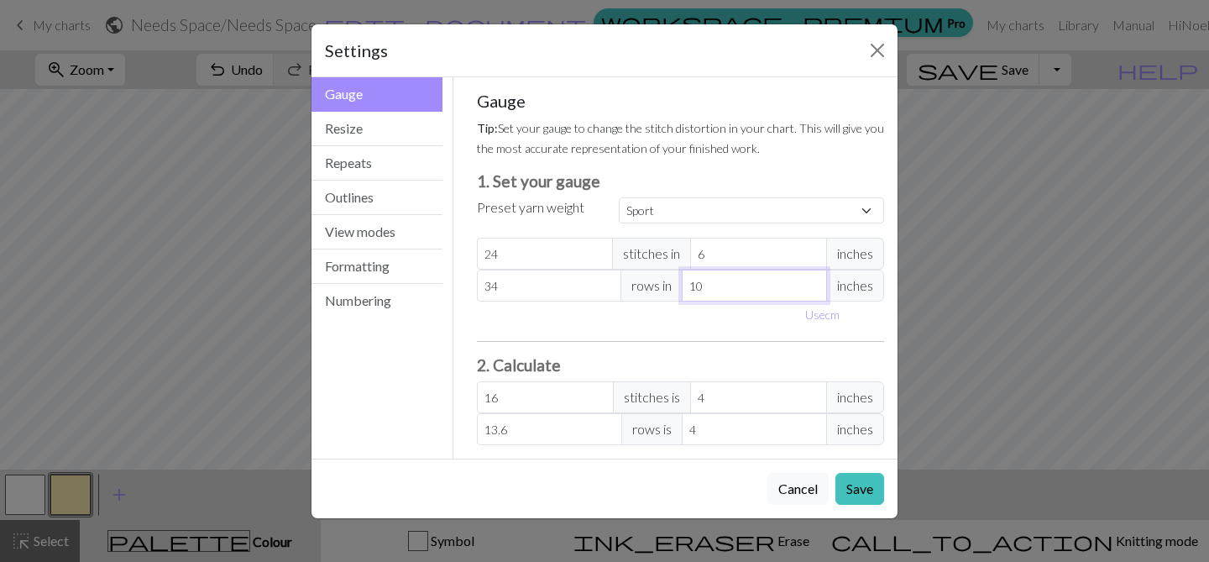
click at [817, 283] on input "10" at bounding box center [754, 286] width 145 height 32
type input "11"
type input "12.36"
click at [817, 283] on input "11" at bounding box center [754, 286] width 145 height 32
type input "12"
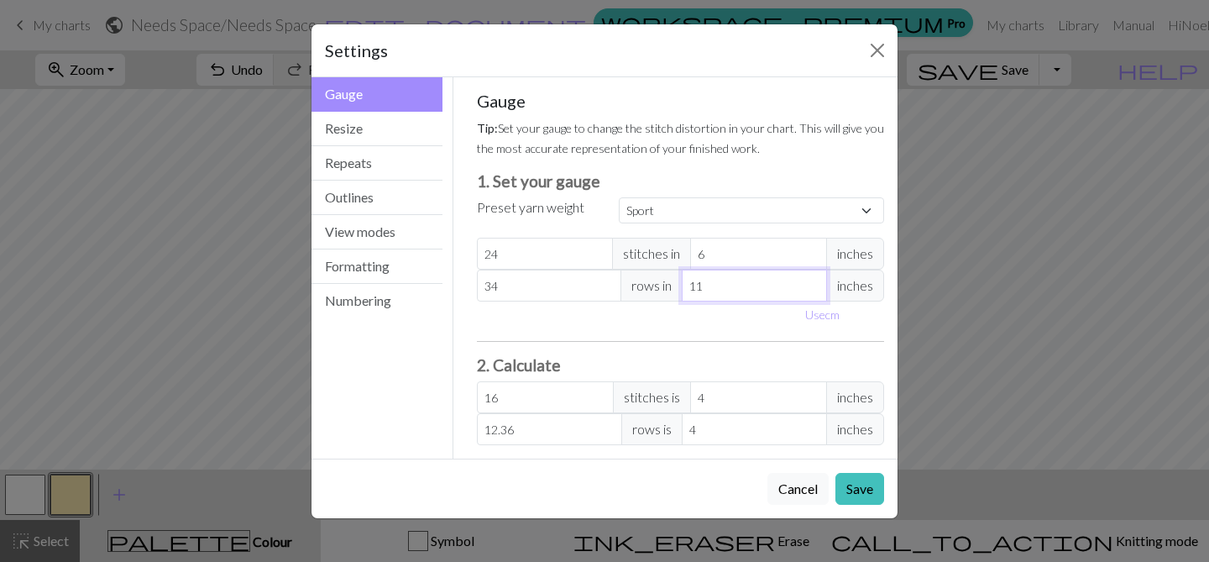
type input "11.33"
click at [817, 283] on input "12" at bounding box center [754, 286] width 145 height 32
type input "13"
type input "10.46"
click at [817, 283] on input "13" at bounding box center [754, 286] width 145 height 32
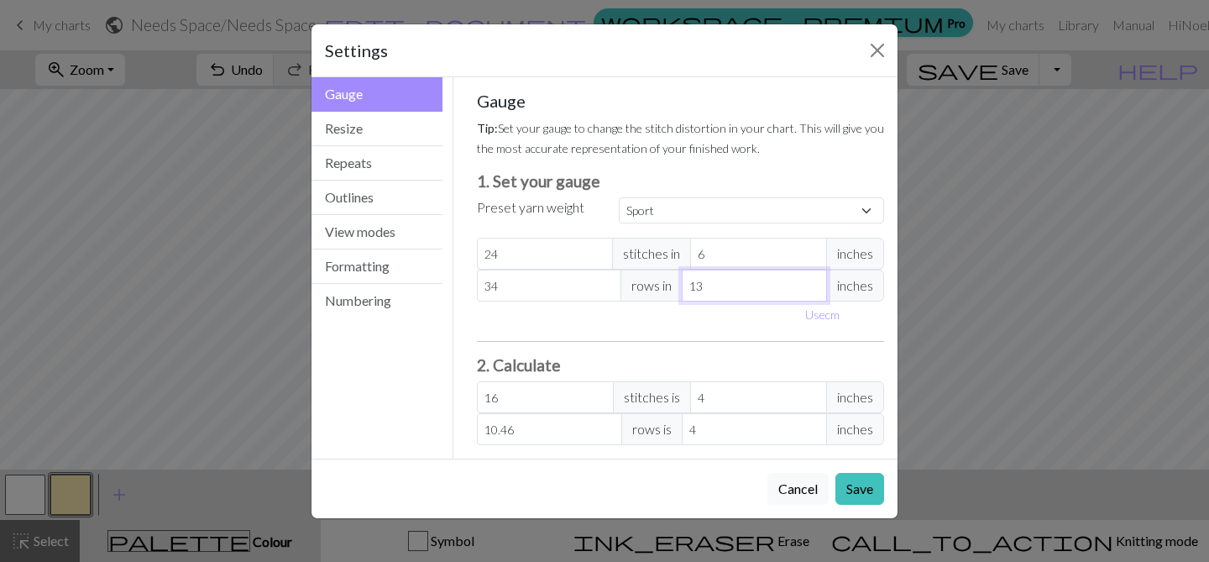
type input "12"
type input "11.33"
type input "12"
click at [814, 290] on input "12" at bounding box center [754, 286] width 145 height 32
click at [793, 207] on select "Custom Square Lace Light Fingering Fingering Sport Double knit Worsted Aran Bul…" at bounding box center [751, 210] width 265 height 26
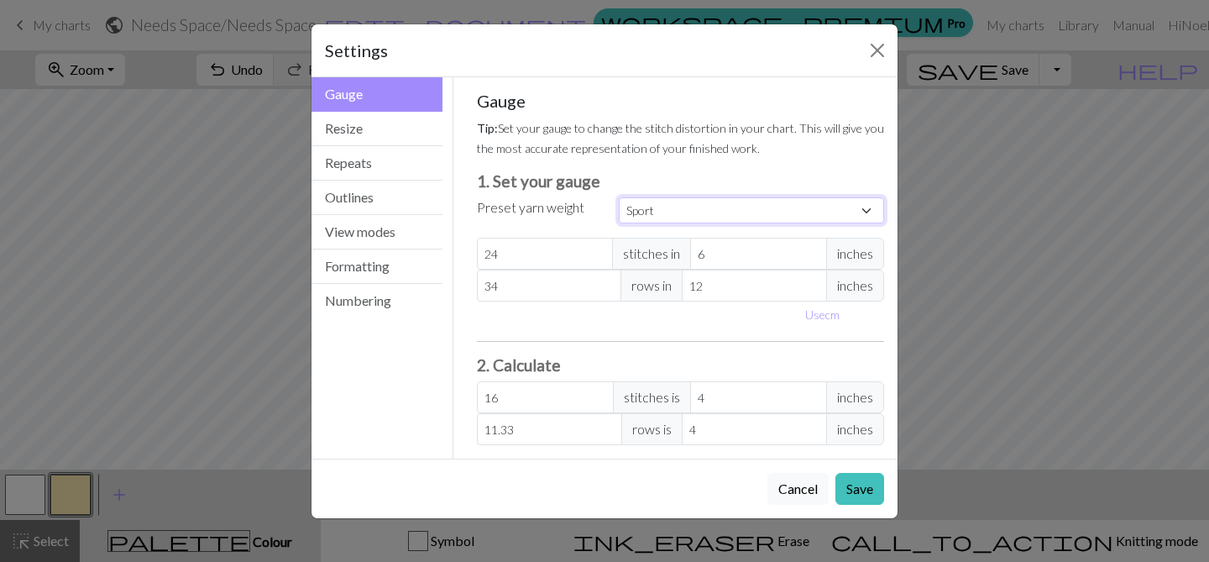
select select "sport"
type input "4"
type input "24"
type input "34"
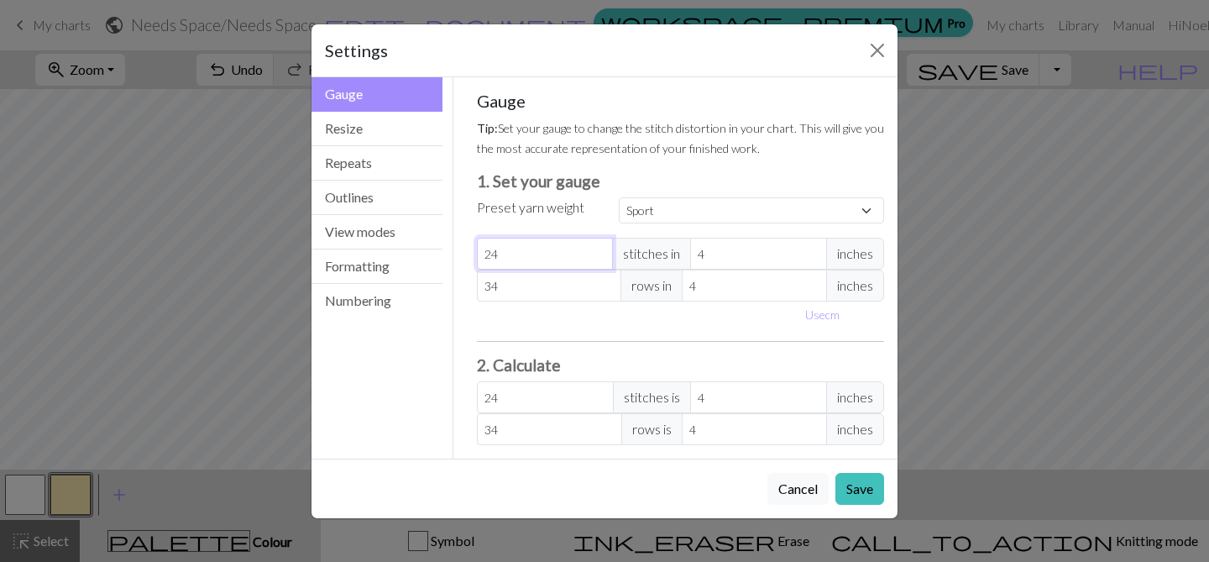
click at [546, 257] on input "24" at bounding box center [545, 254] width 137 height 32
type input "7"
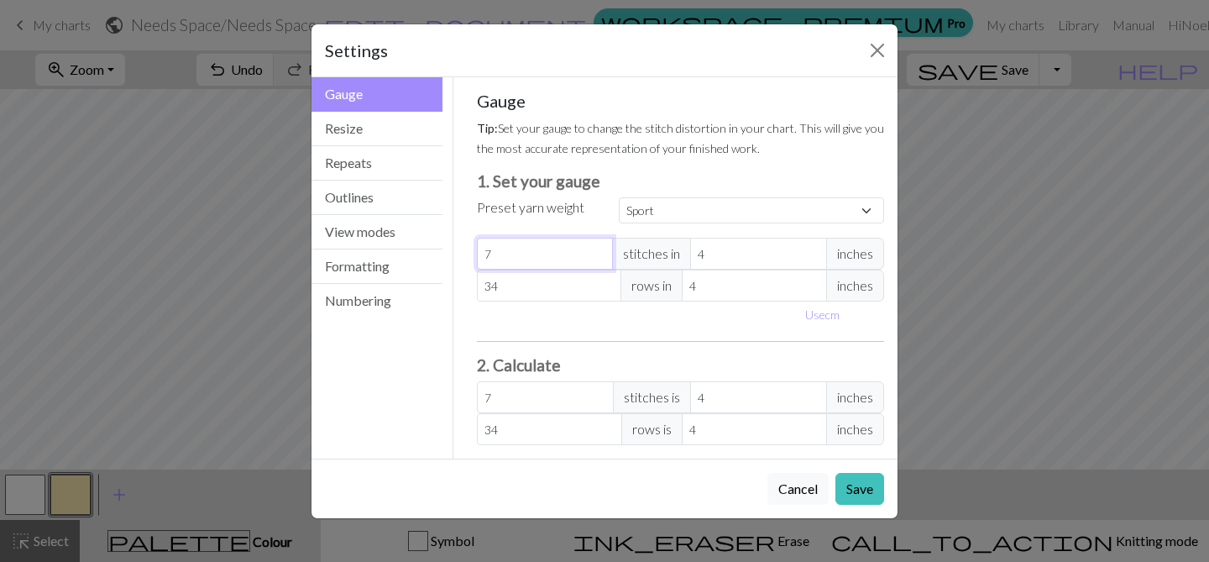
type input "72"
type input "5"
type input "57.6"
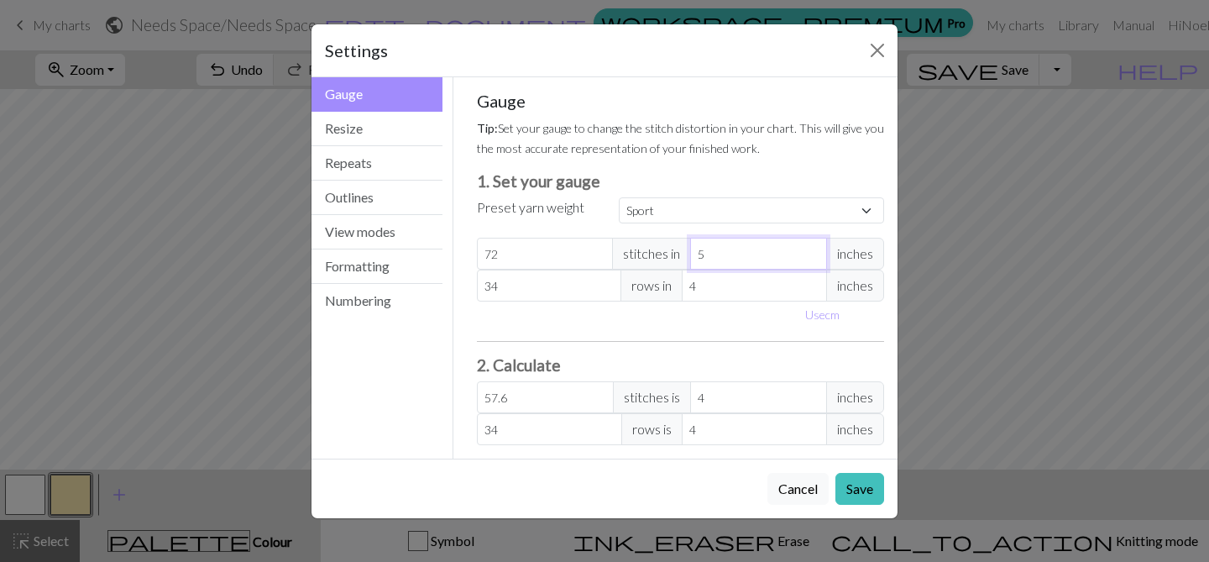
click at [816, 247] on input "5" at bounding box center [758, 254] width 137 height 32
click at [818, 208] on select "Custom Square Lace Light Fingering Fingering Sport Double knit Worsted Aran Bul…" at bounding box center [751, 210] width 265 height 26
type input "6"
type input "48"
type input "6"
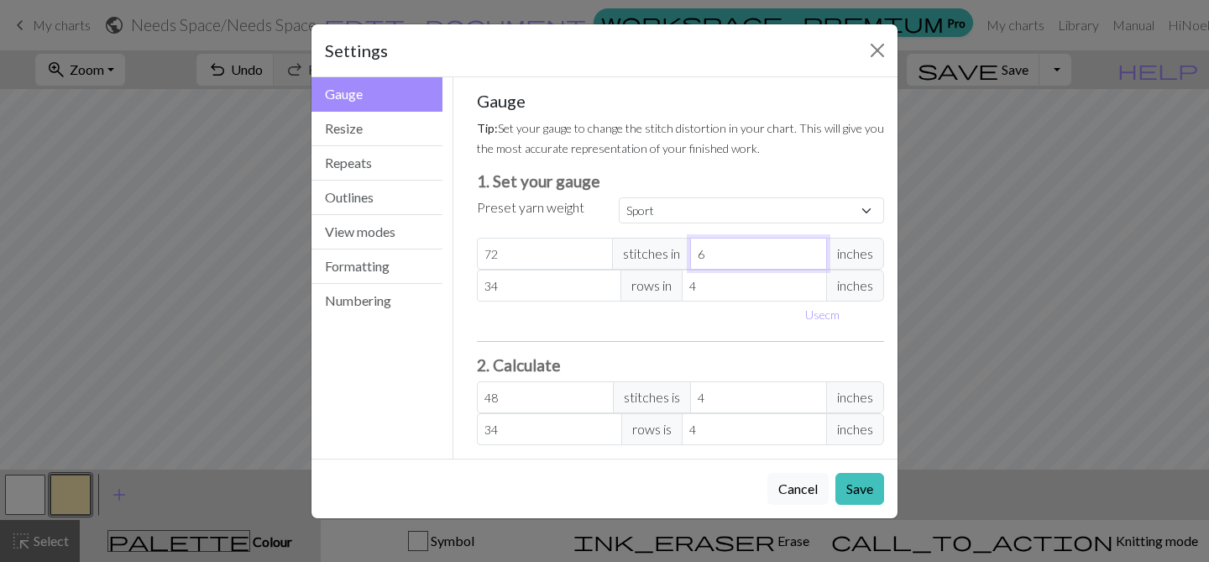
click at [811, 250] on input "6" at bounding box center [758, 254] width 137 height 32
click at [856, 488] on button "Save" at bounding box center [859, 489] width 49 height 32
